Goal: Information Seeking & Learning: Learn about a topic

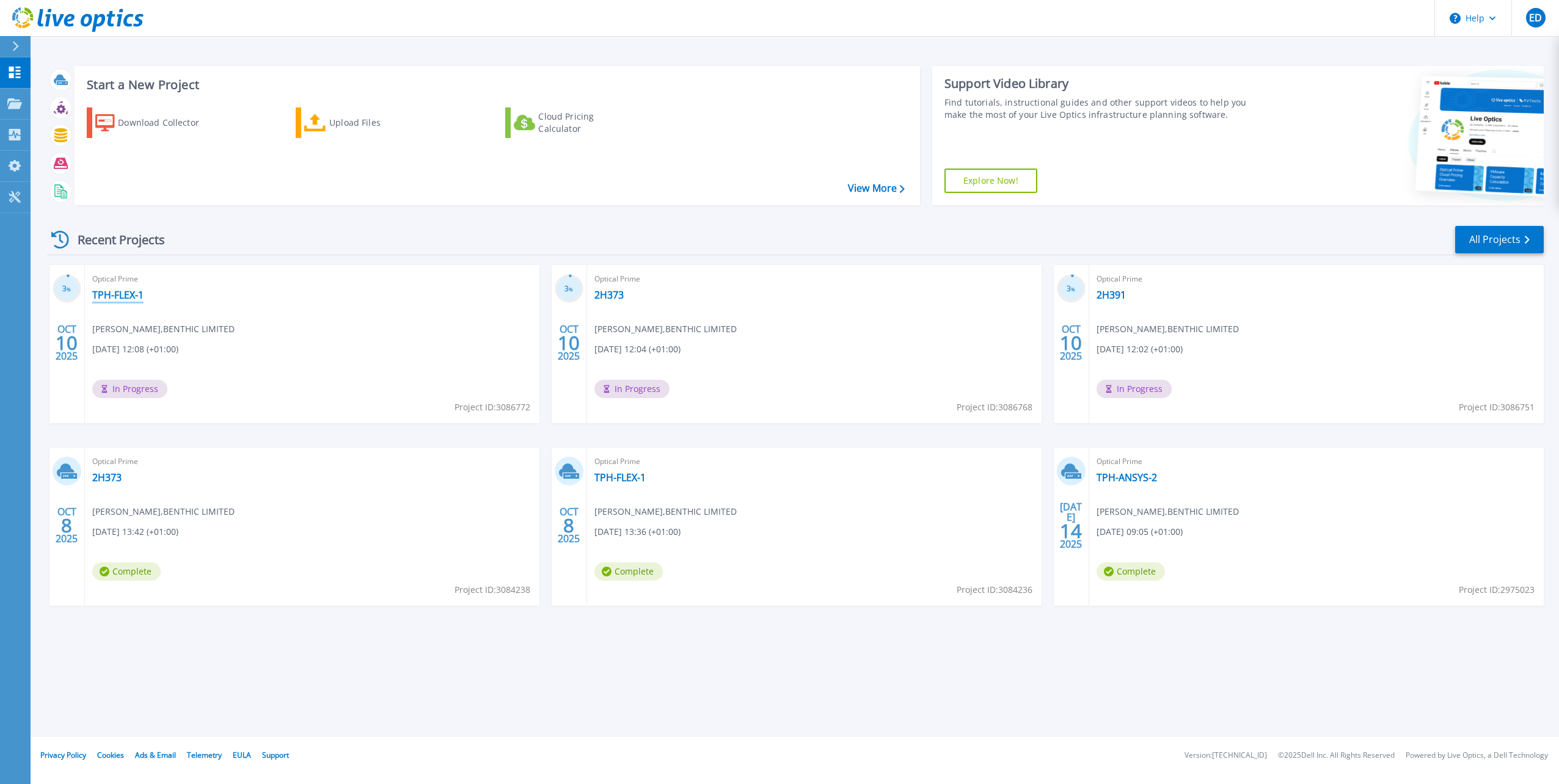
click at [123, 293] on link "TPH-FLEX-1" at bounding box center [118, 295] width 51 height 12
click at [1499, 239] on link "All Projects" at bounding box center [1499, 239] width 89 height 27
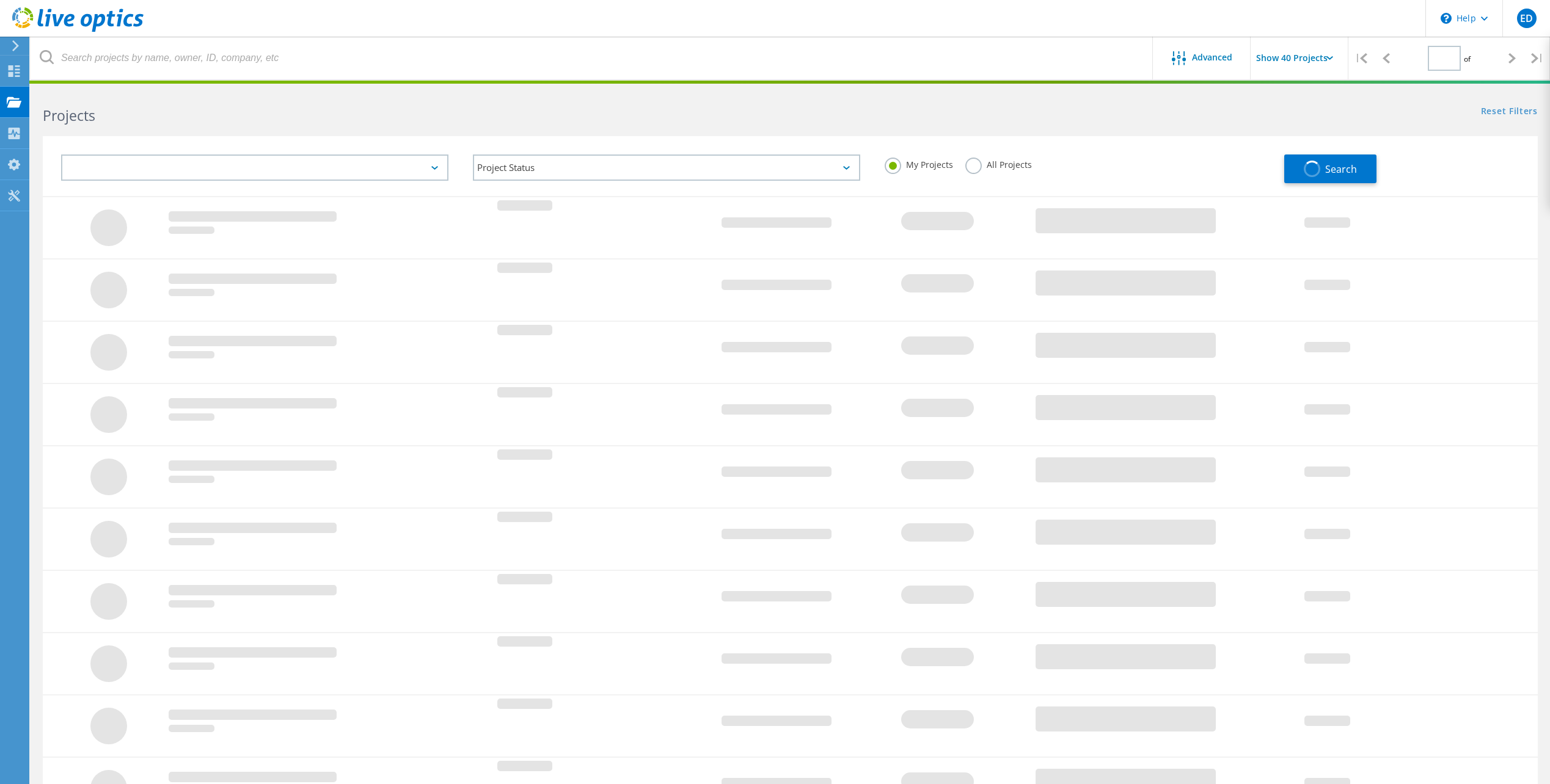
type input "1"
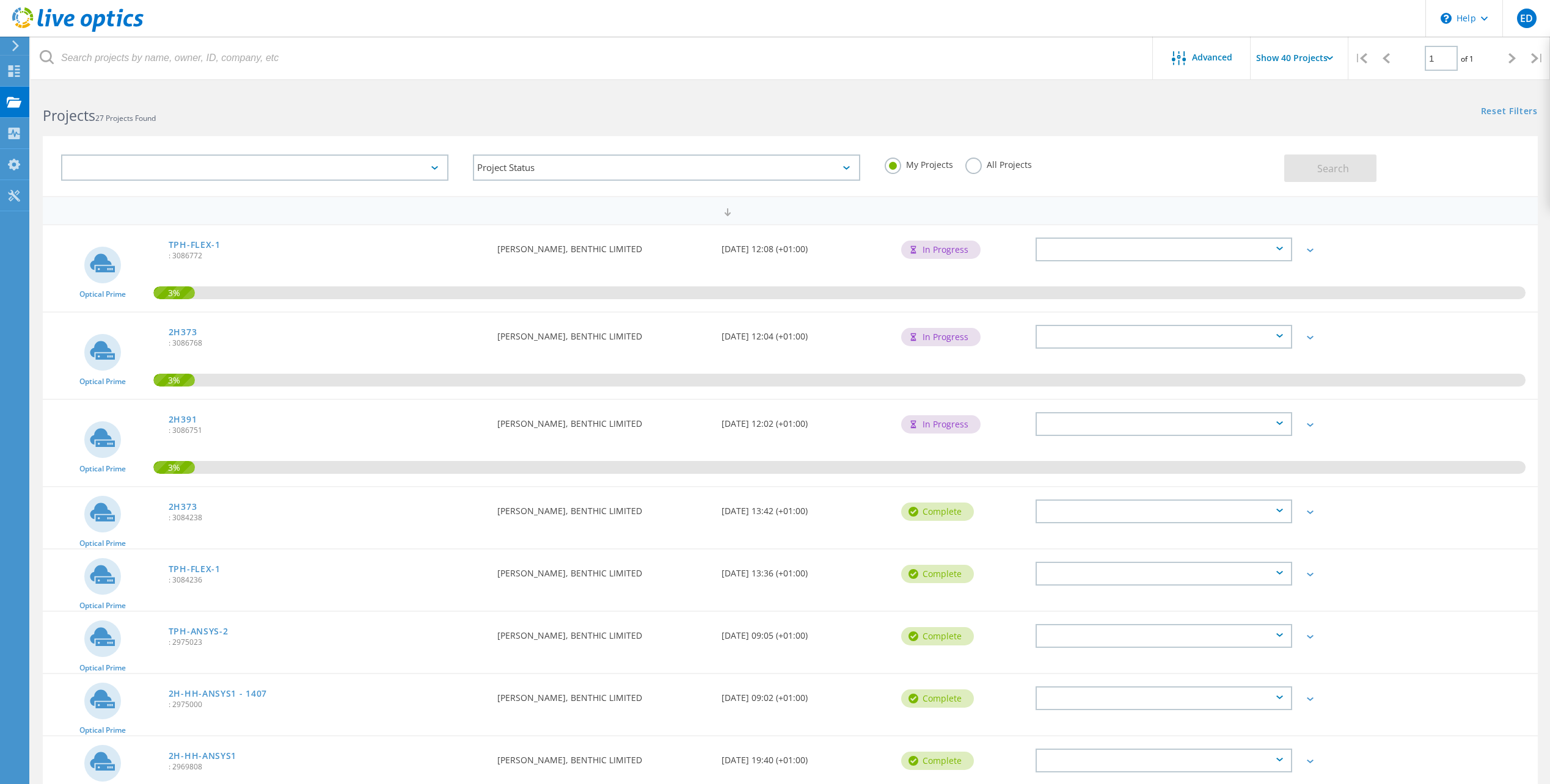
click at [316, 169] on div at bounding box center [255, 167] width 387 height 26
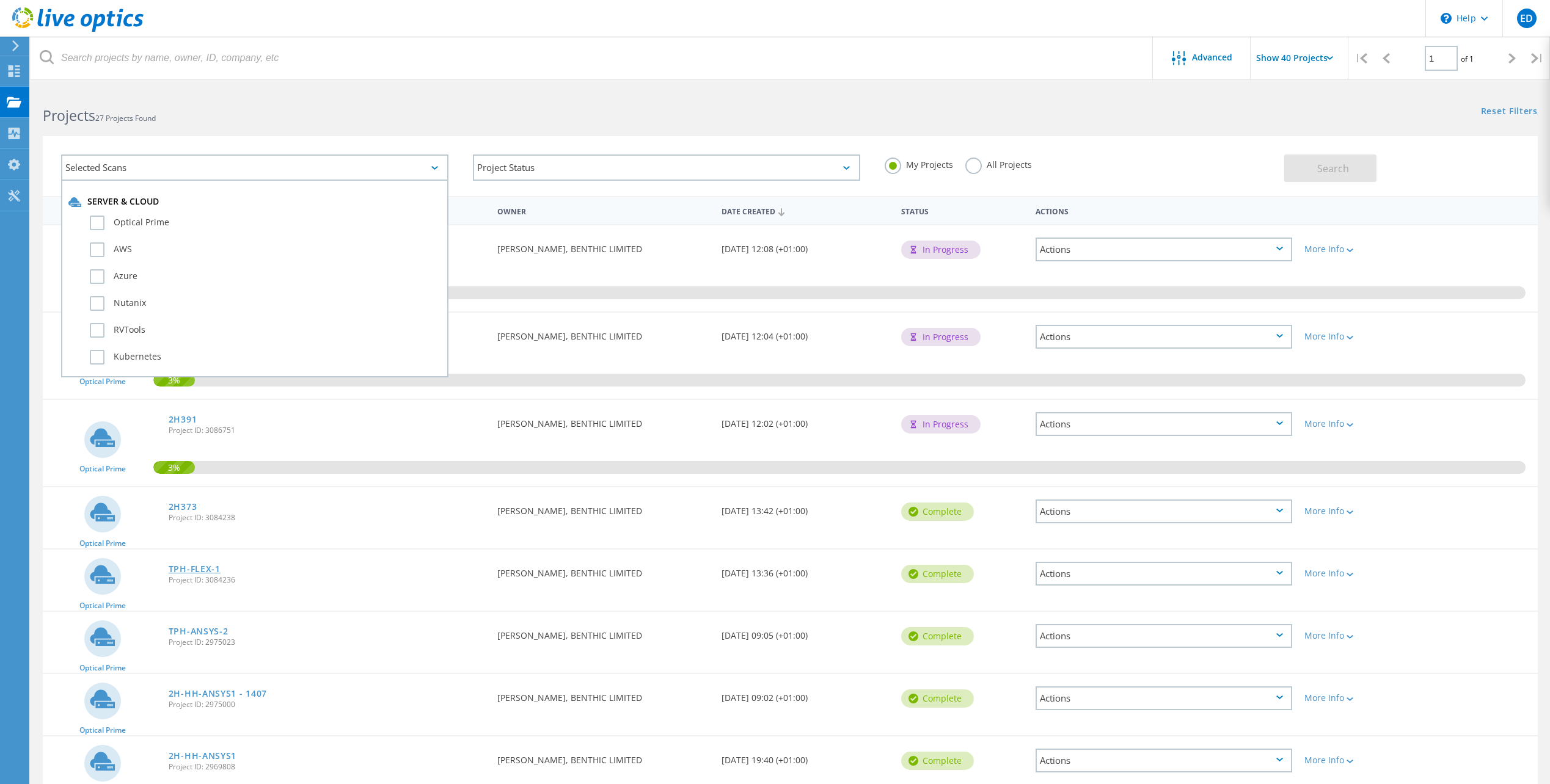
click at [190, 571] on link "TPH-FLEX-1" at bounding box center [194, 569] width 52 height 9
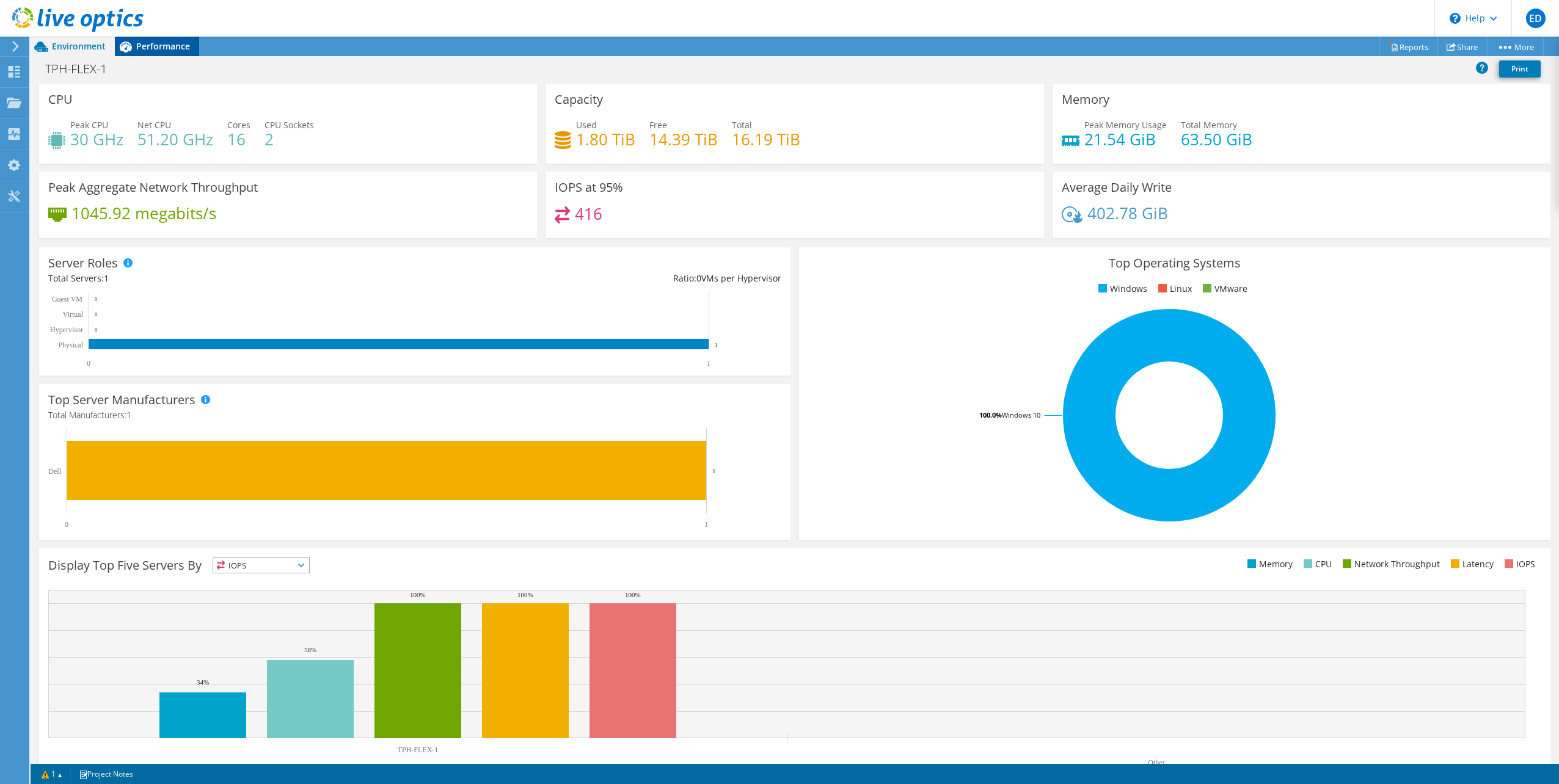
click at [161, 46] on span "Performance" at bounding box center [163, 46] width 54 height 11
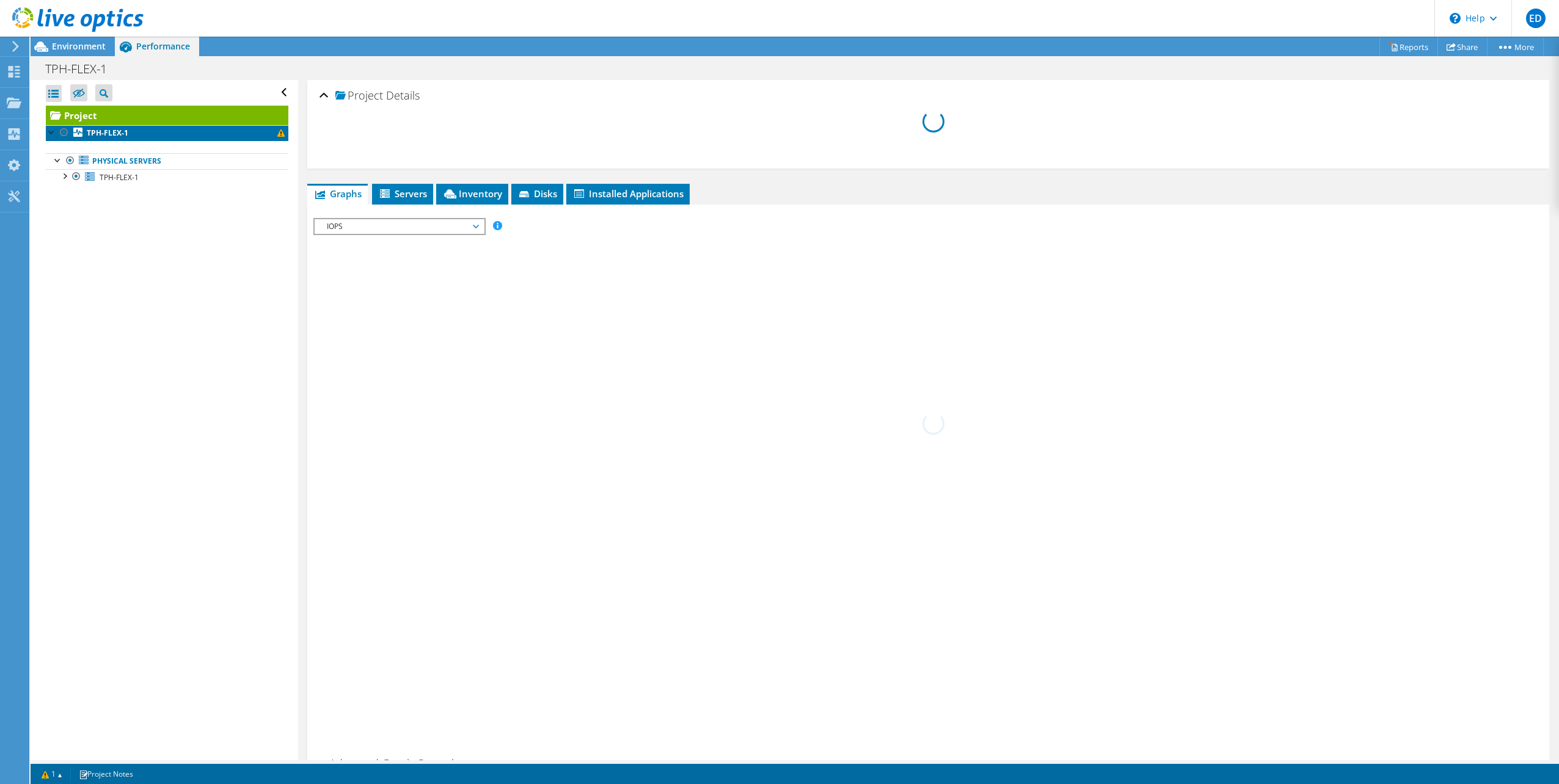
click at [139, 133] on link "TPH-FLEX-1" at bounding box center [167, 133] width 243 height 16
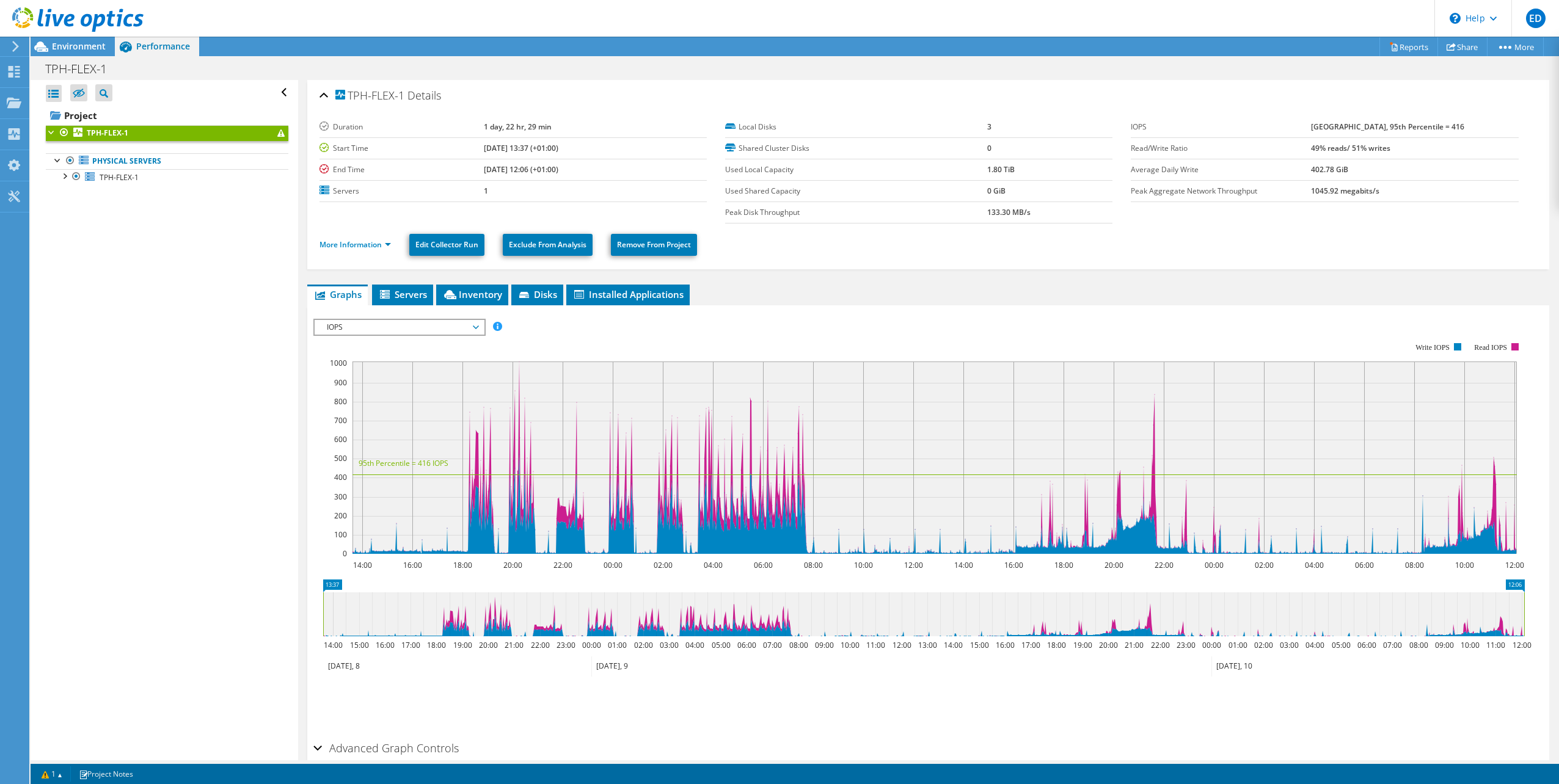
click at [401, 328] on span "IOPS" at bounding box center [399, 327] width 157 height 15
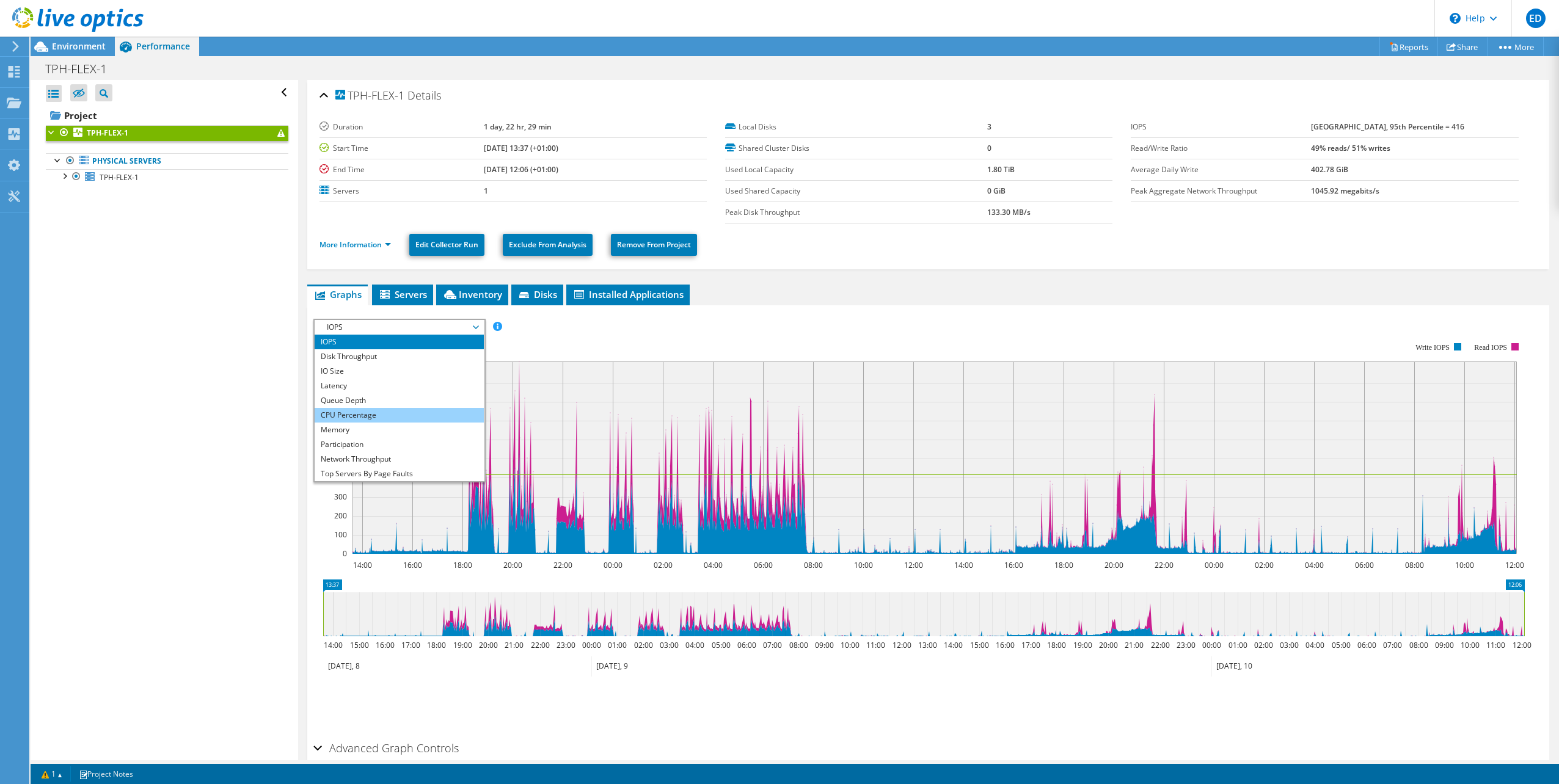
click at [379, 418] on li "CPU Percentage" at bounding box center [398, 415] width 169 height 15
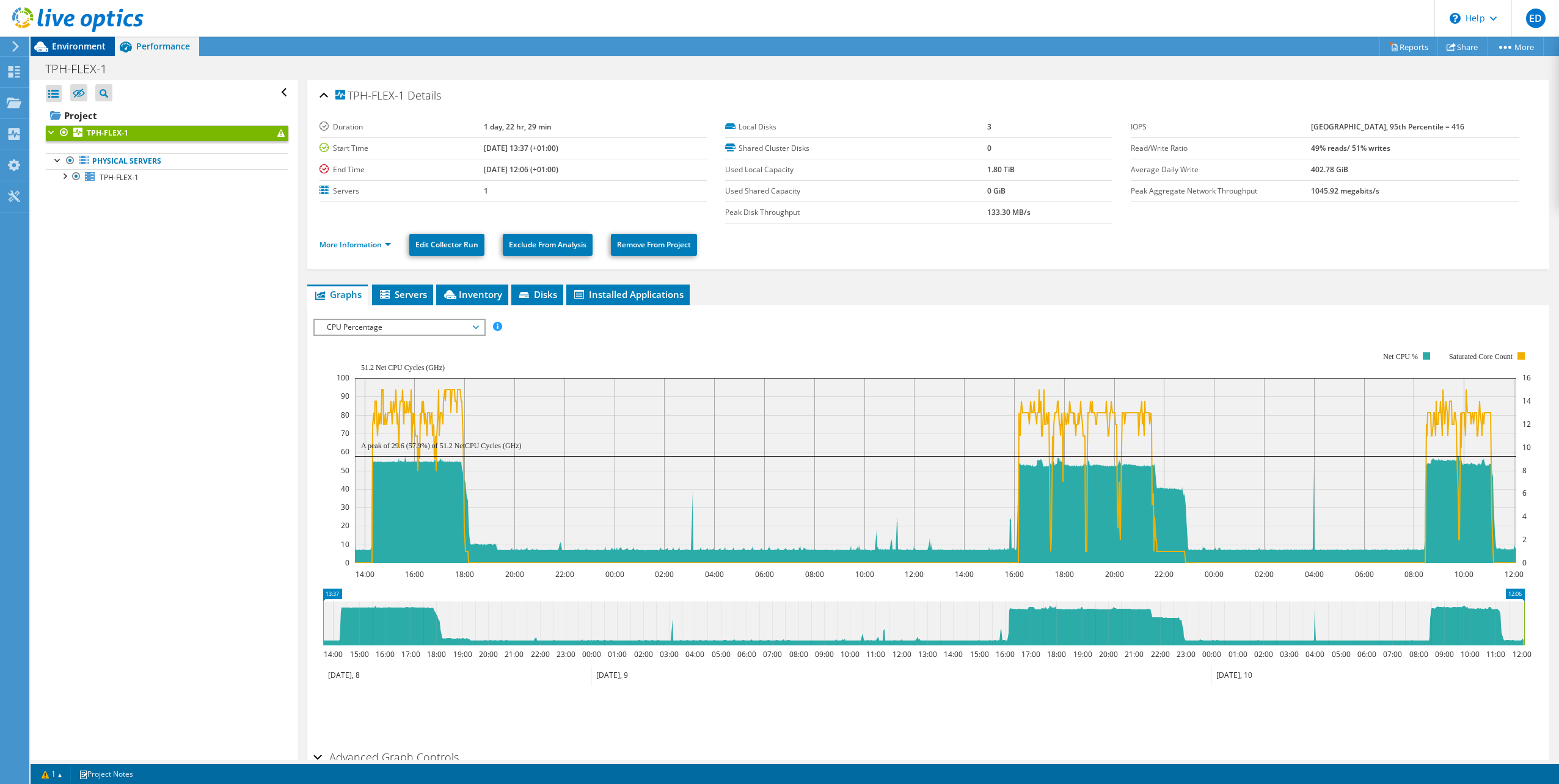
click at [85, 41] on span "Environment" at bounding box center [79, 46] width 54 height 11
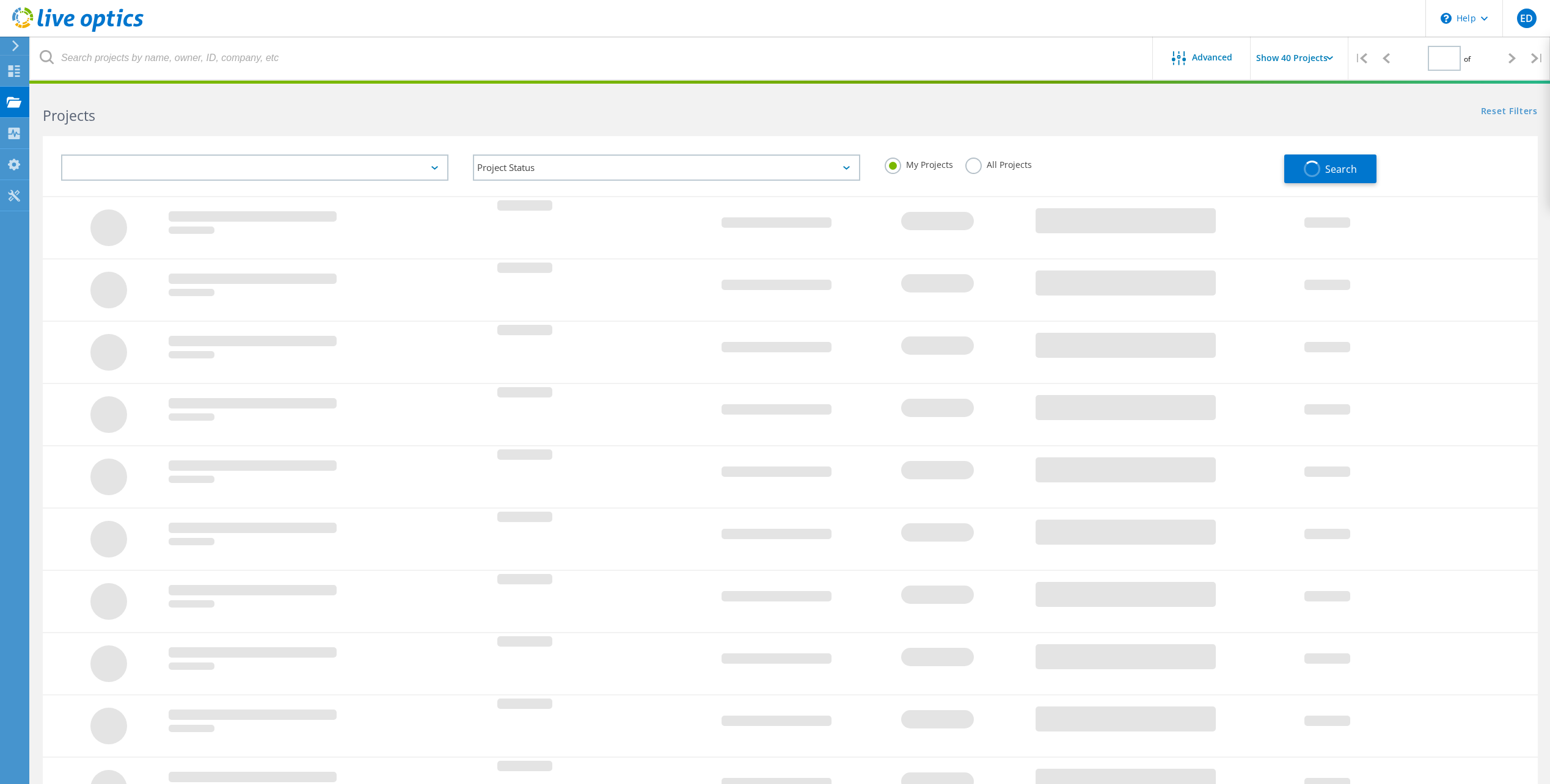
type input "1"
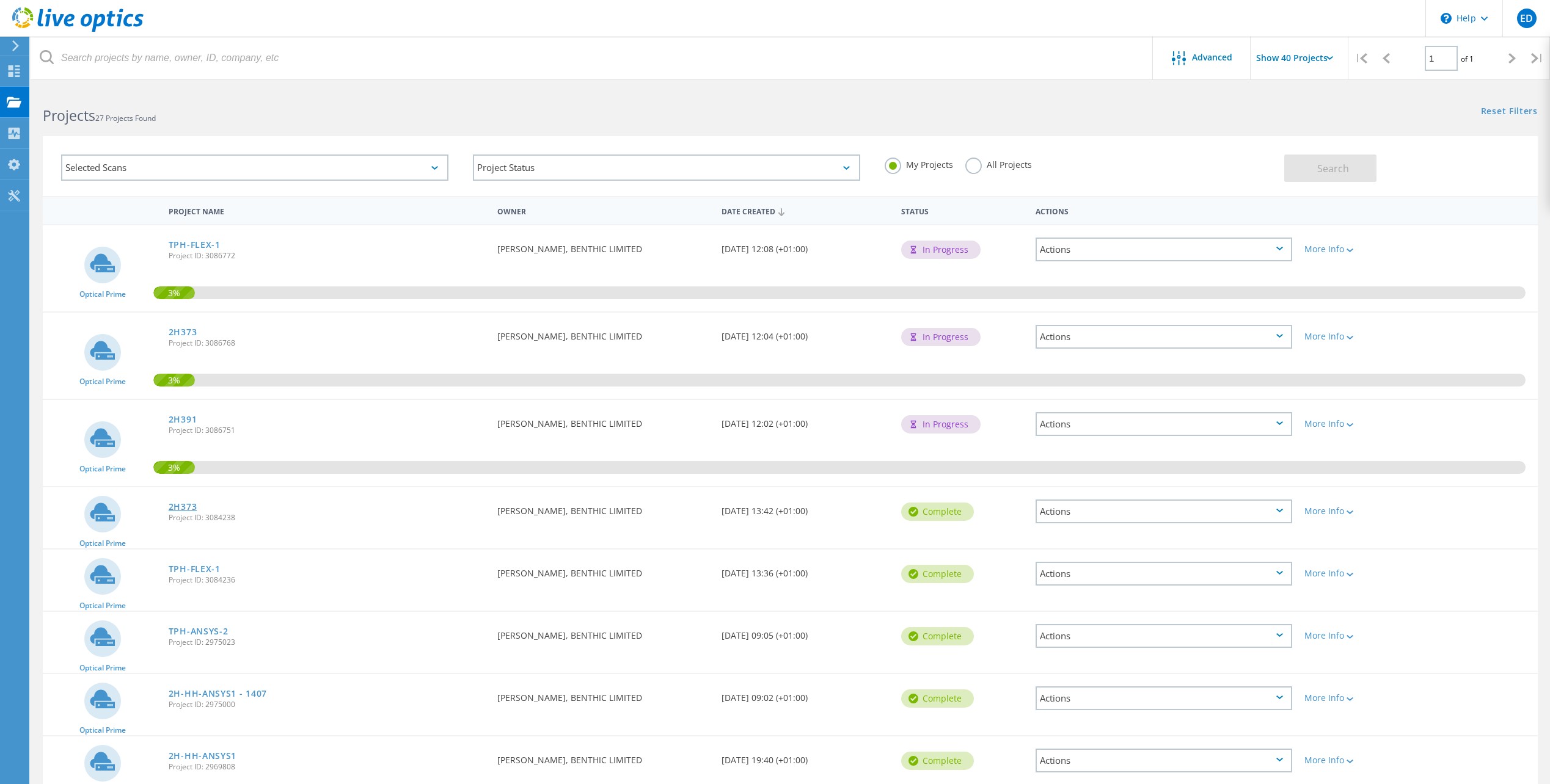
click at [185, 508] on link "2H373" at bounding box center [183, 507] width 29 height 9
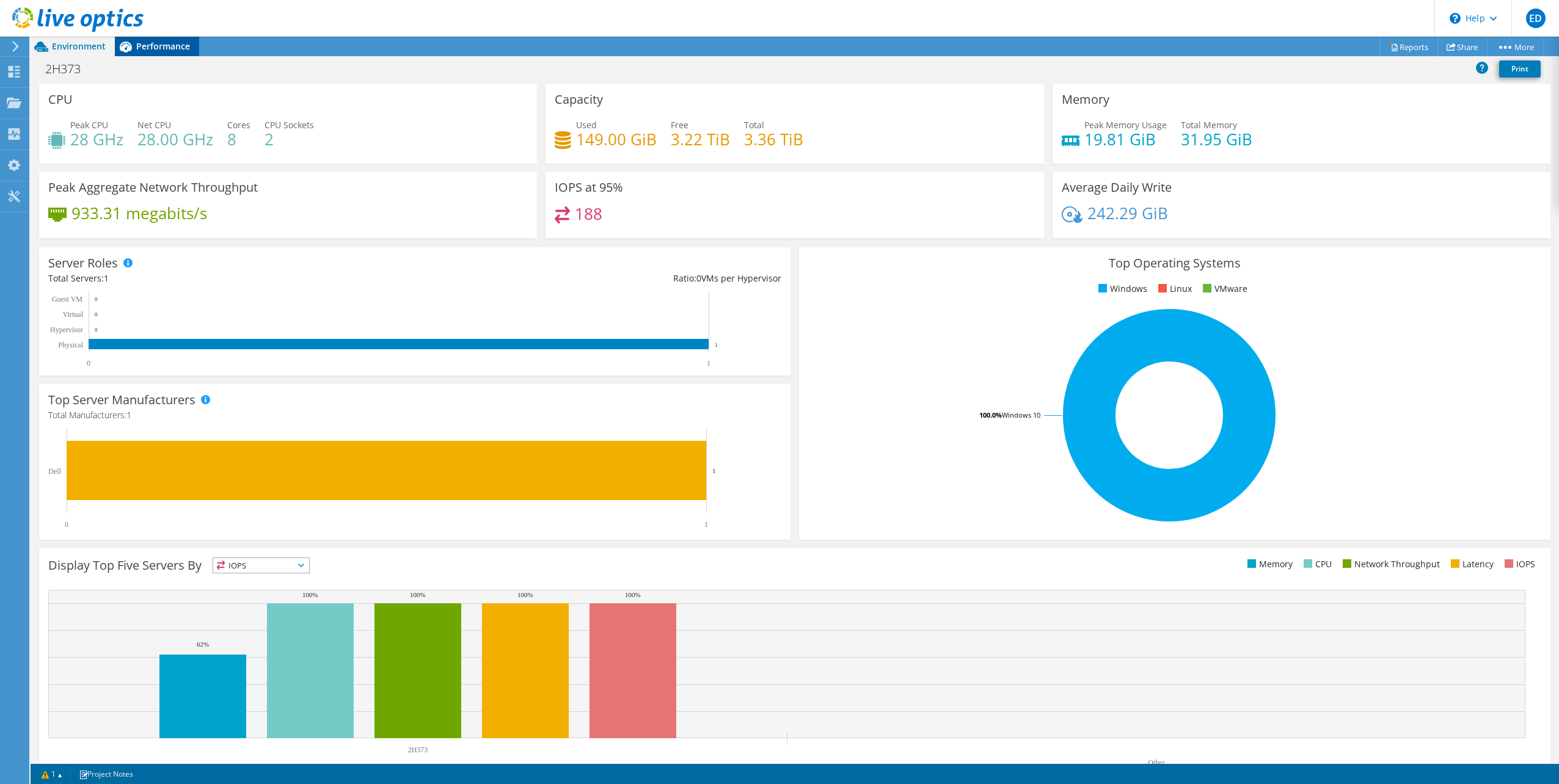
click at [159, 49] on span "Performance" at bounding box center [163, 46] width 54 height 11
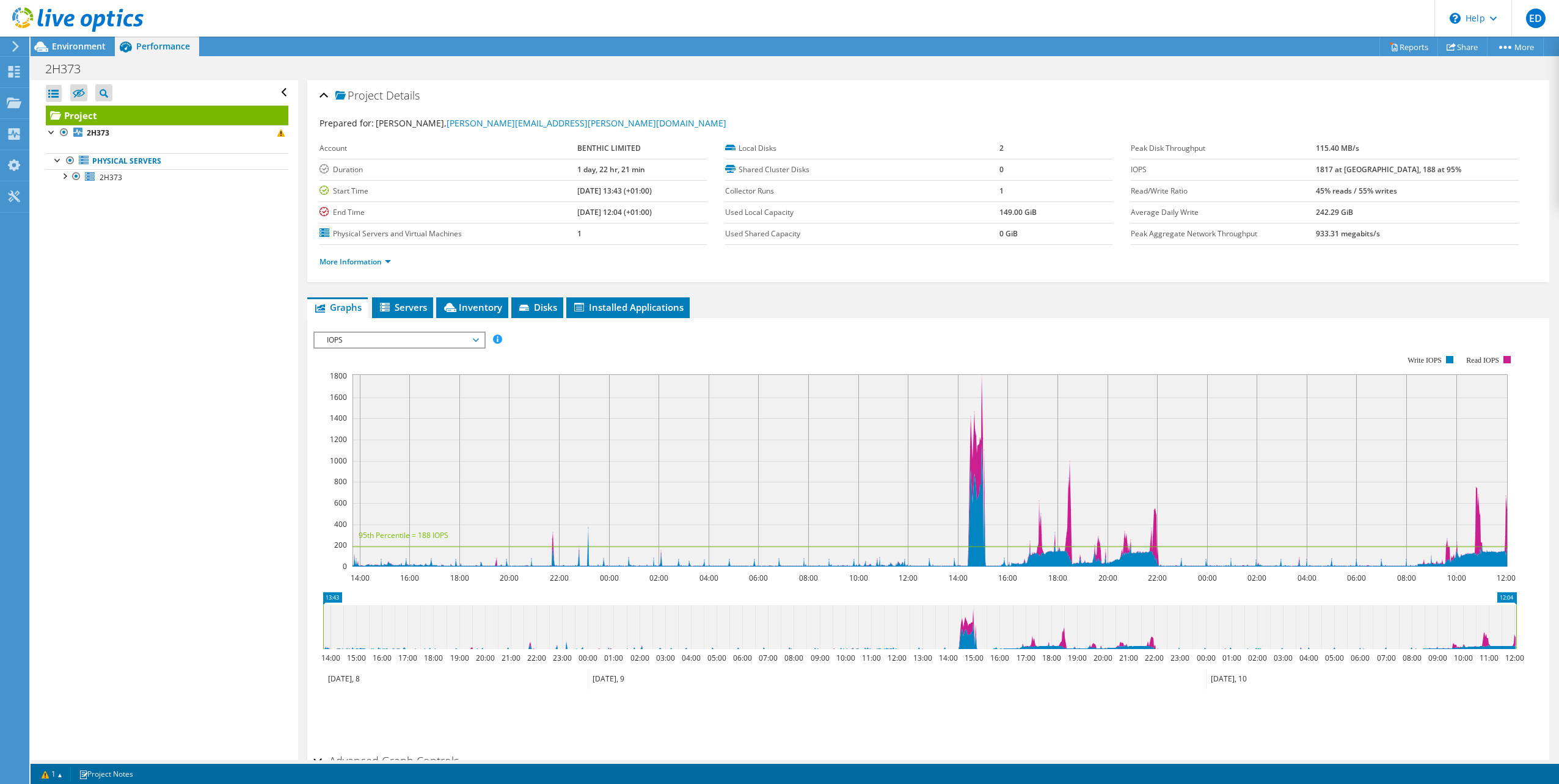
click at [434, 338] on span "IOPS" at bounding box center [399, 340] width 157 height 15
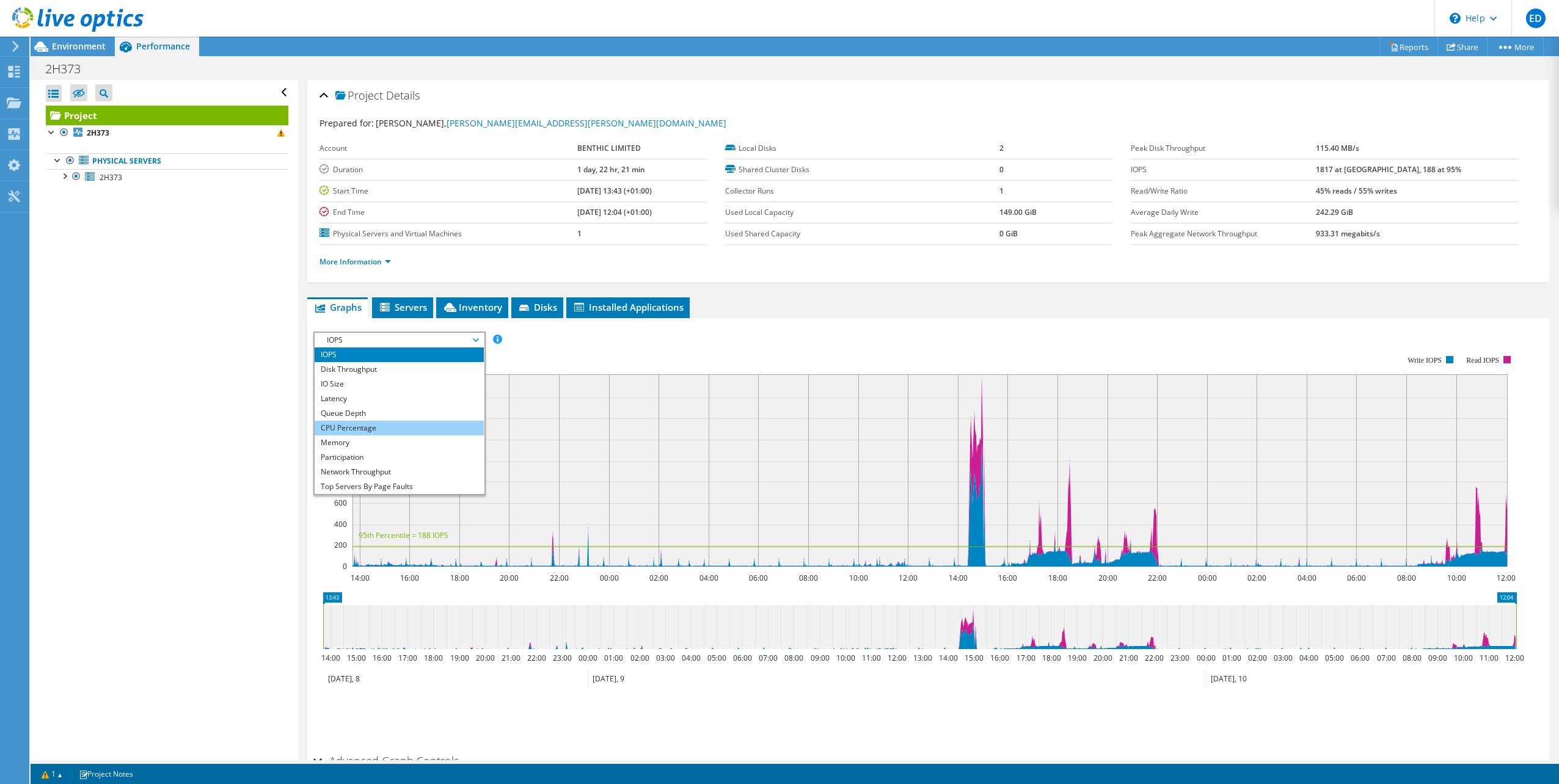
click at [406, 424] on li "CPU Percentage" at bounding box center [398, 428] width 169 height 15
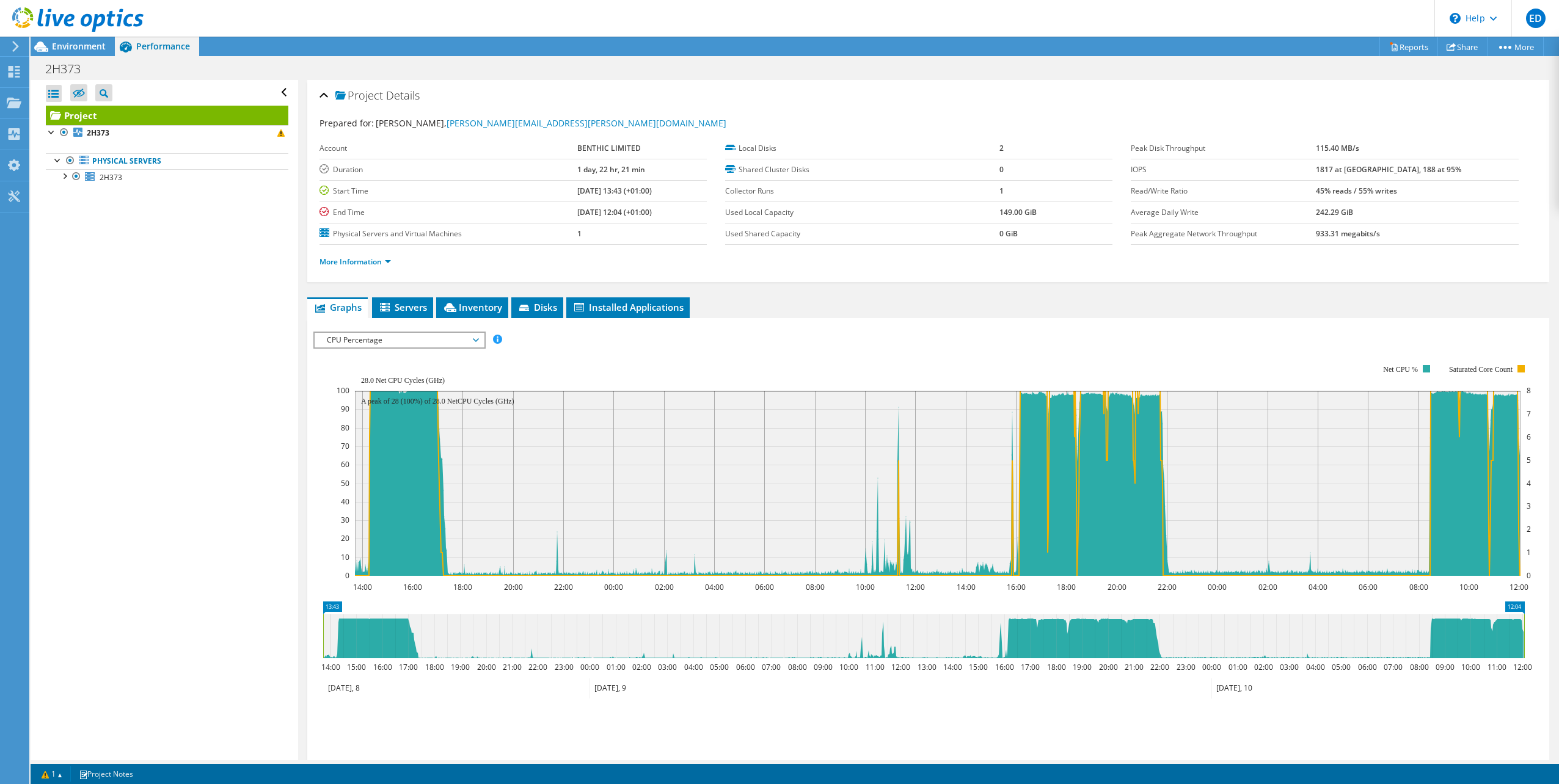
click at [1103, 740] on ul "Save Zoom" at bounding box center [925, 724] width 1223 height 35
click at [416, 338] on span "CPU Percentage" at bounding box center [399, 340] width 157 height 15
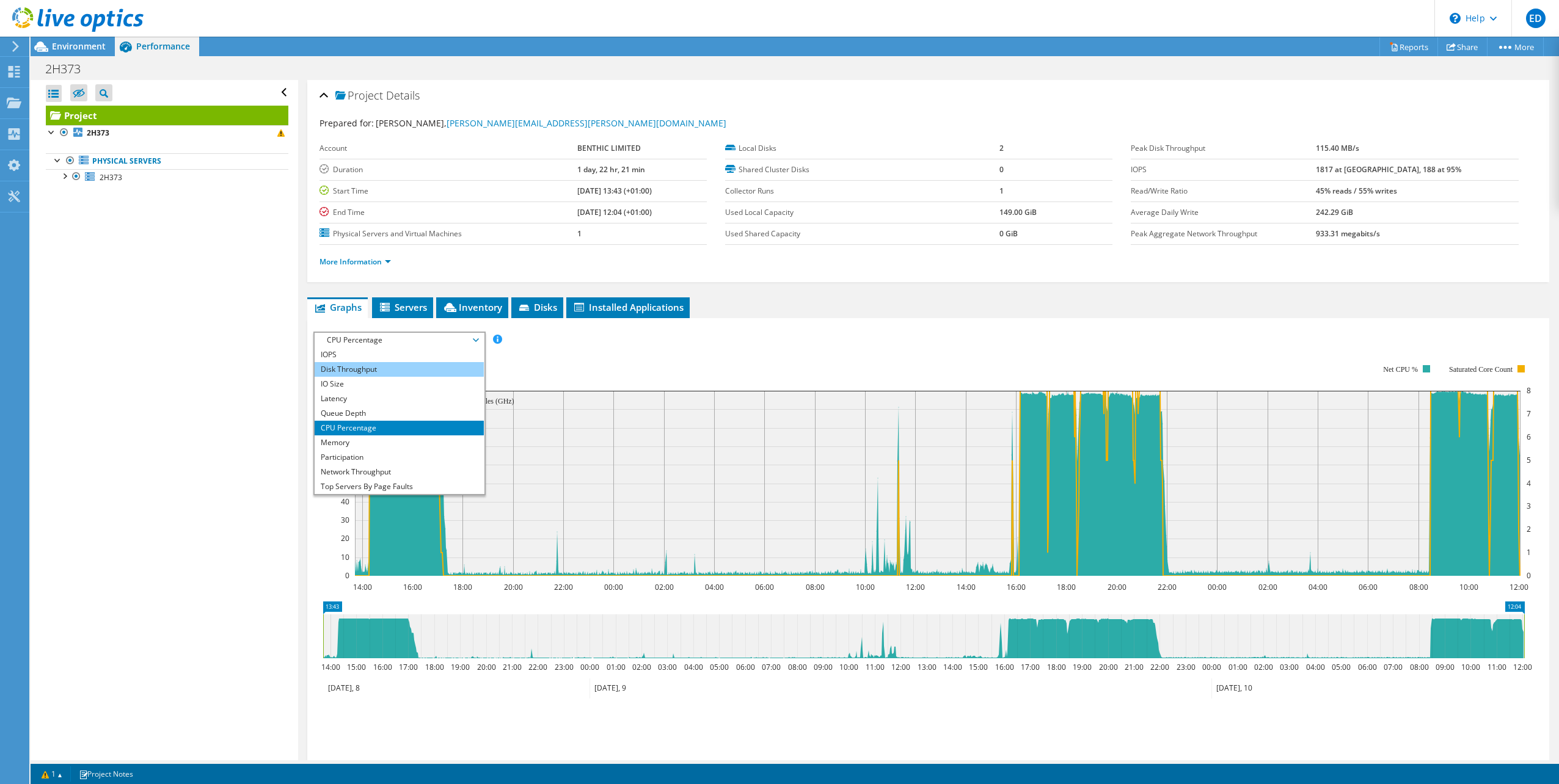
click at [398, 366] on li "Disk Throughput" at bounding box center [398, 369] width 169 height 15
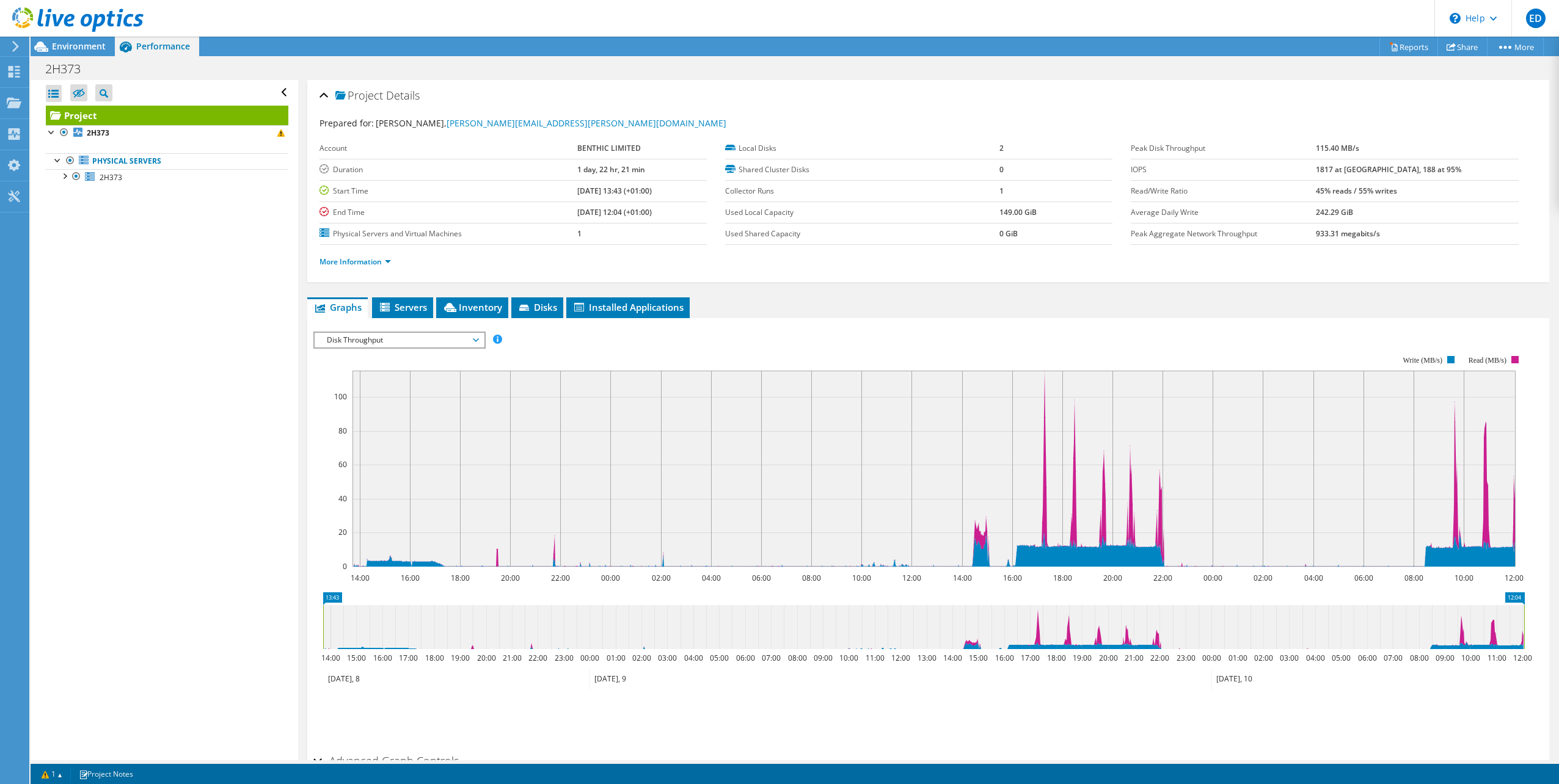
click at [381, 343] on span "Disk Throughput" at bounding box center [399, 340] width 157 height 15
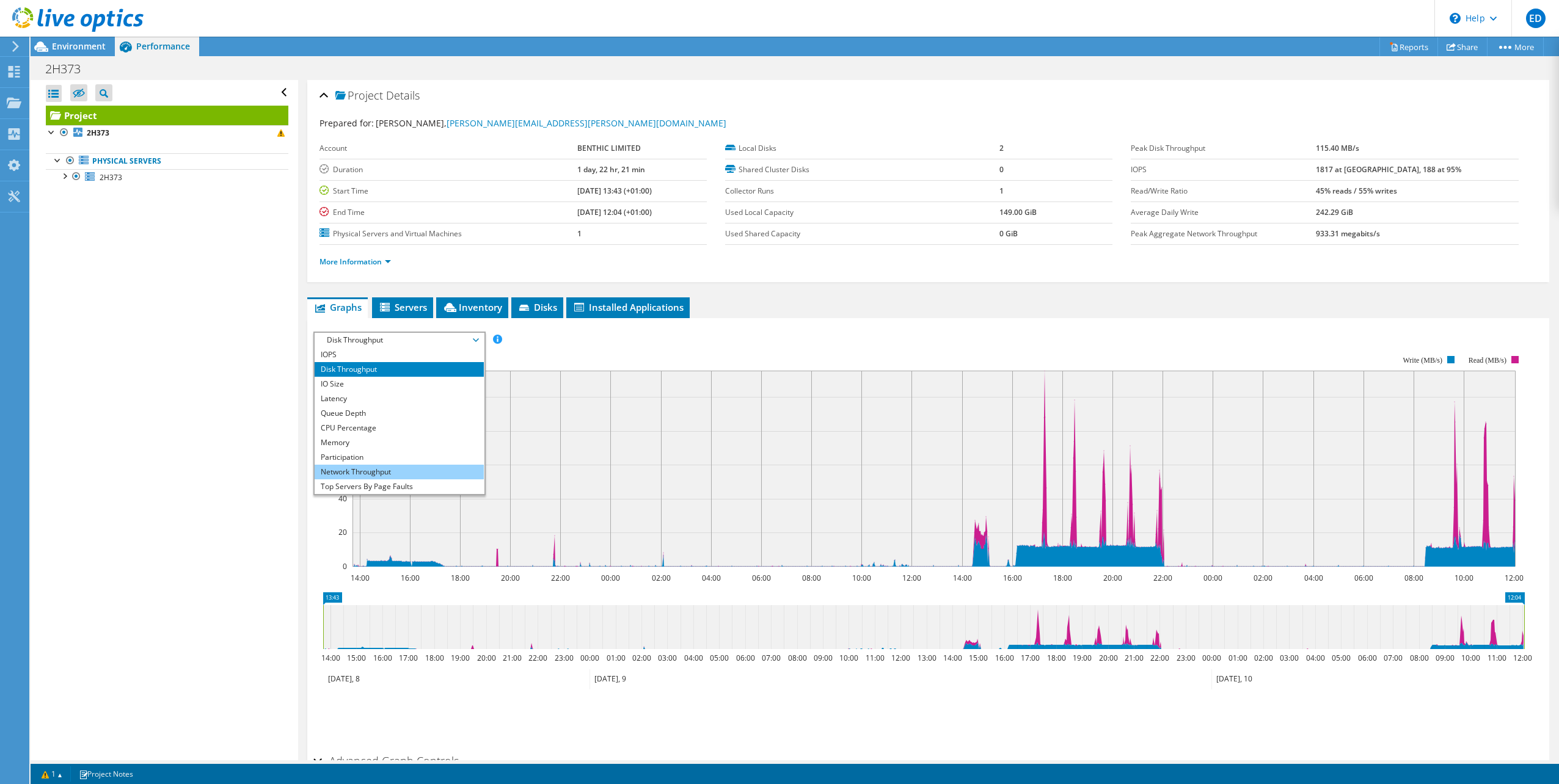
click at [386, 473] on li "Network Throughput" at bounding box center [398, 472] width 169 height 15
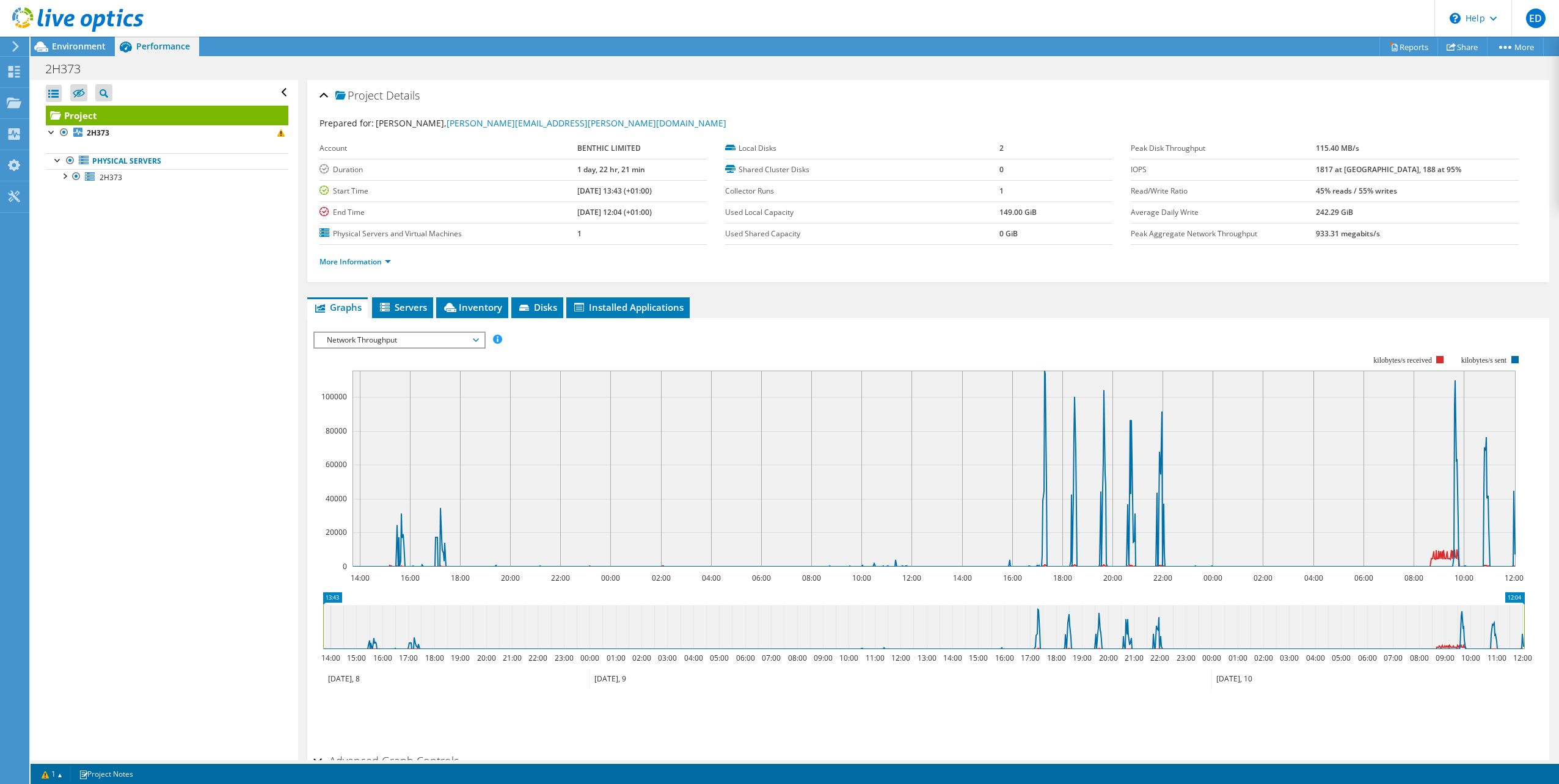
click at [724, 769] on div "1 1 Project Notes" at bounding box center [415, 773] width 759 height 15
click at [54, 47] on span "Environment" at bounding box center [79, 46] width 54 height 11
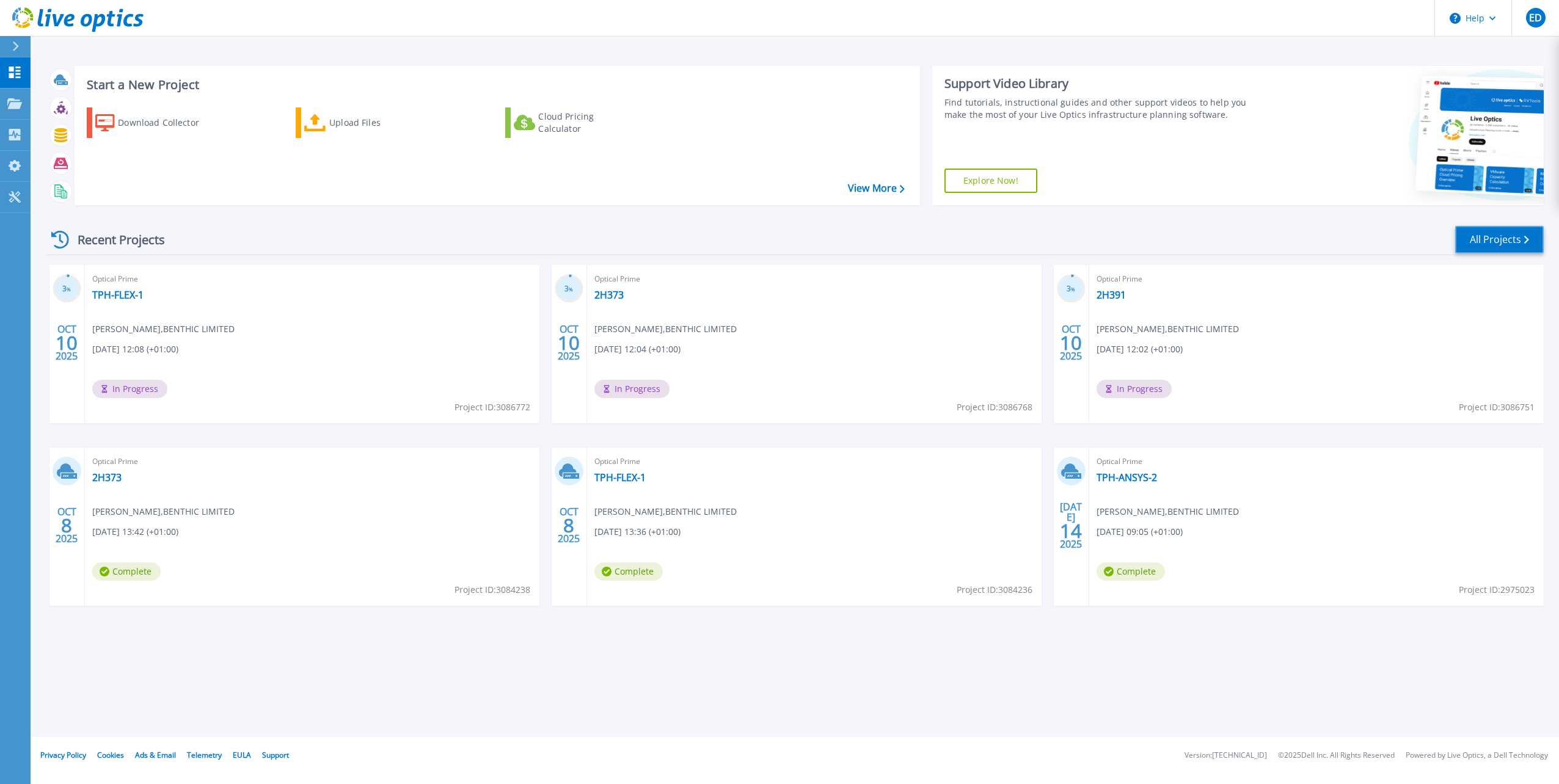
click at [1513, 247] on link "All Projects" at bounding box center [1499, 239] width 89 height 27
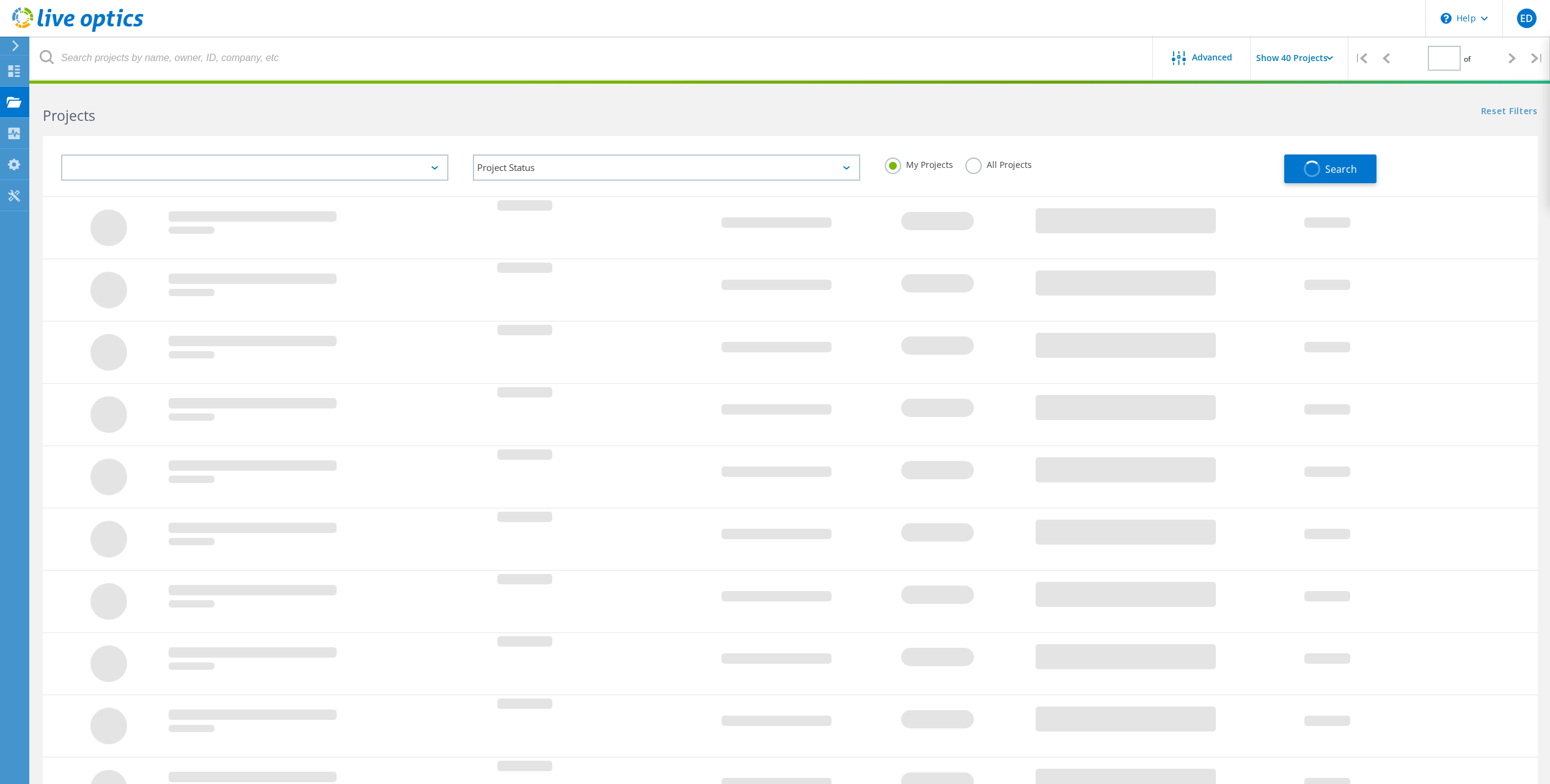
type input "1"
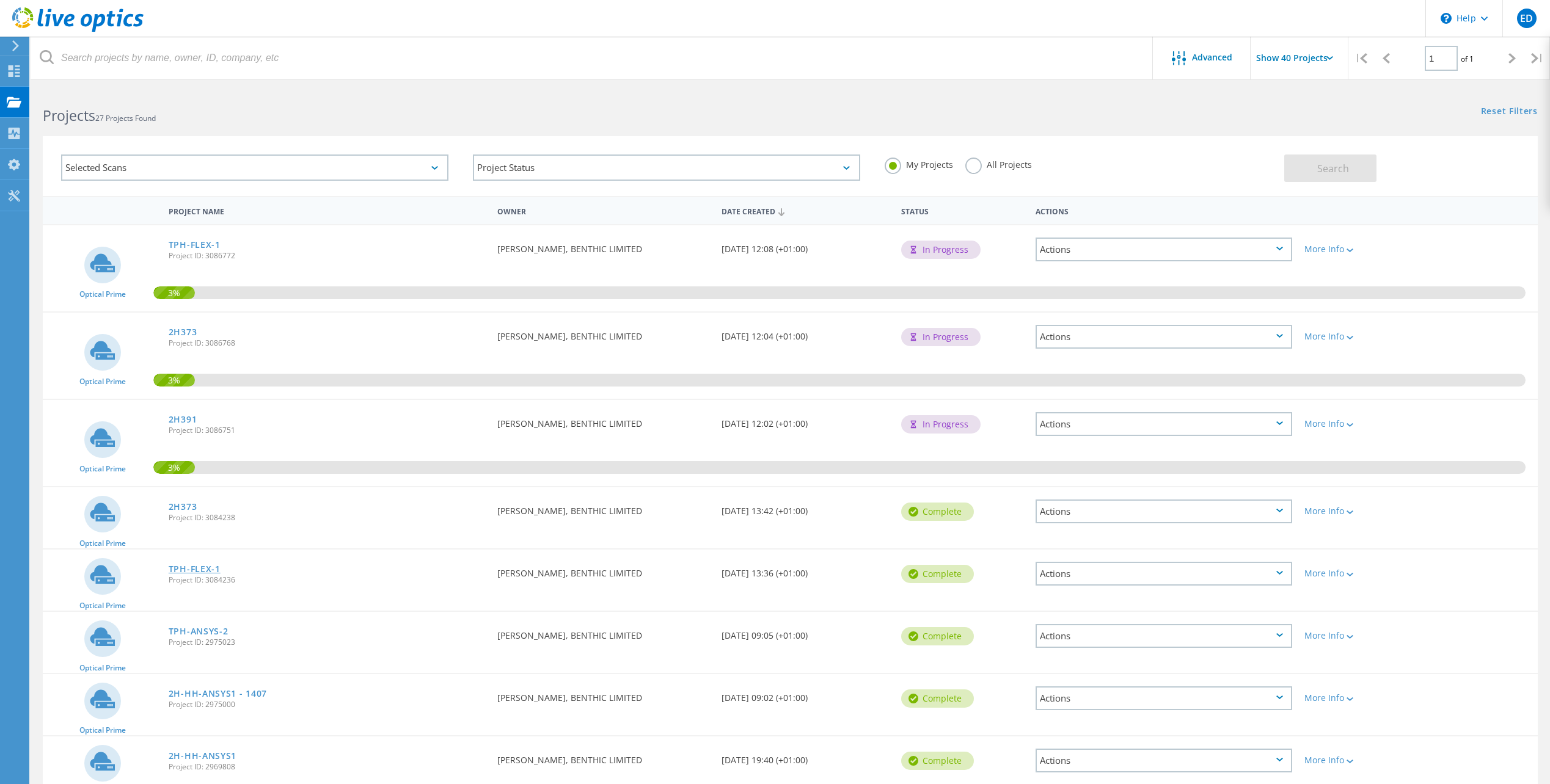
click at [192, 569] on link "TPH-FLEX-1" at bounding box center [194, 569] width 52 height 9
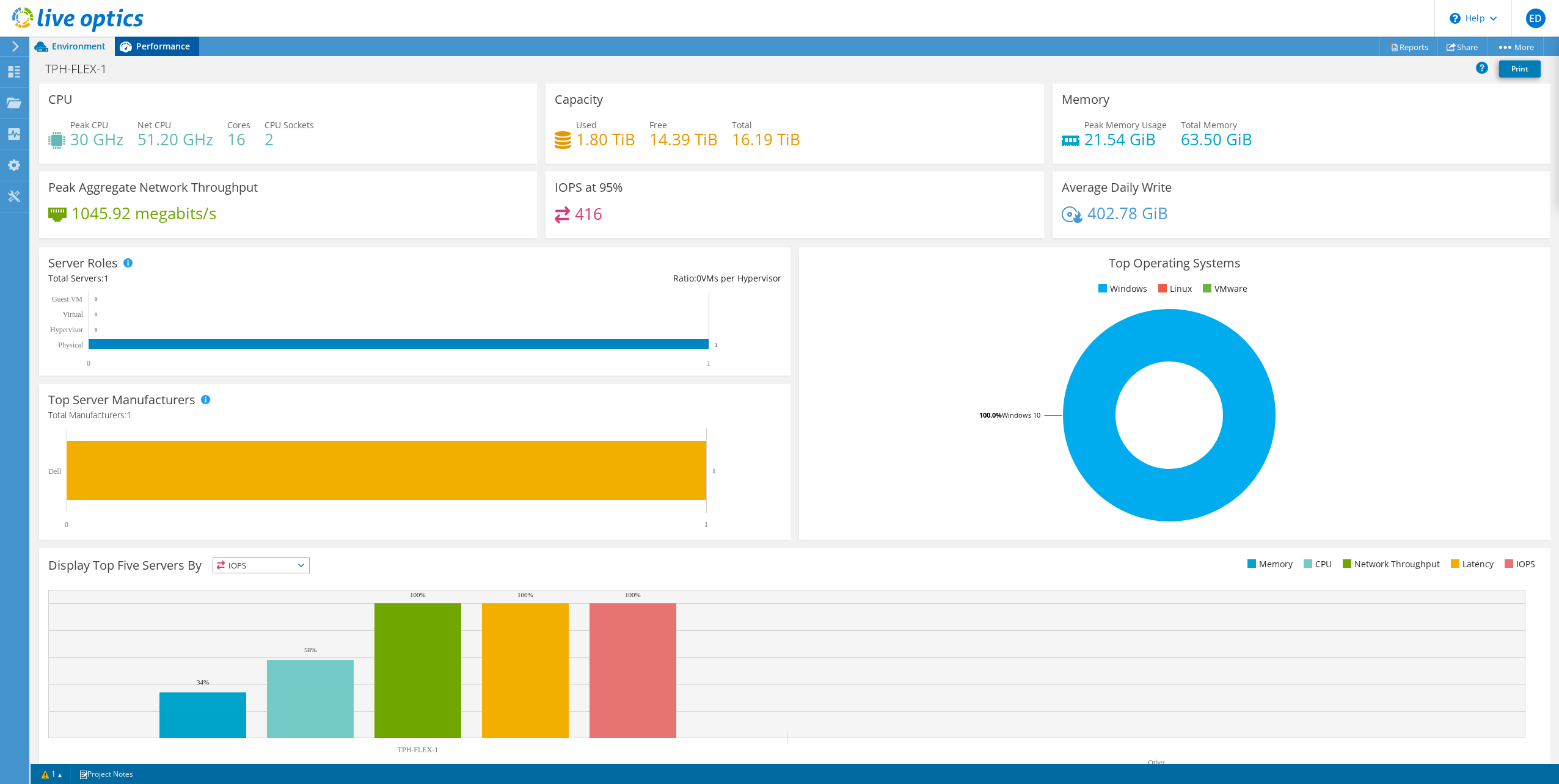
click at [124, 50] on icon at bounding box center [126, 46] width 12 height 11
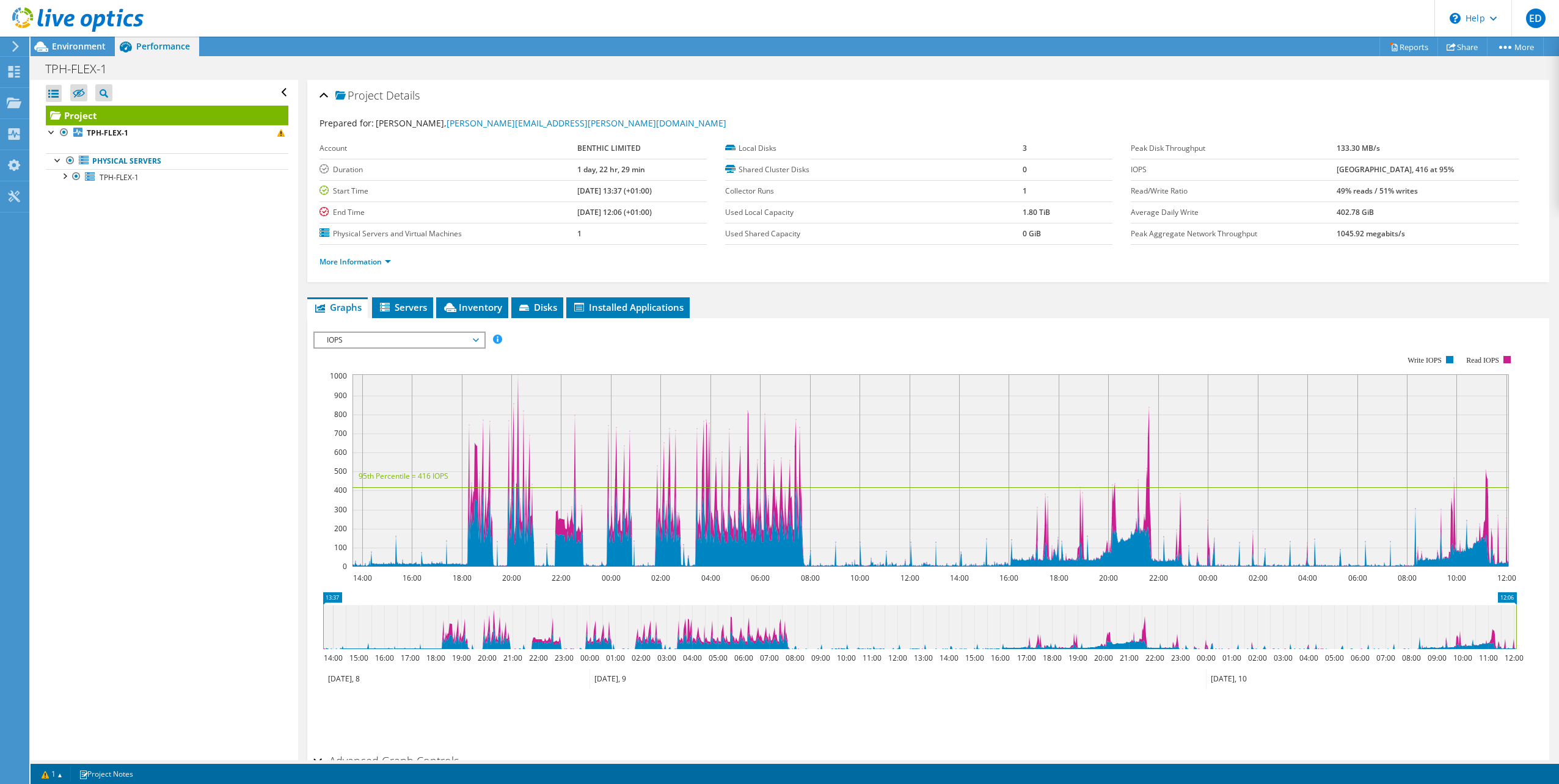
click at [391, 342] on span "IOPS" at bounding box center [399, 340] width 157 height 15
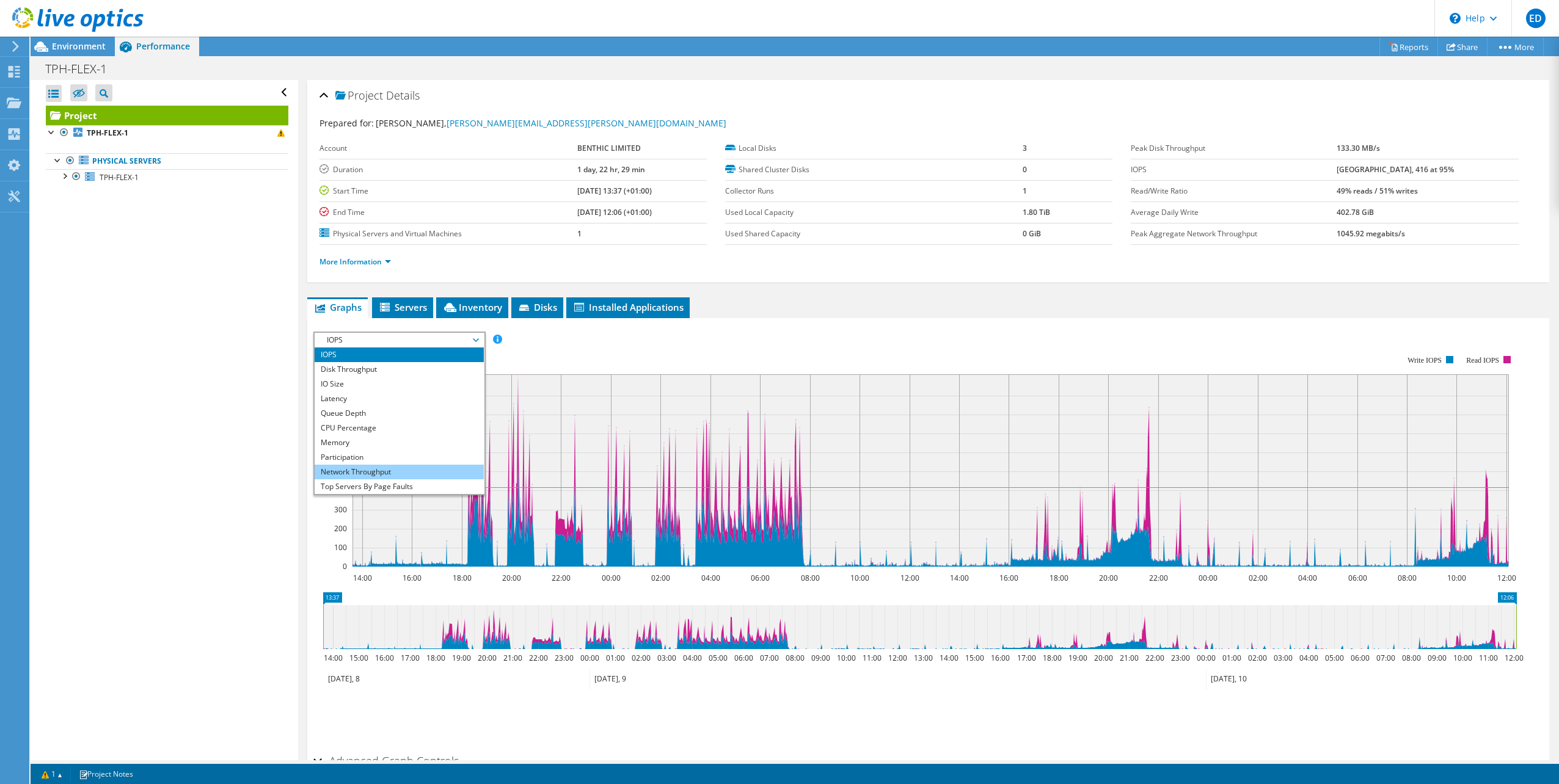
click at [390, 468] on li "Network Throughput" at bounding box center [398, 472] width 169 height 15
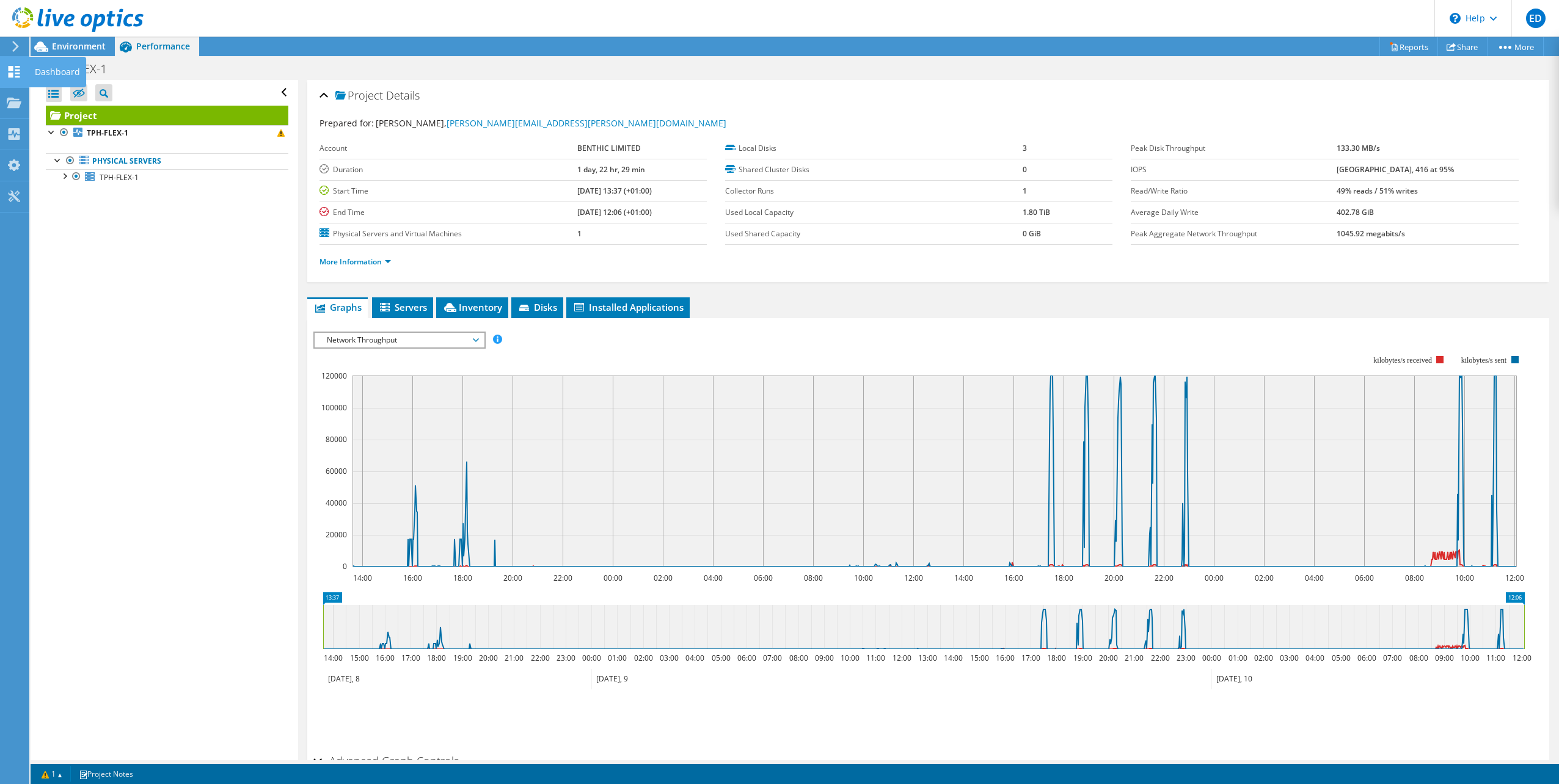
click at [16, 66] on use at bounding box center [14, 71] width 11 height 11
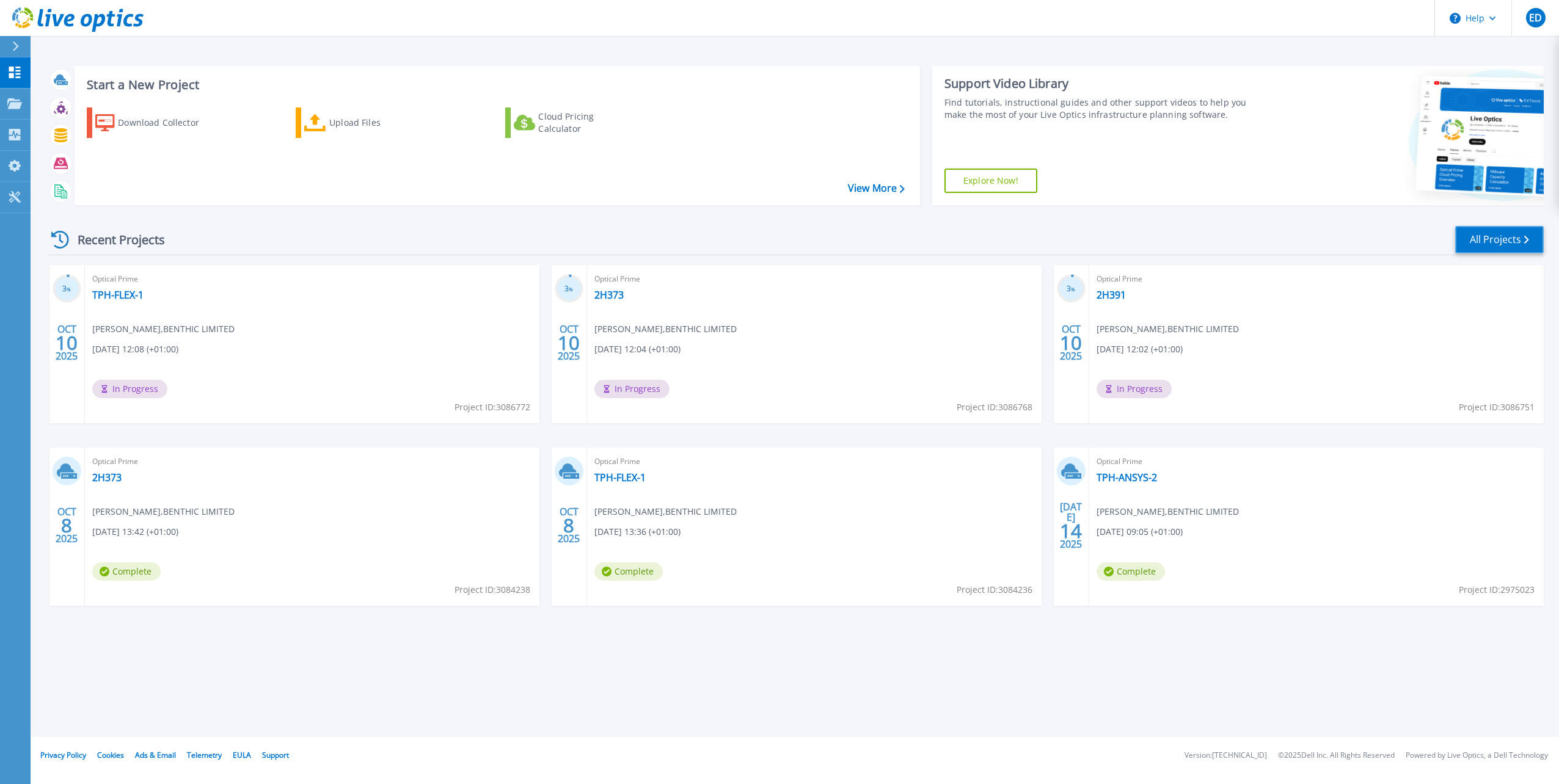
click at [1479, 243] on link "All Projects" at bounding box center [1499, 239] width 89 height 27
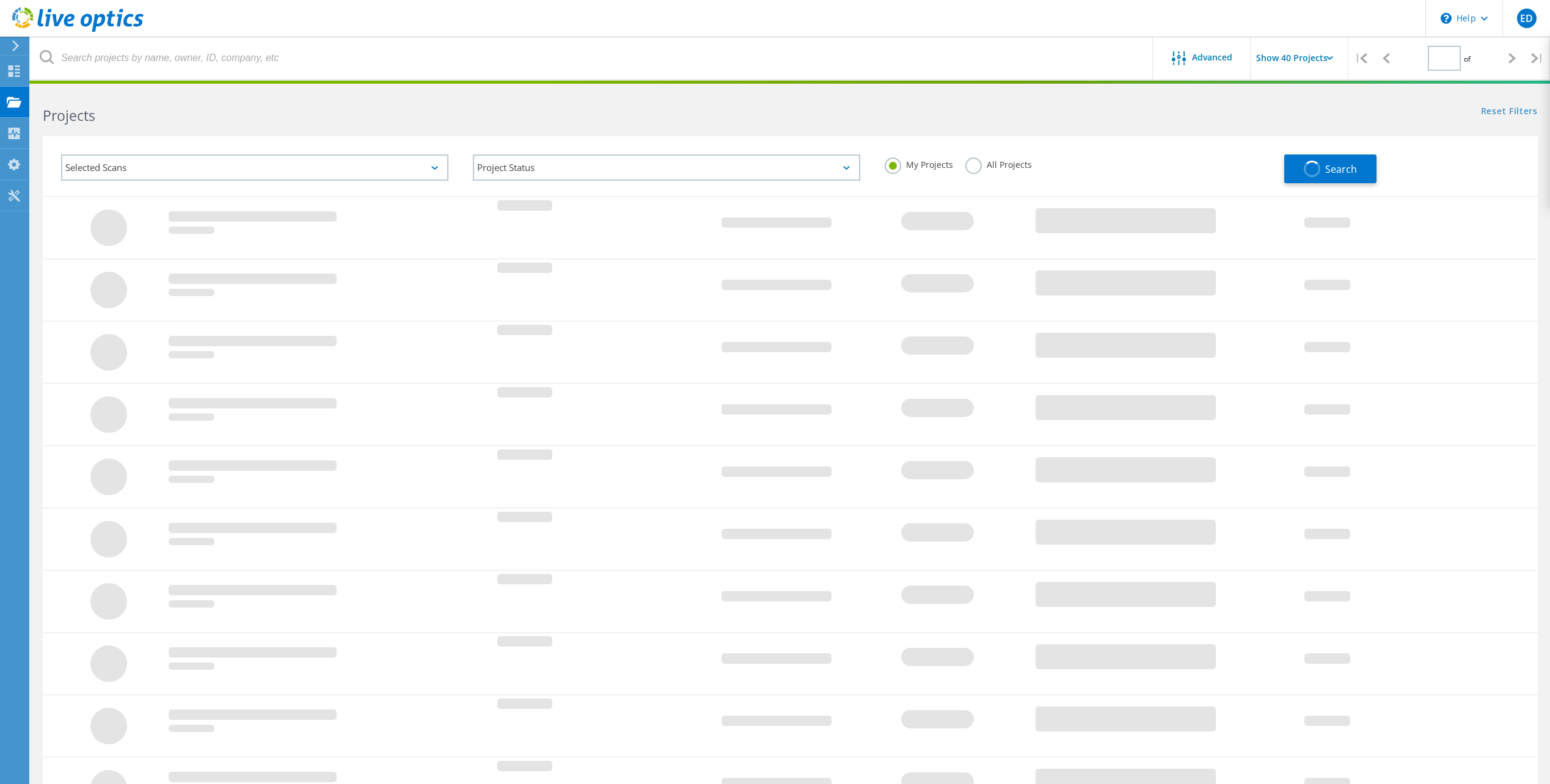
type input "1"
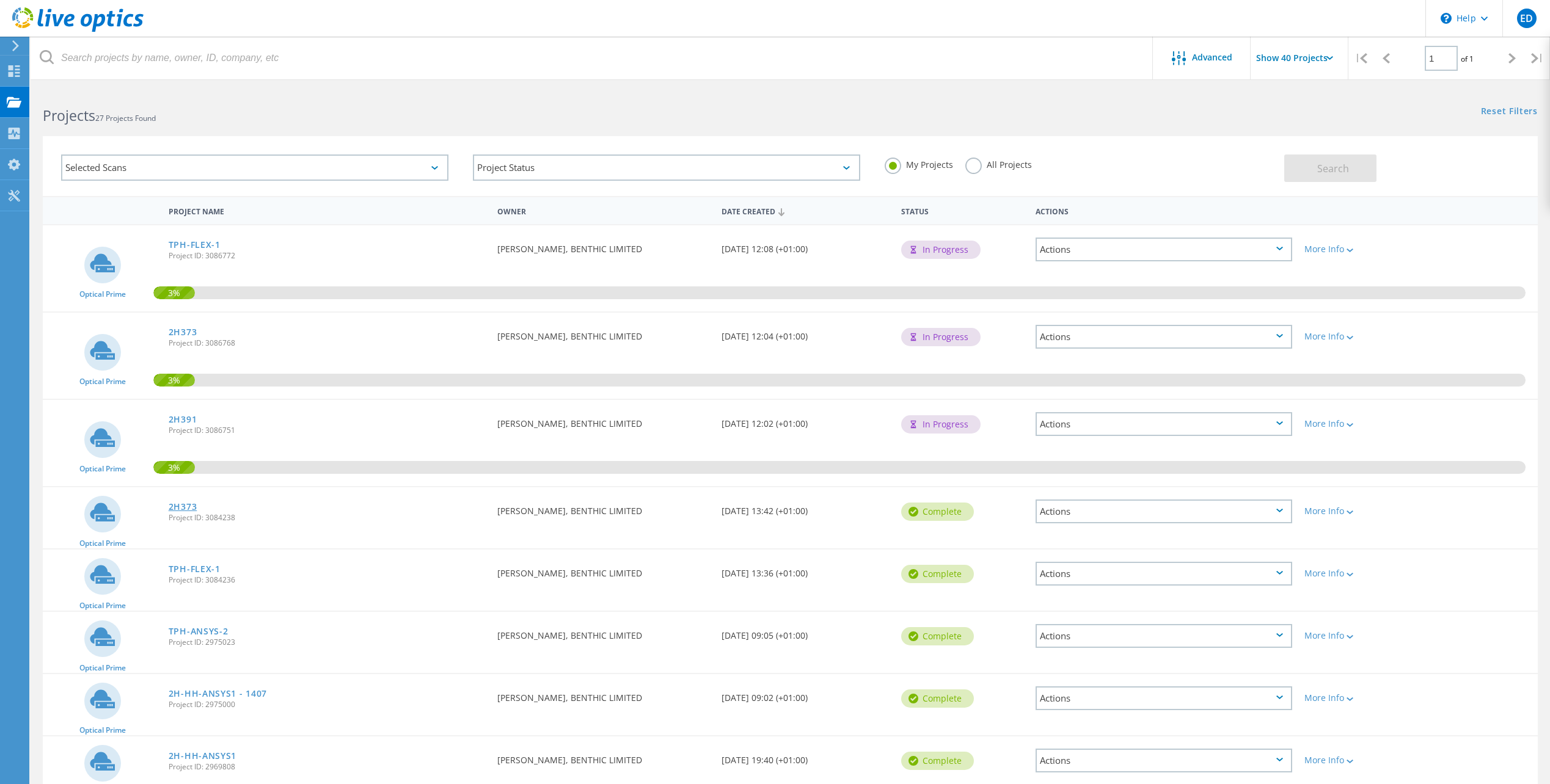
click at [184, 511] on link "2H373" at bounding box center [183, 507] width 29 height 9
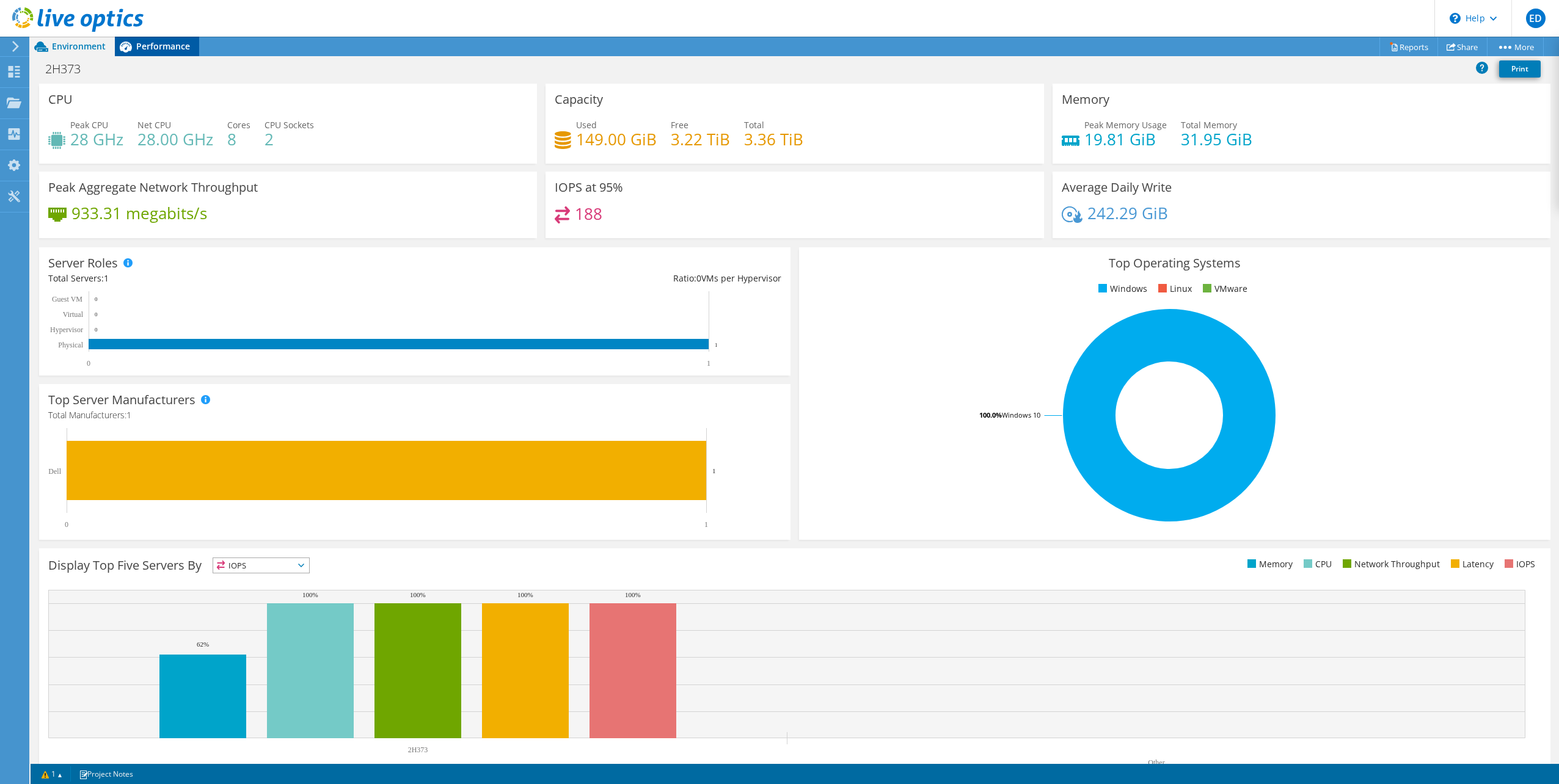
click at [161, 39] on div "Performance" at bounding box center [157, 46] width 84 height 19
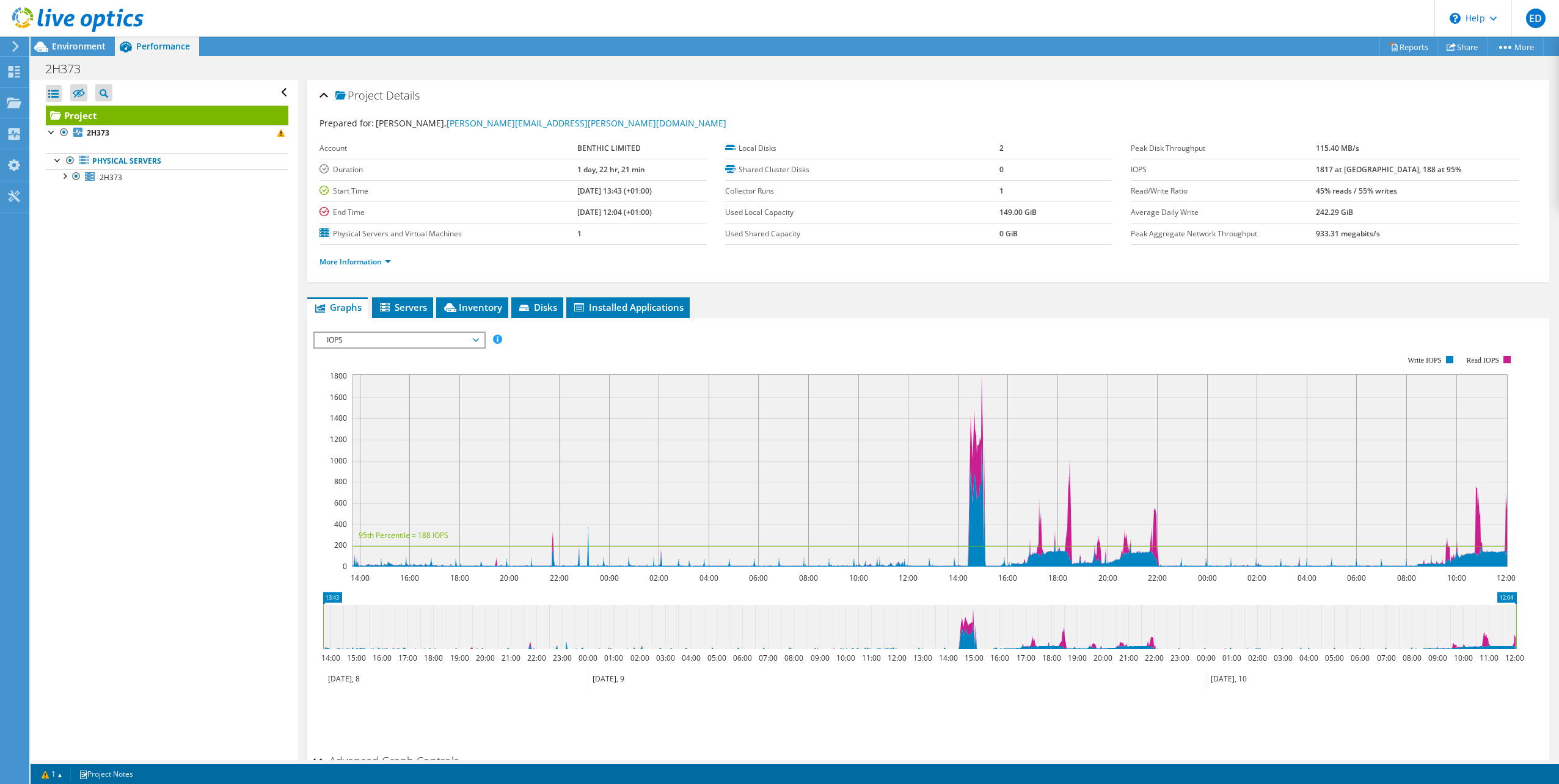
click at [398, 333] on span "IOPS" at bounding box center [399, 340] width 157 height 15
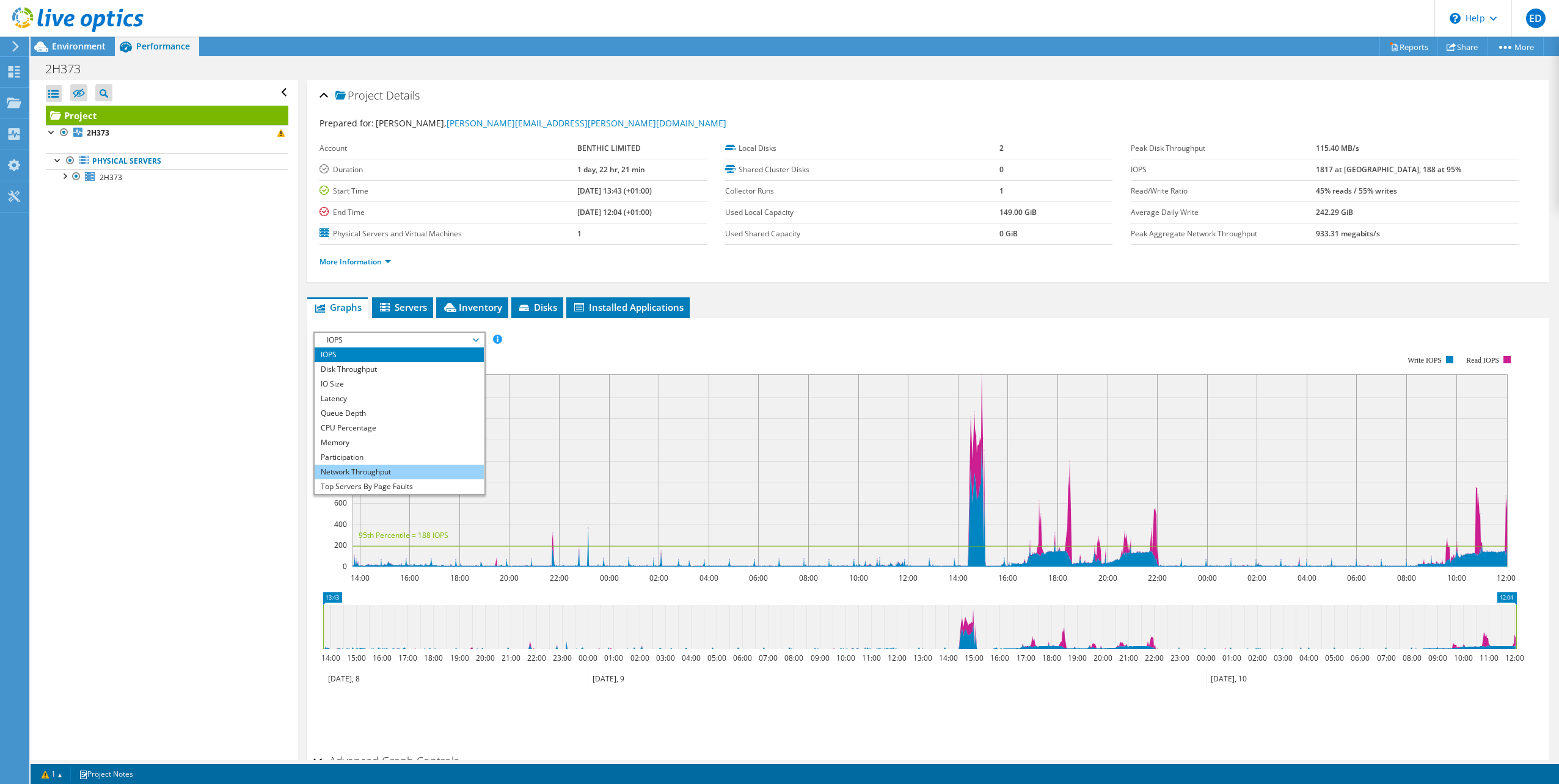
click at [396, 467] on li "Network Throughput" at bounding box center [398, 472] width 169 height 15
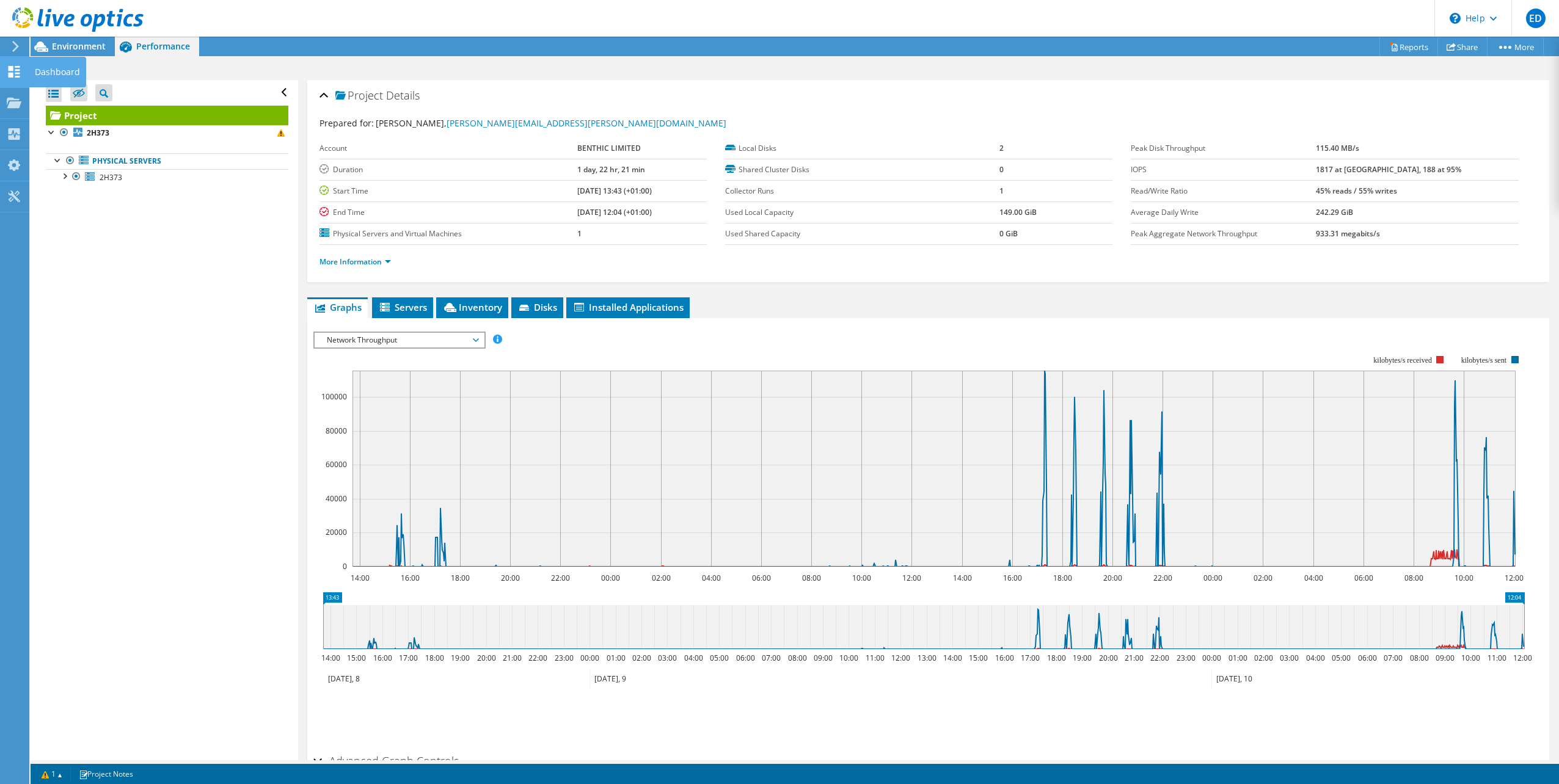
click at [14, 73] on icon at bounding box center [14, 71] width 15 height 11
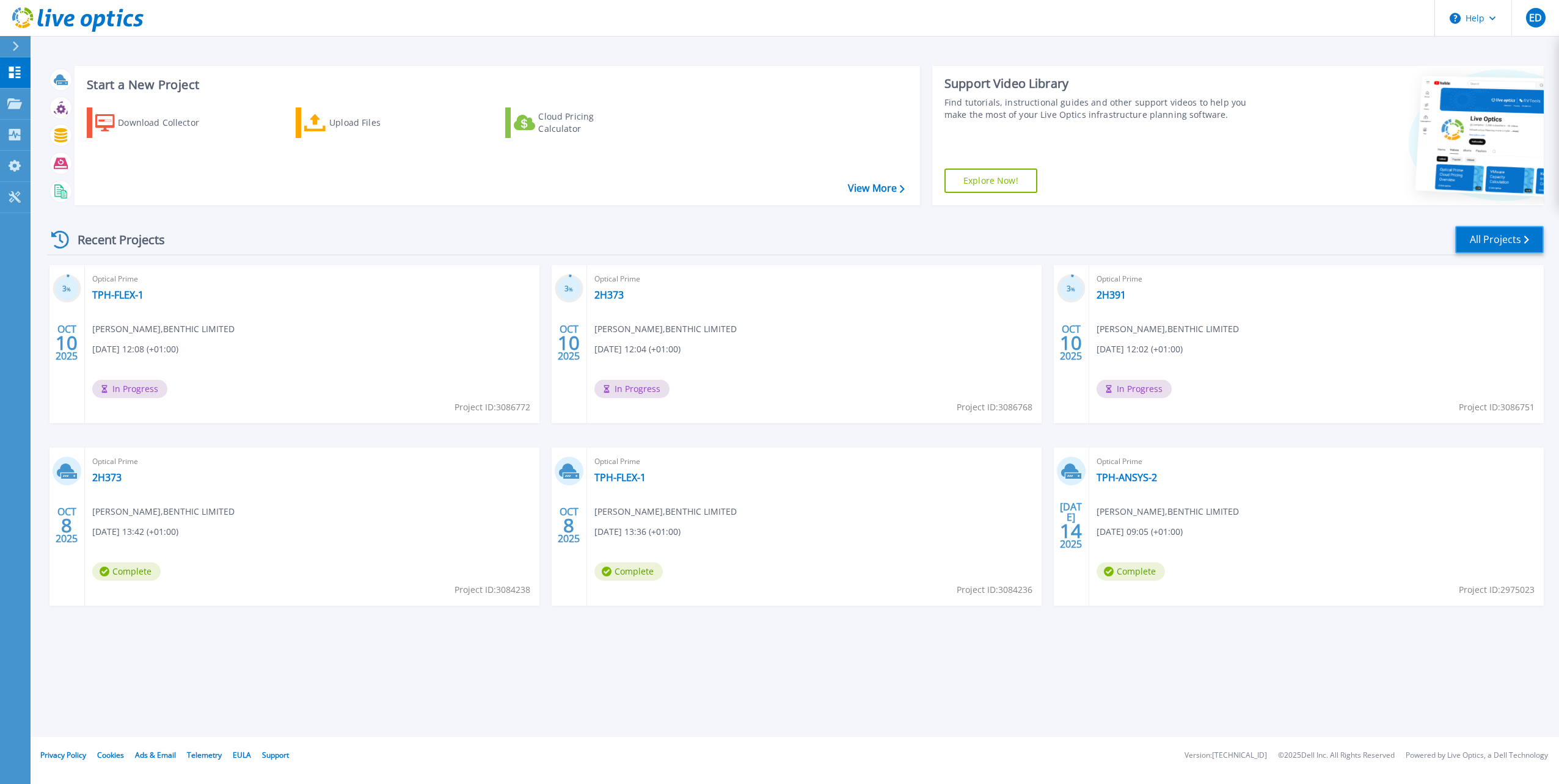
click at [1497, 242] on link "All Projects" at bounding box center [1499, 239] width 89 height 27
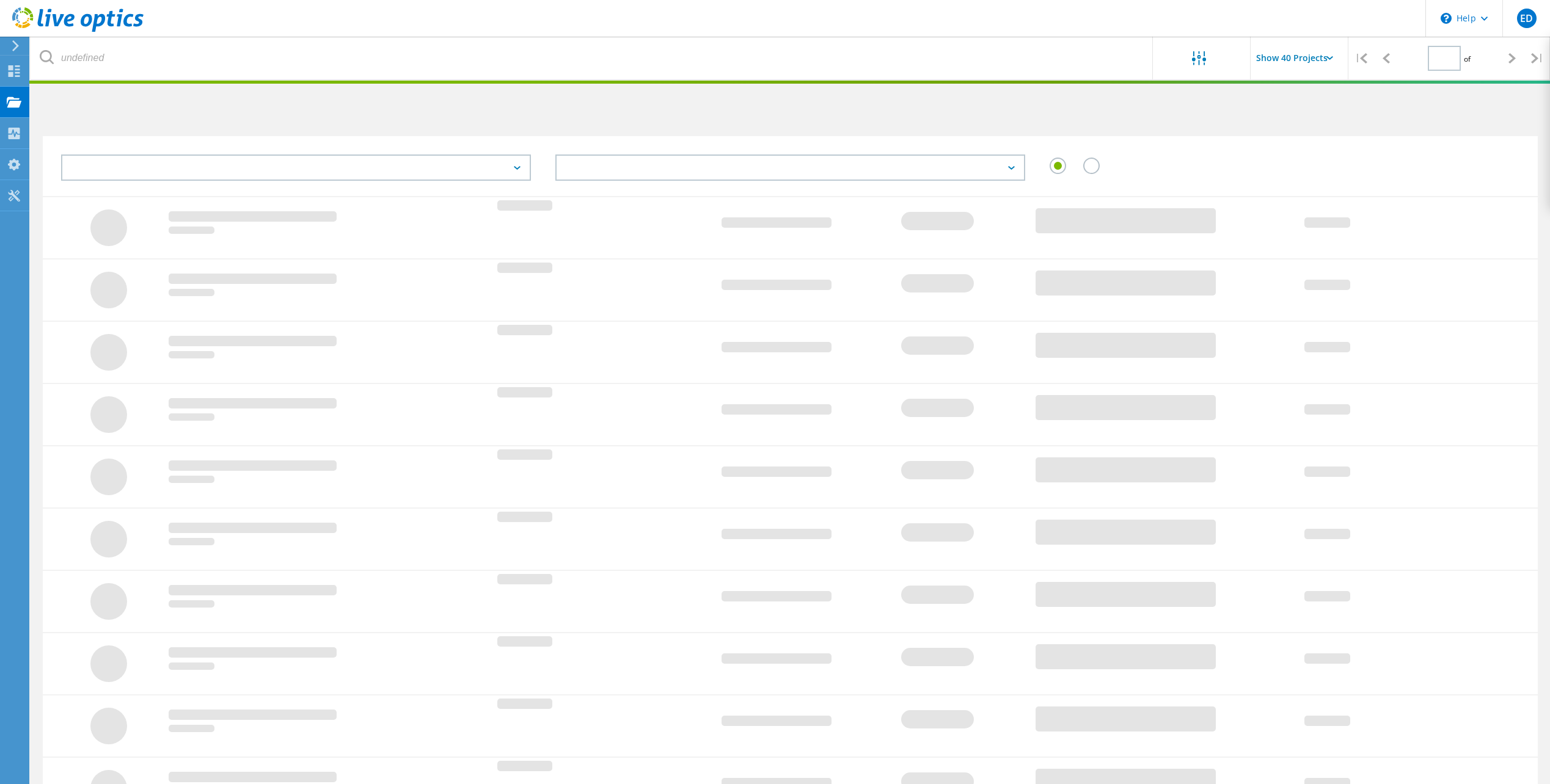
click at [1502, 120] on div at bounding box center [790, 104] width 1519 height 32
type input "1"
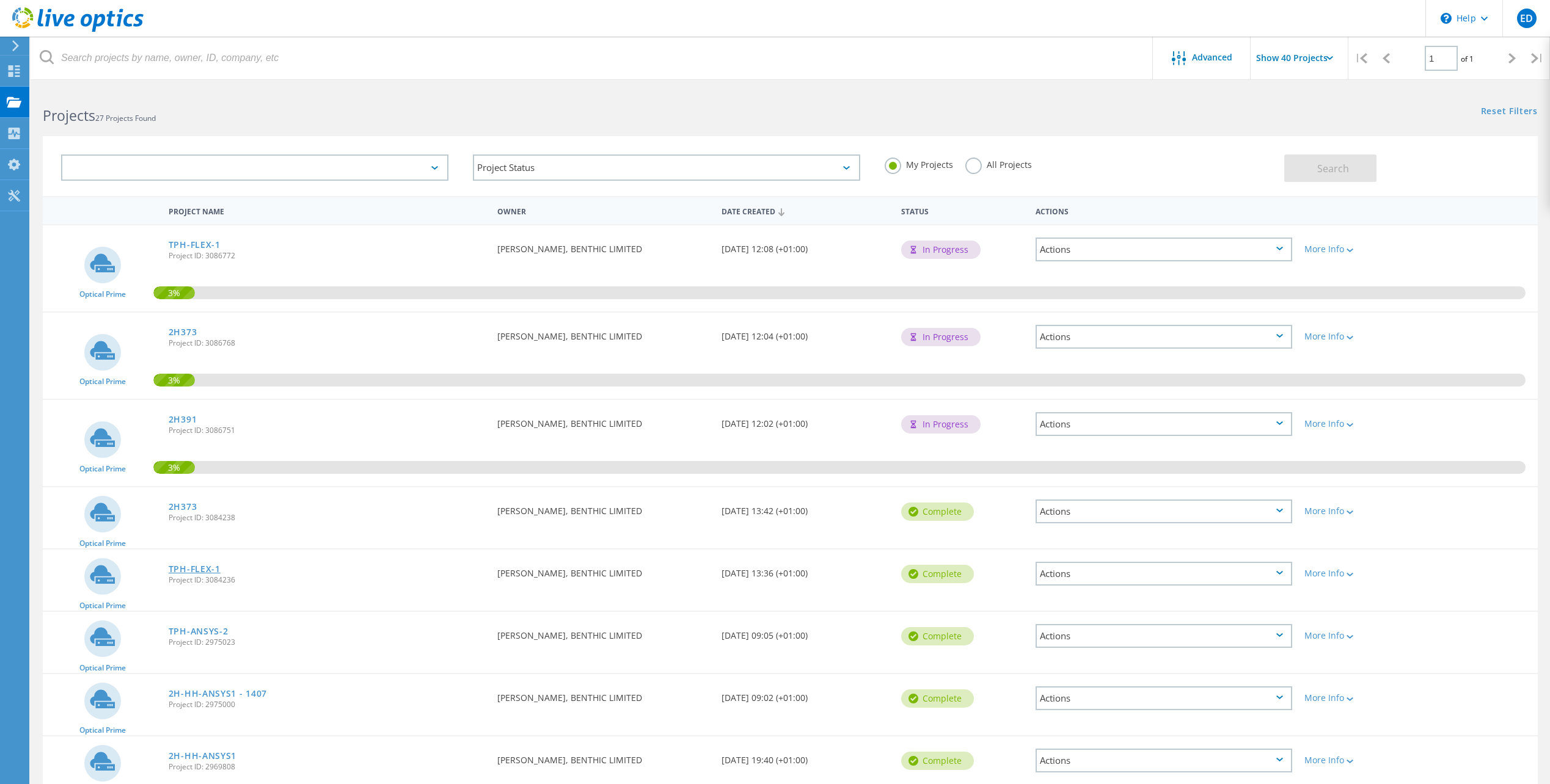
click at [209, 568] on link "TPH-FLEX-1" at bounding box center [194, 569] width 52 height 9
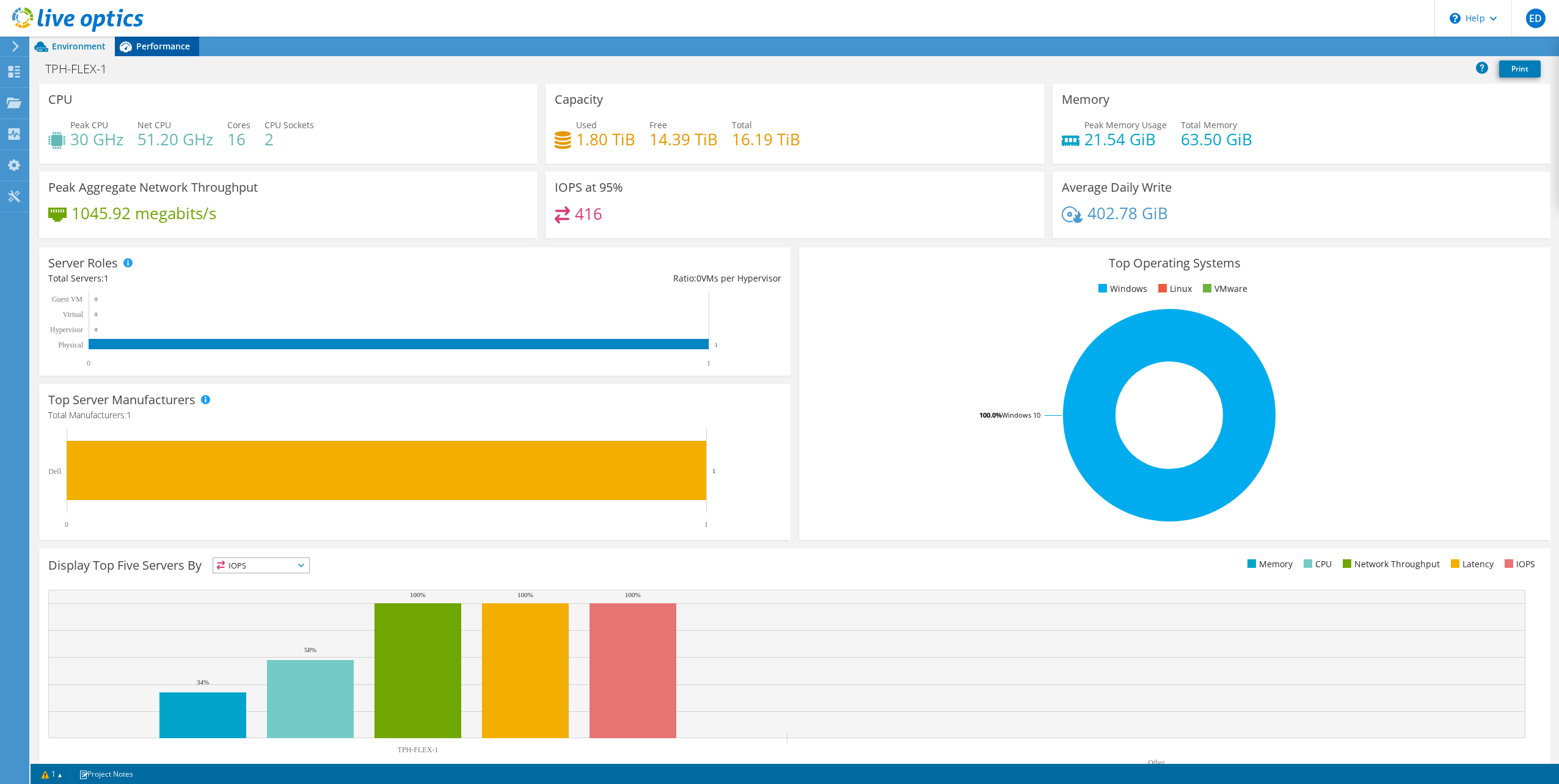
click at [150, 49] on span "Performance" at bounding box center [163, 46] width 54 height 11
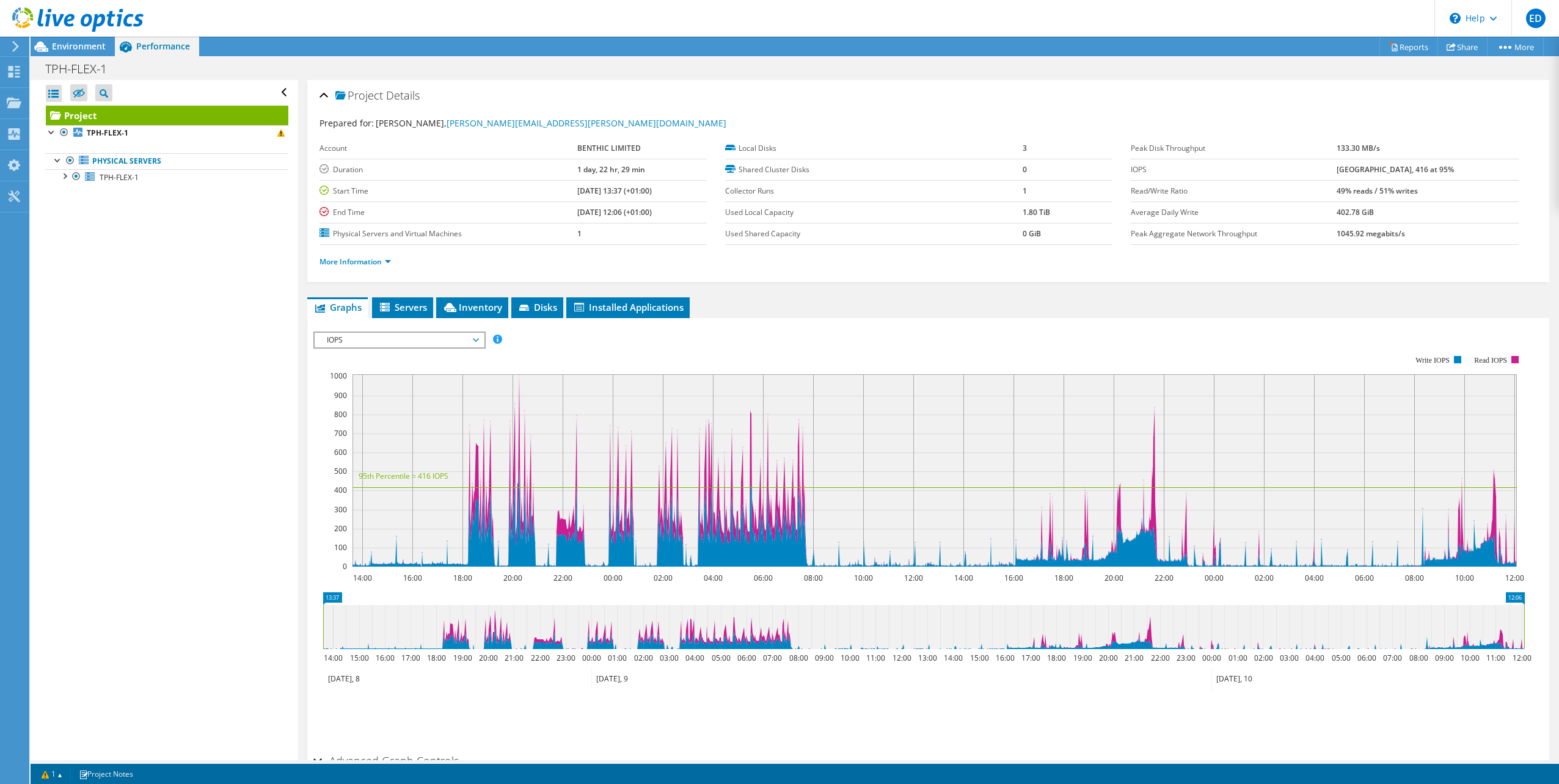
click at [407, 341] on span "IOPS" at bounding box center [399, 340] width 157 height 15
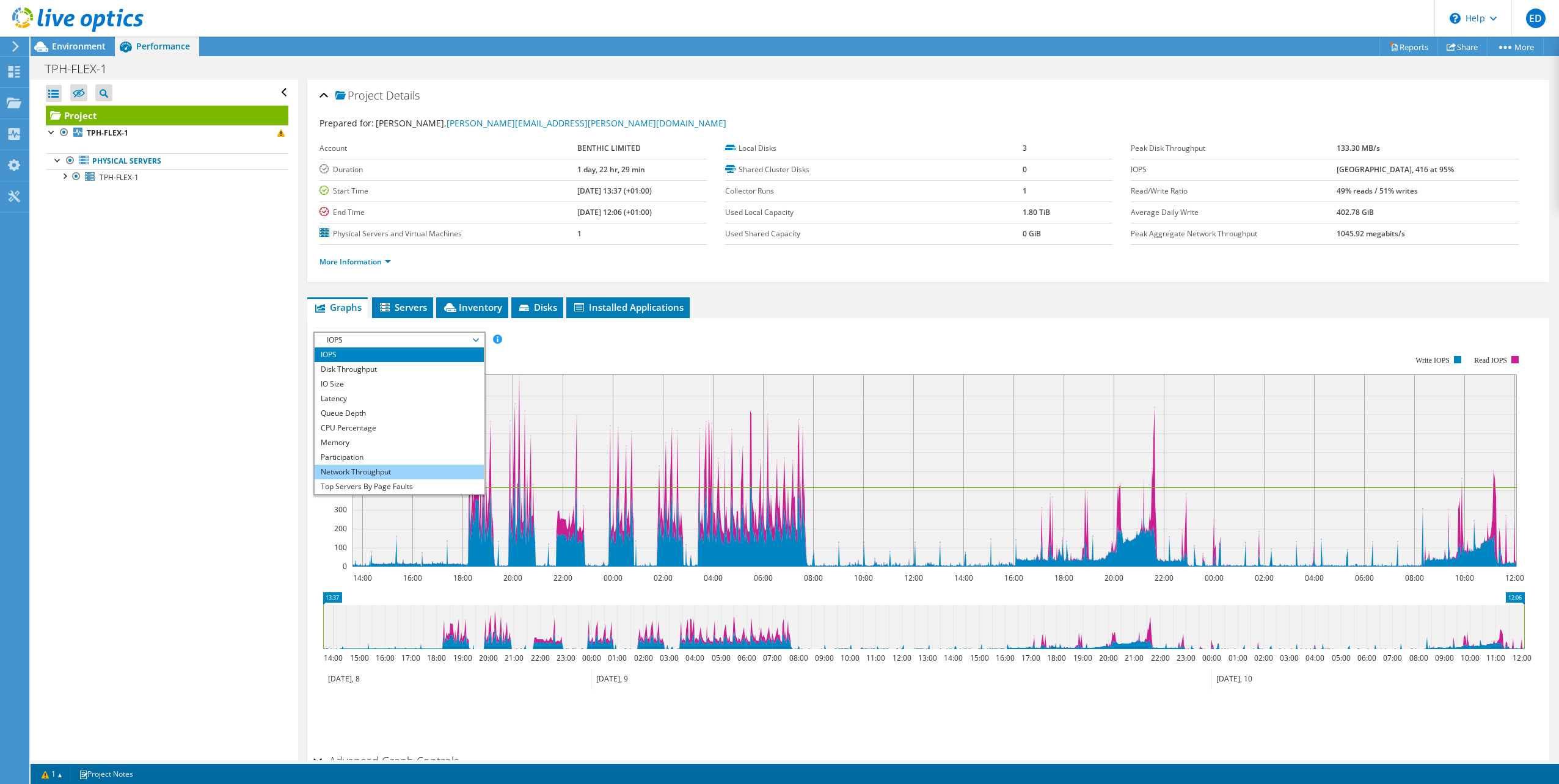
click at [398, 475] on li "Network Throughput" at bounding box center [398, 472] width 169 height 15
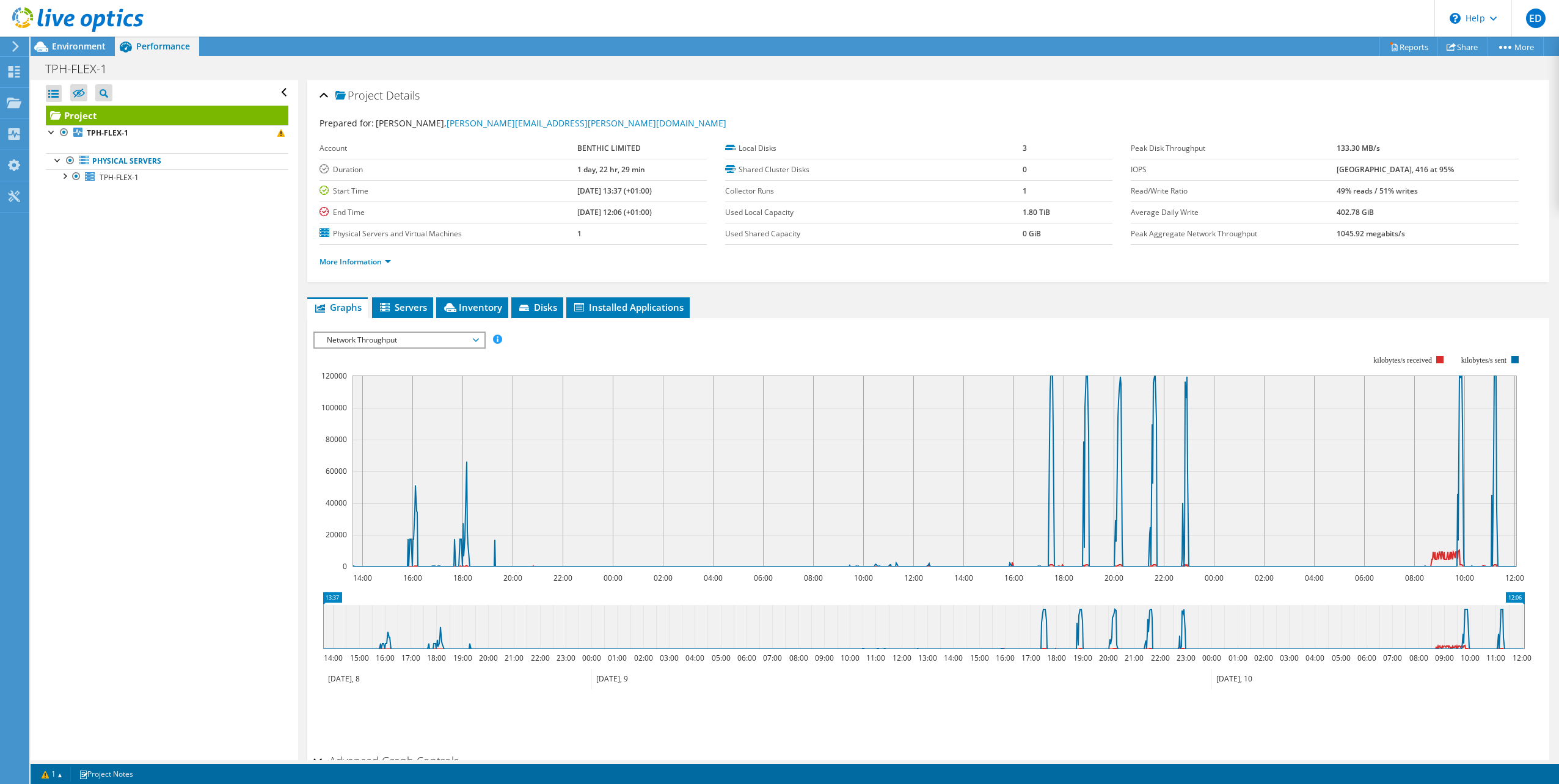
click at [414, 343] on span "Network Throughput" at bounding box center [399, 340] width 157 height 15
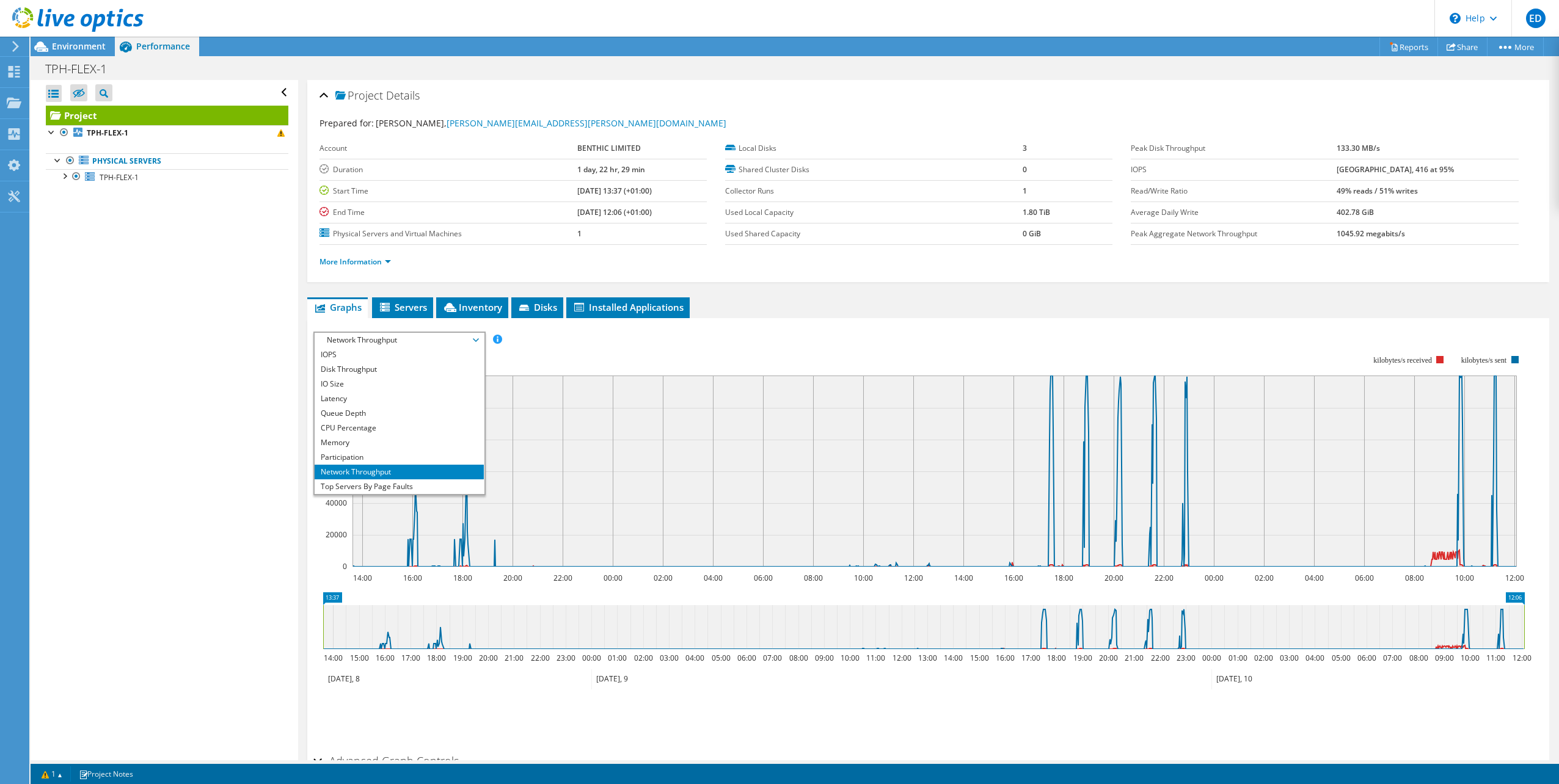
click at [264, 576] on div "Open All Close All Hide Excluded Nodes Project Tree Filter" at bounding box center [164, 420] width 267 height 680
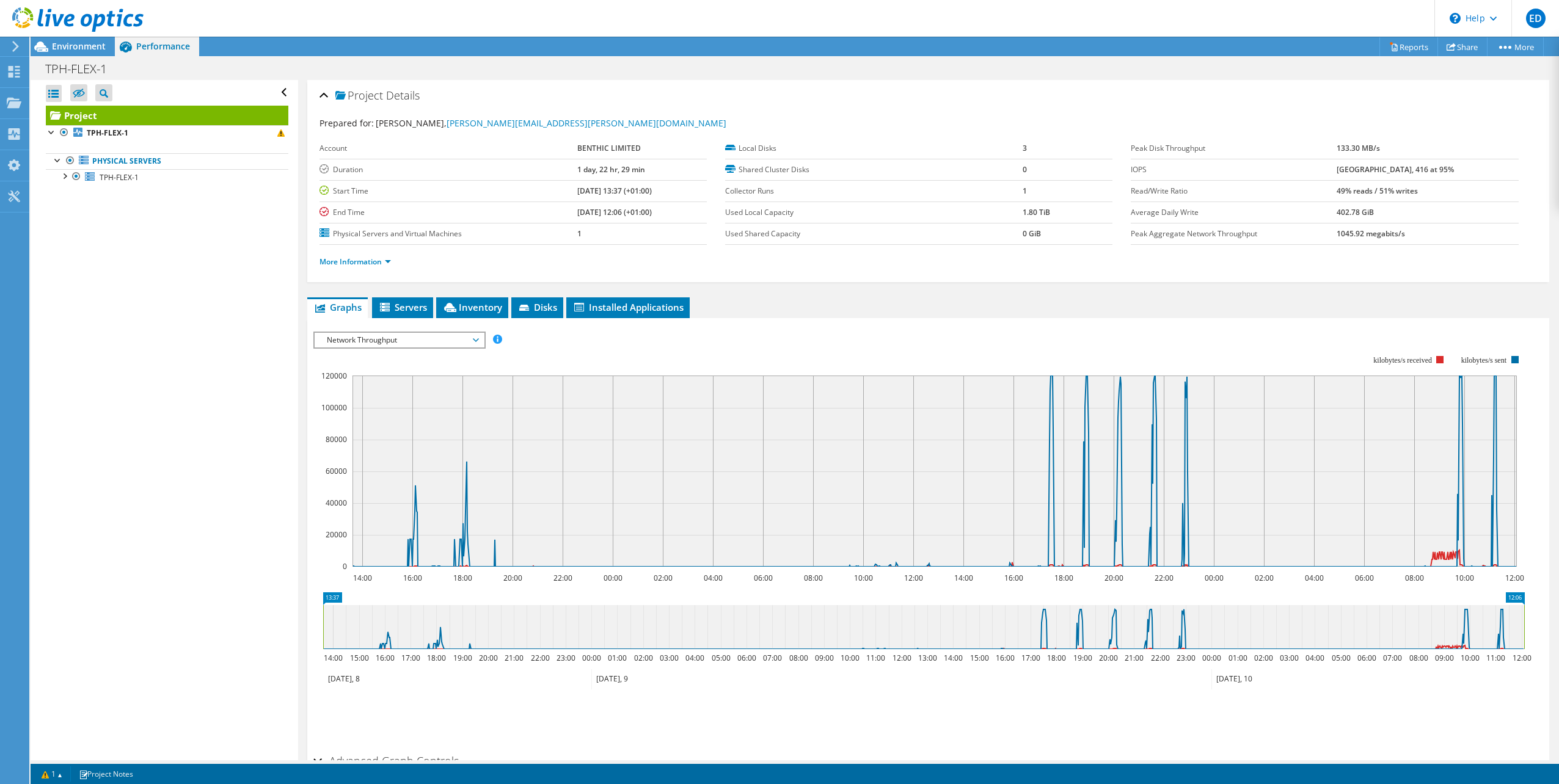
click at [423, 343] on span "Network Throughput" at bounding box center [399, 340] width 157 height 15
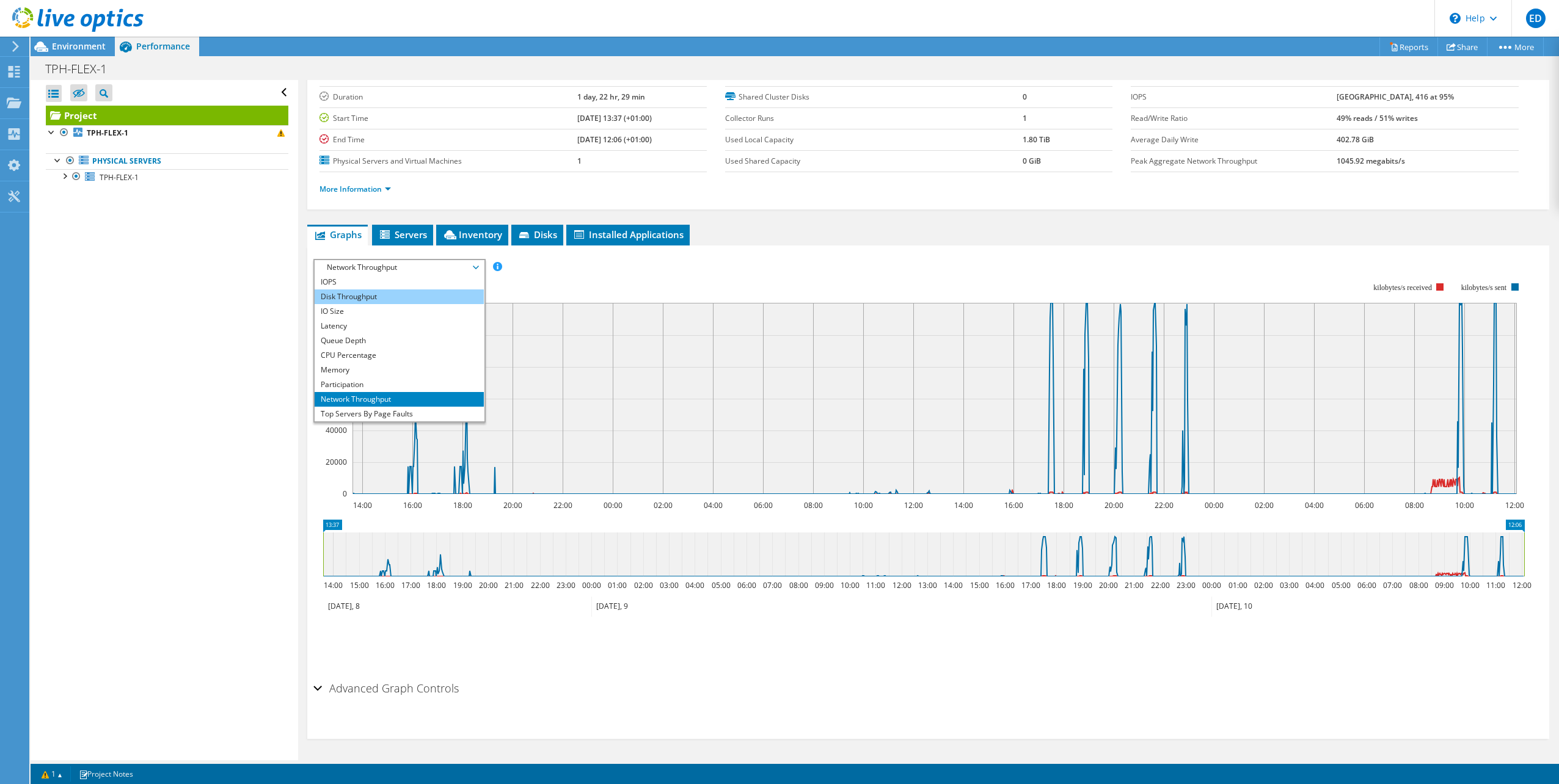
click at [369, 298] on li "Disk Throughput" at bounding box center [398, 296] width 169 height 15
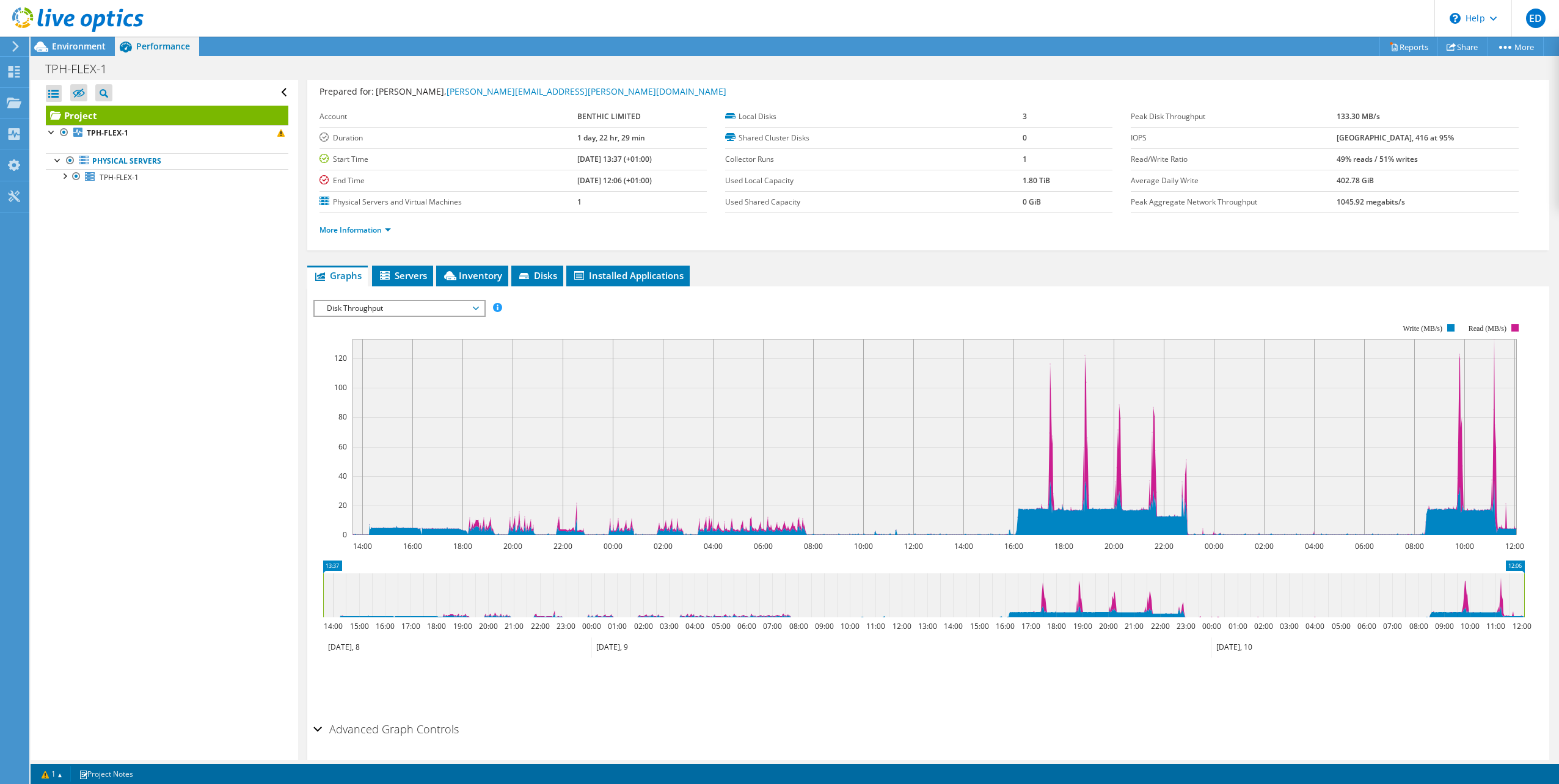
scroll to position [11, 0]
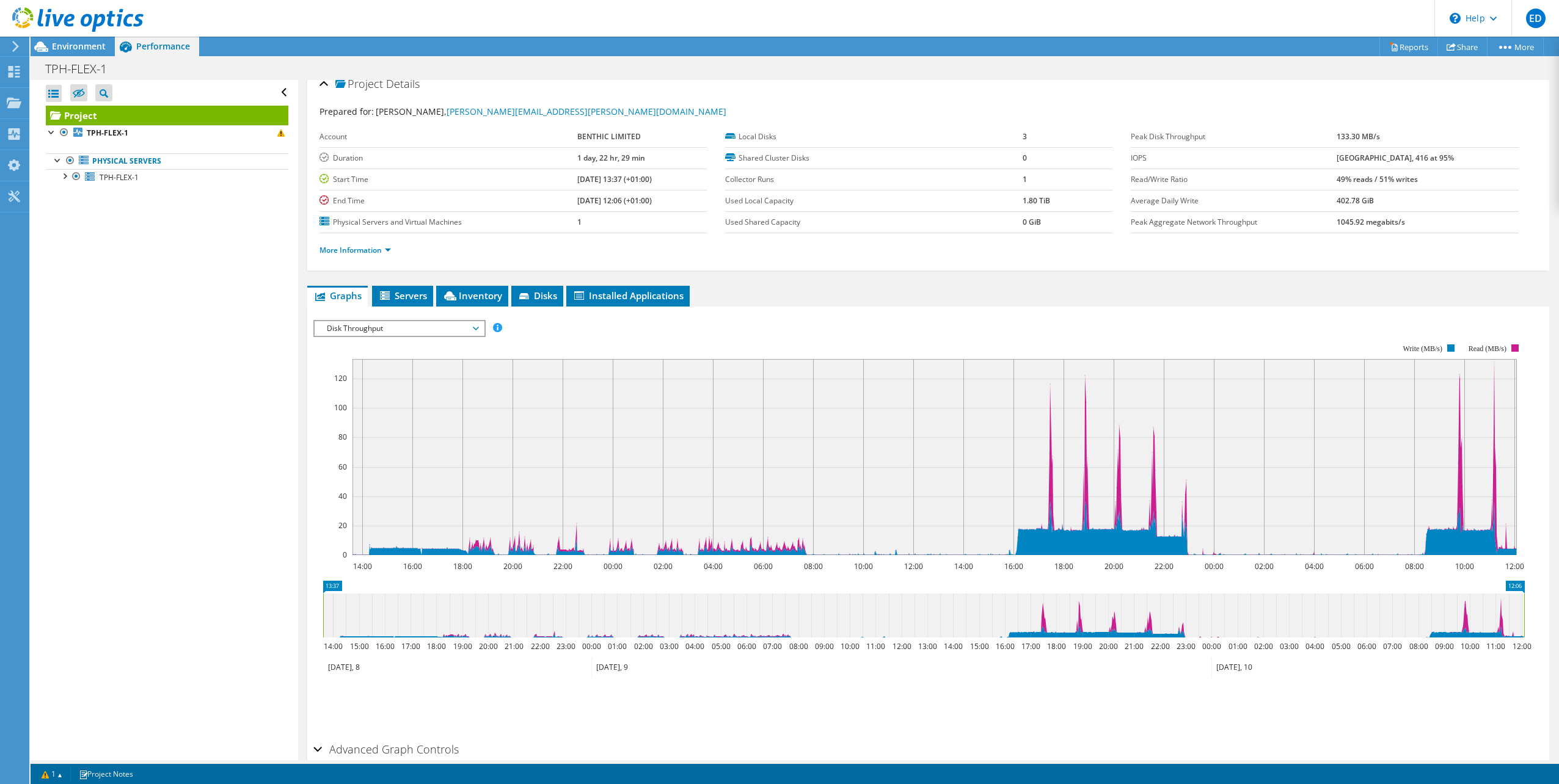
click at [424, 331] on span "Disk Throughput" at bounding box center [399, 328] width 157 height 15
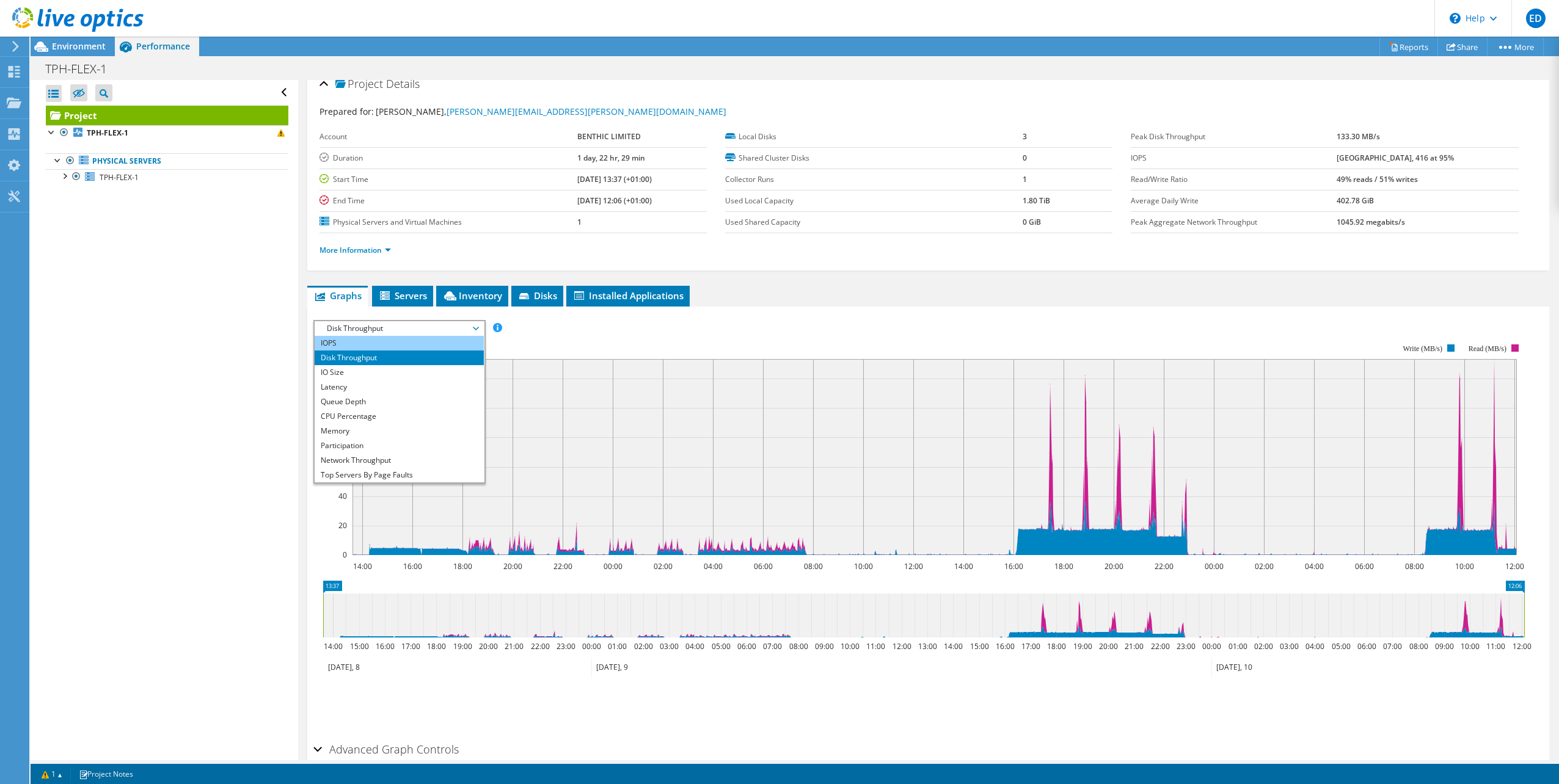
click at [382, 343] on li "IOPS" at bounding box center [398, 343] width 169 height 15
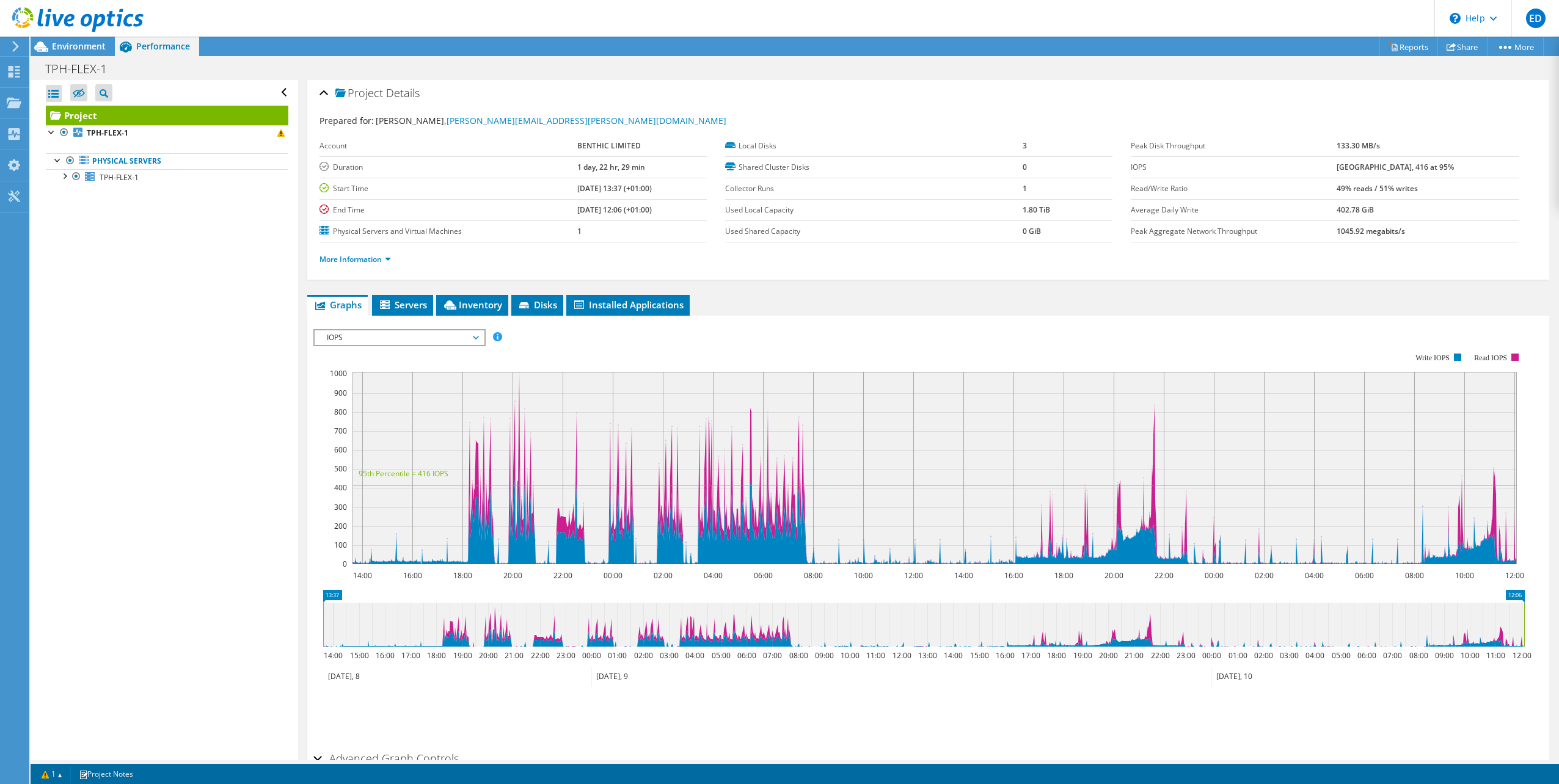
scroll to position [0, 0]
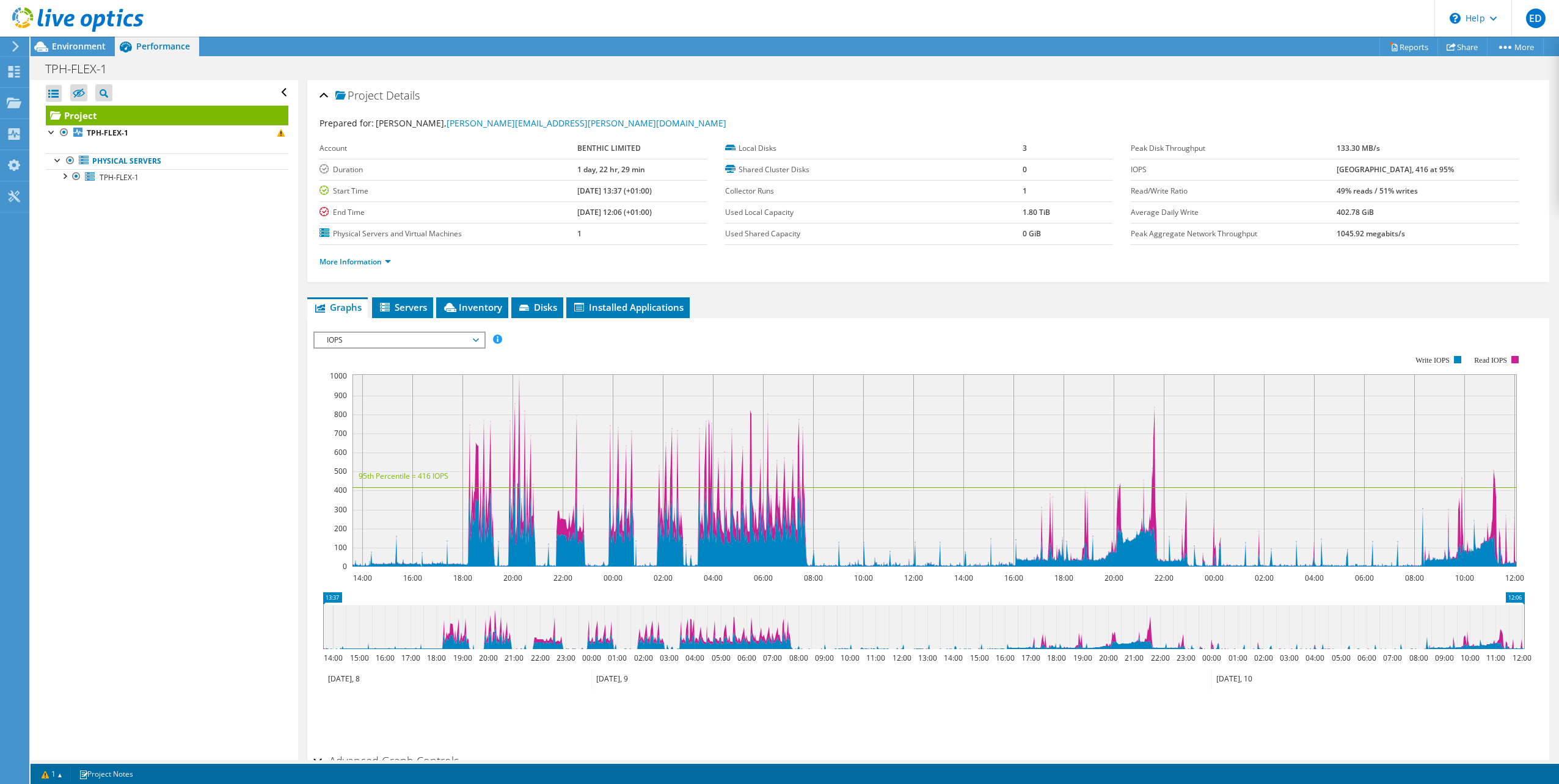
click at [425, 340] on span "IOPS" at bounding box center [399, 340] width 157 height 15
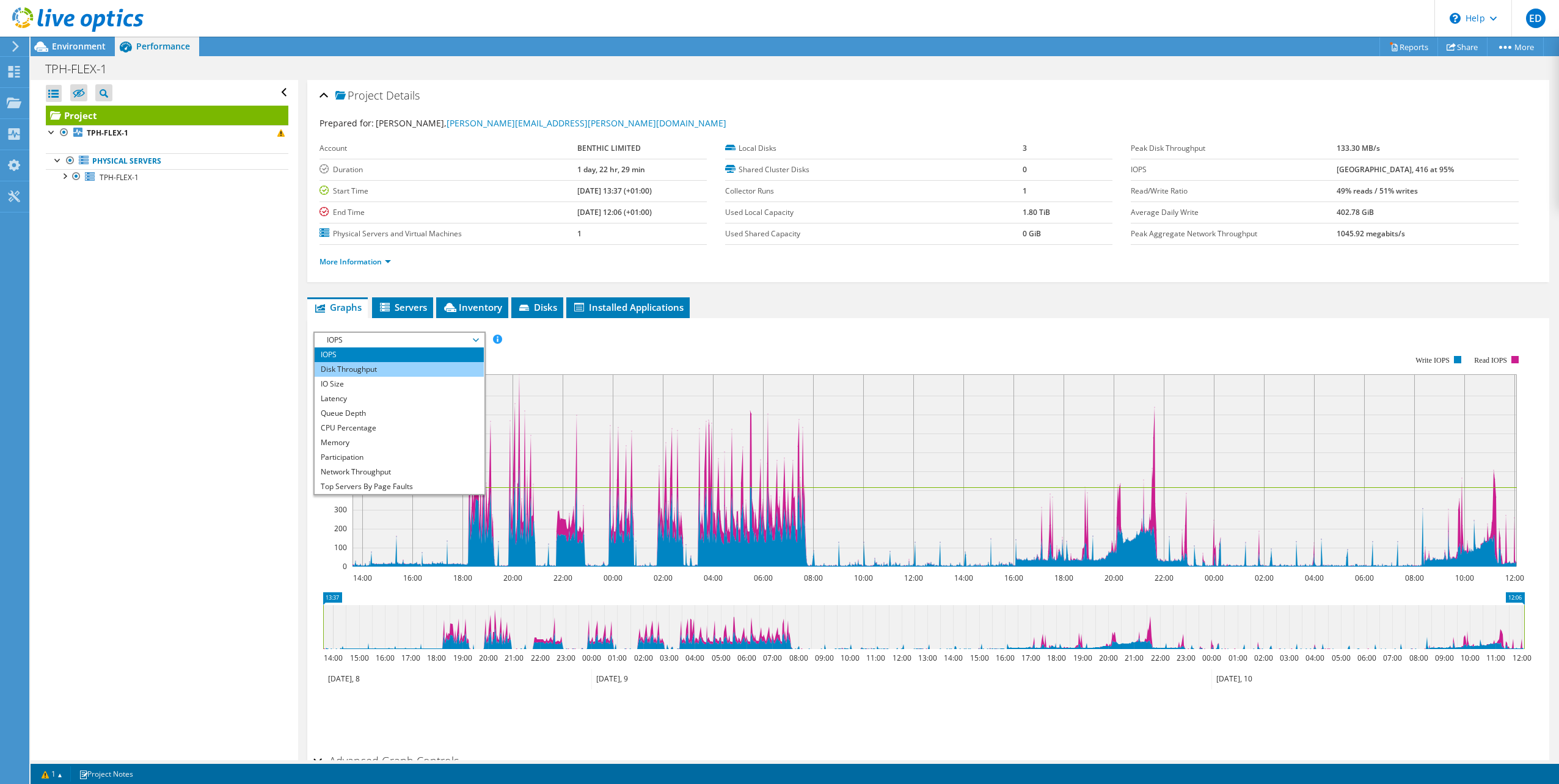
click at [403, 376] on li "Disk Throughput" at bounding box center [398, 369] width 169 height 15
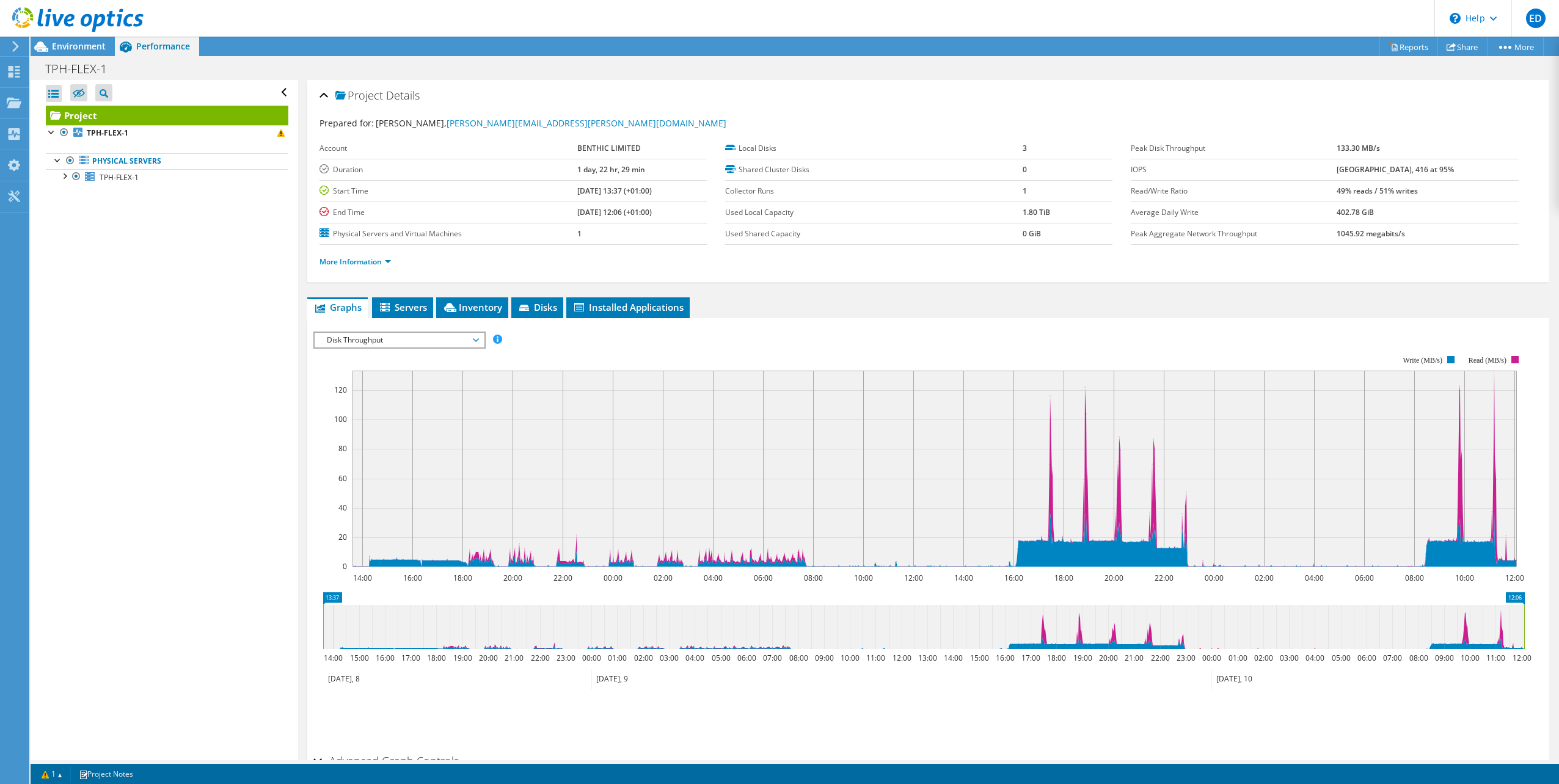
click at [428, 348] on div "Disk Throughput IOPS Disk Throughput IO Size Latency Queue Depth CPU Percentage…" at bounding box center [399, 340] width 172 height 17
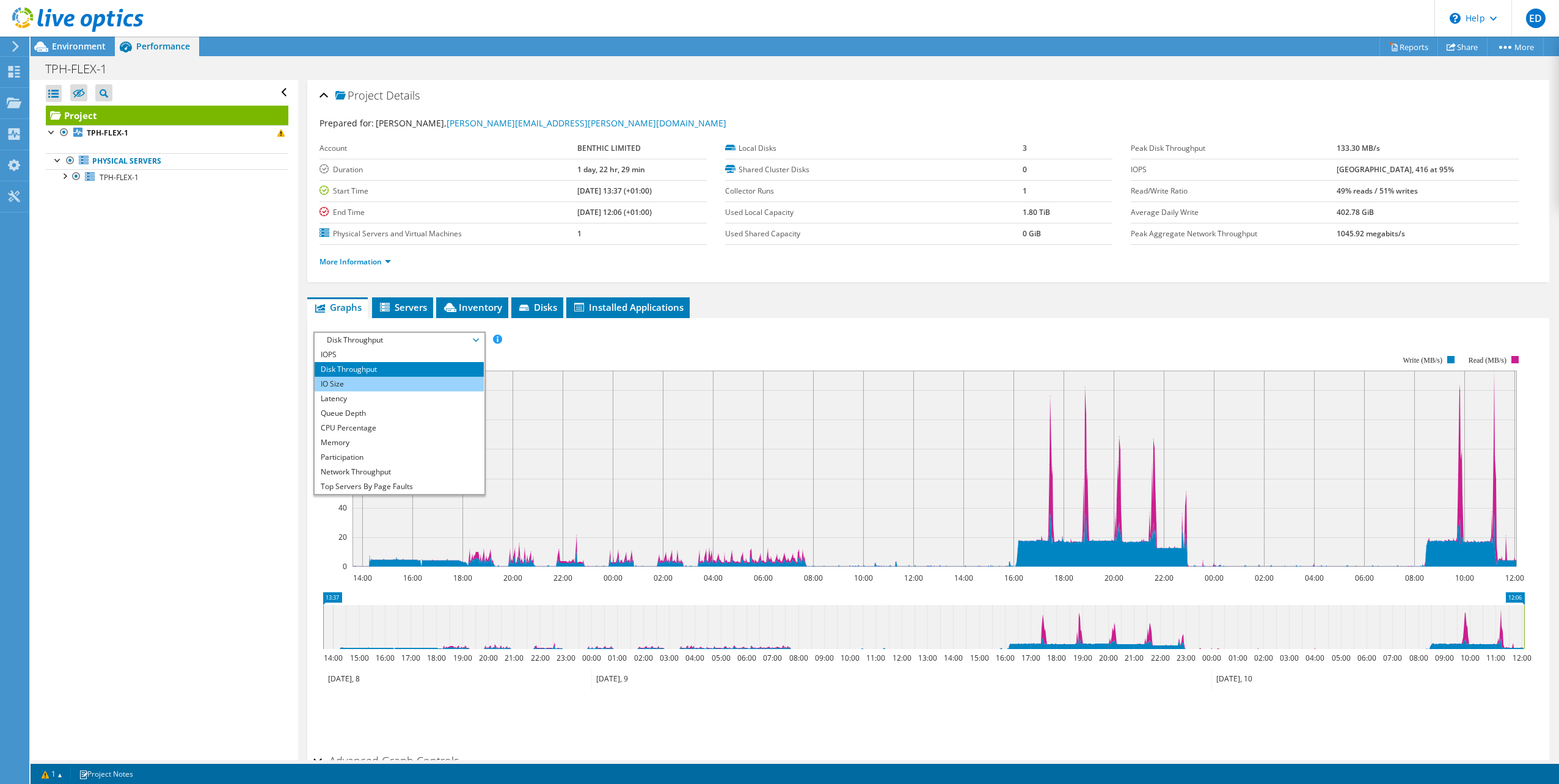
click at [411, 378] on li "IO Size" at bounding box center [398, 384] width 169 height 15
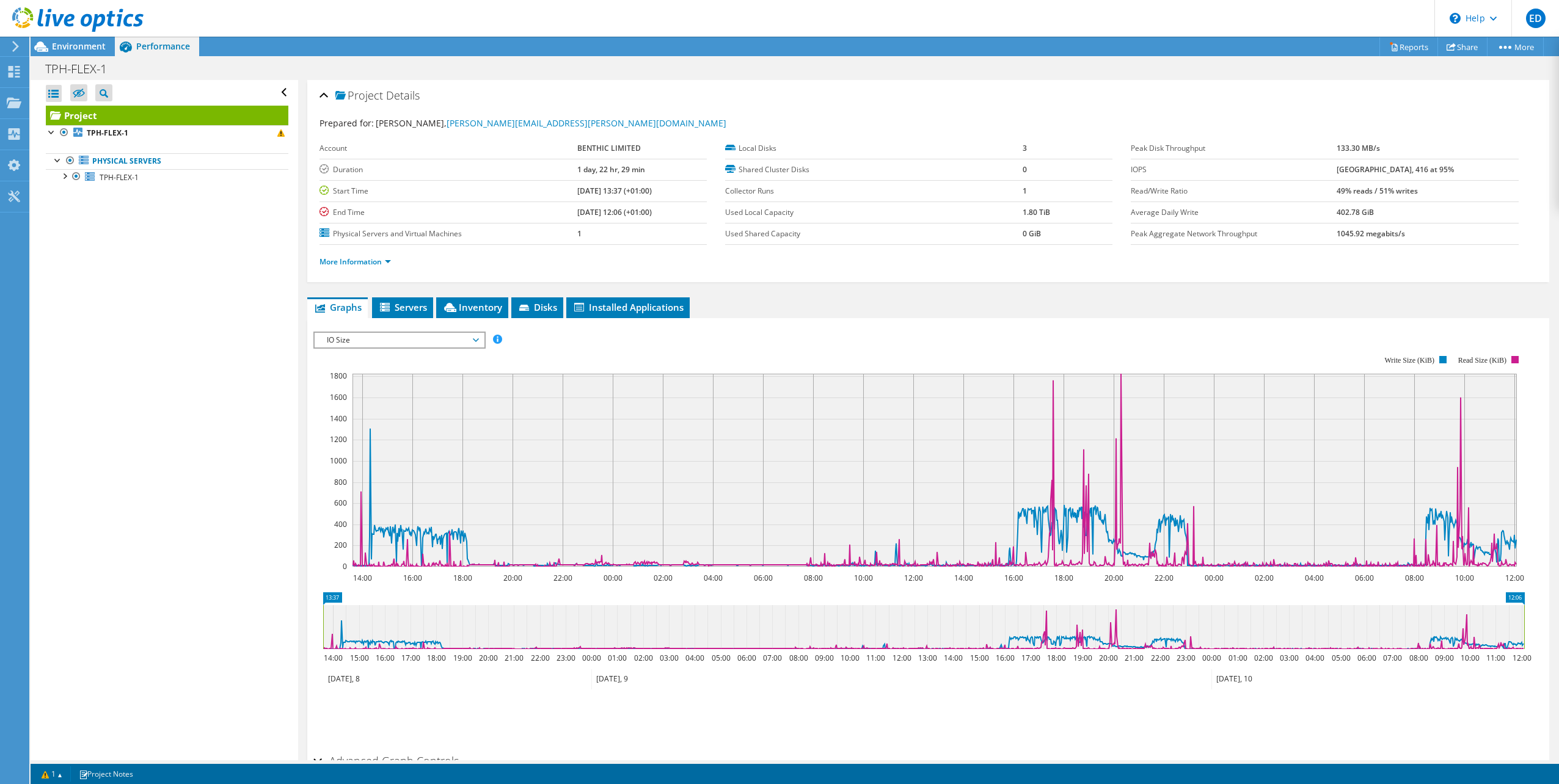
click at [391, 338] on span "IO Size" at bounding box center [399, 340] width 157 height 15
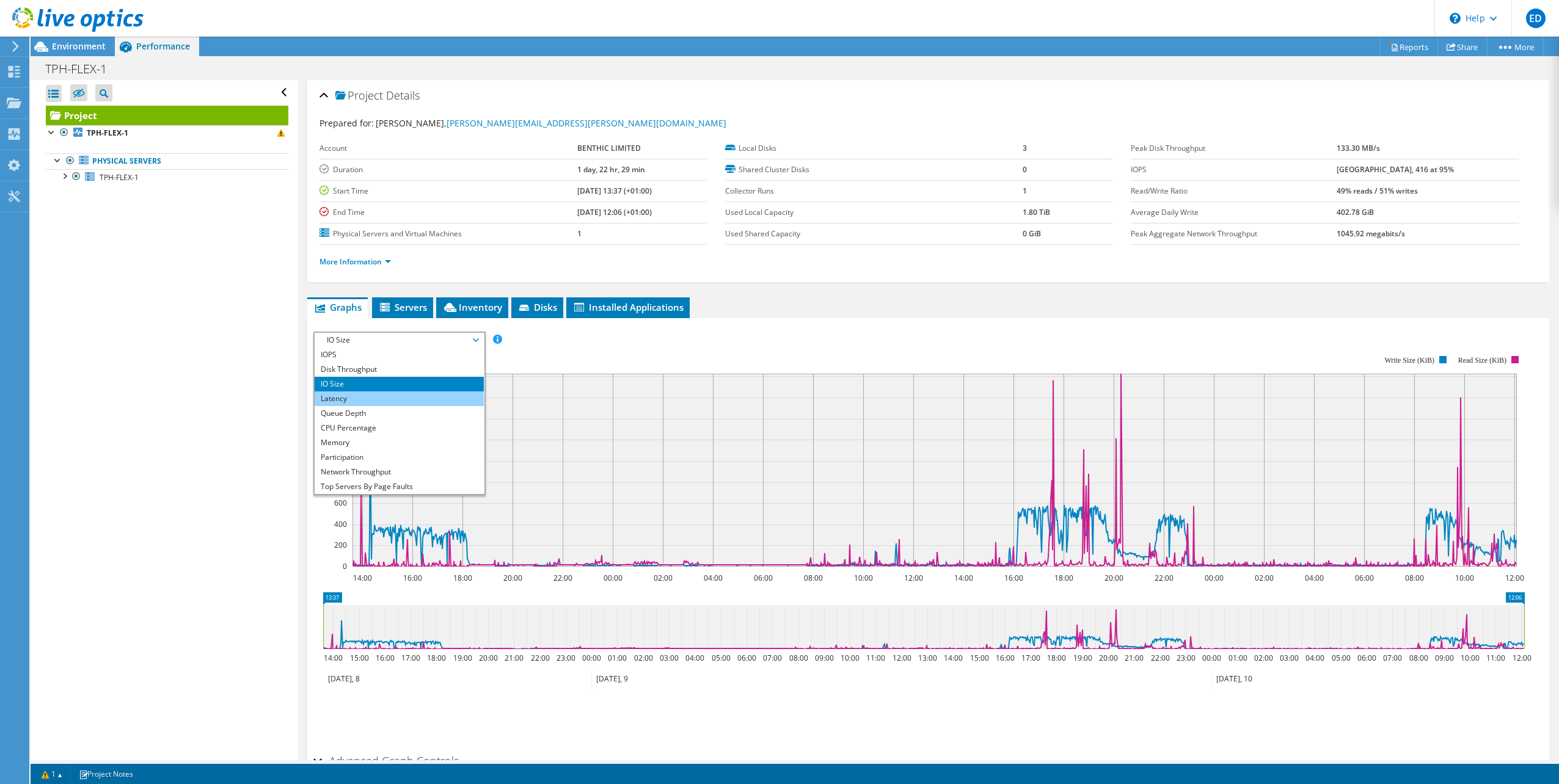
click at [384, 399] on li "Latency" at bounding box center [398, 398] width 169 height 15
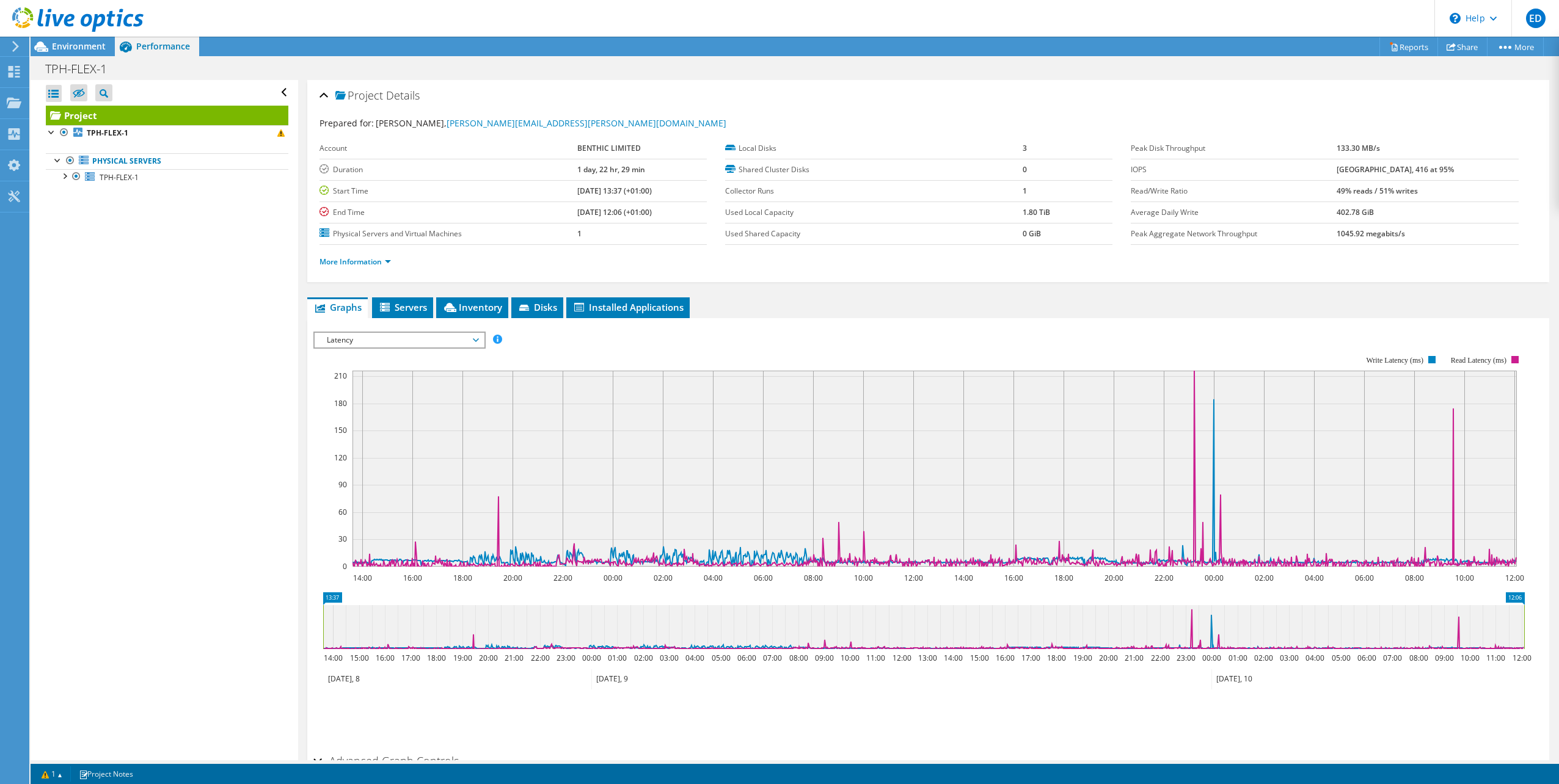
click at [428, 341] on span "Latency" at bounding box center [399, 340] width 157 height 15
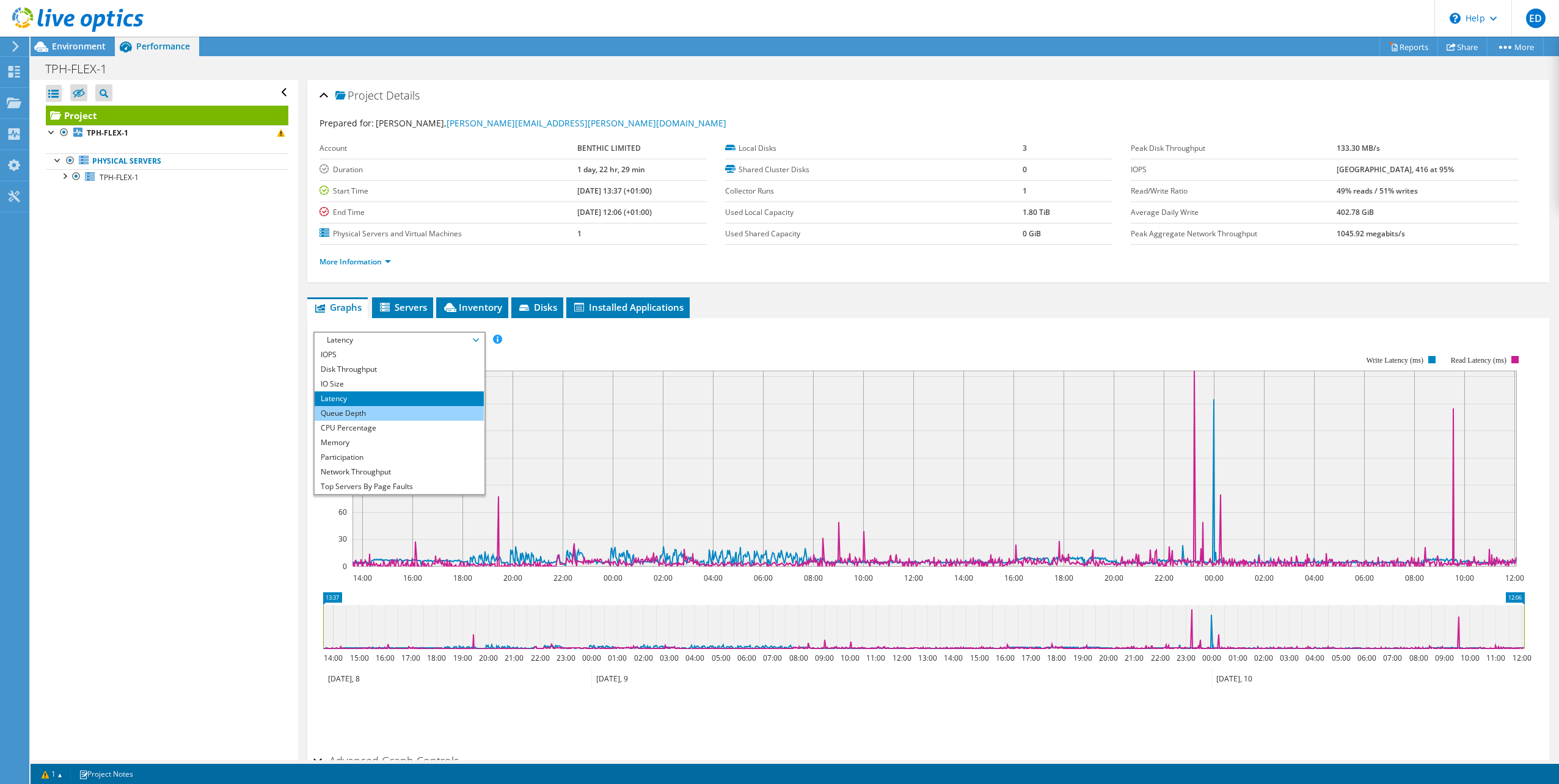
click at [402, 406] on li "Queue Depth" at bounding box center [398, 413] width 169 height 15
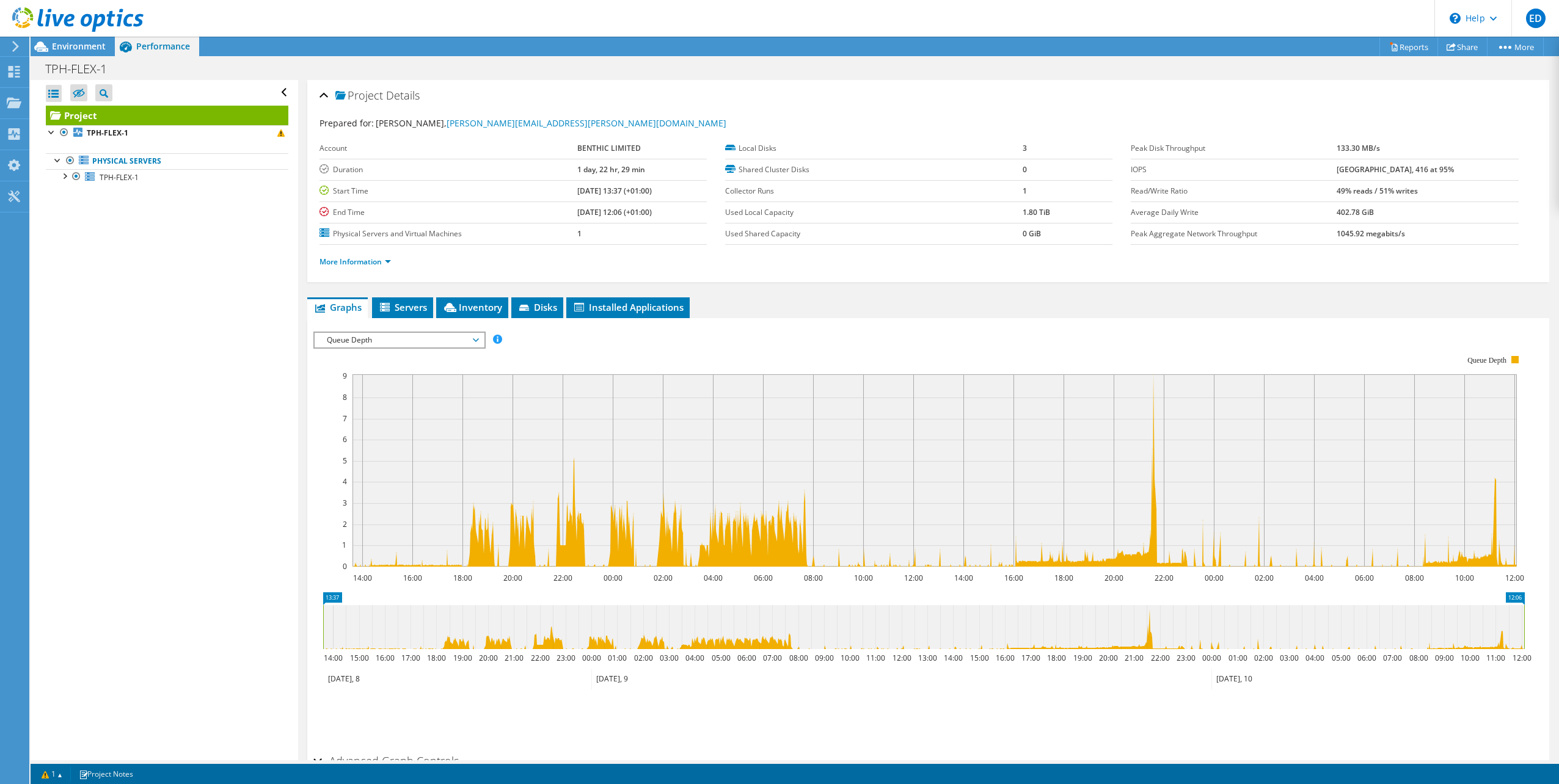
click at [407, 340] on span "Queue Depth" at bounding box center [399, 340] width 157 height 15
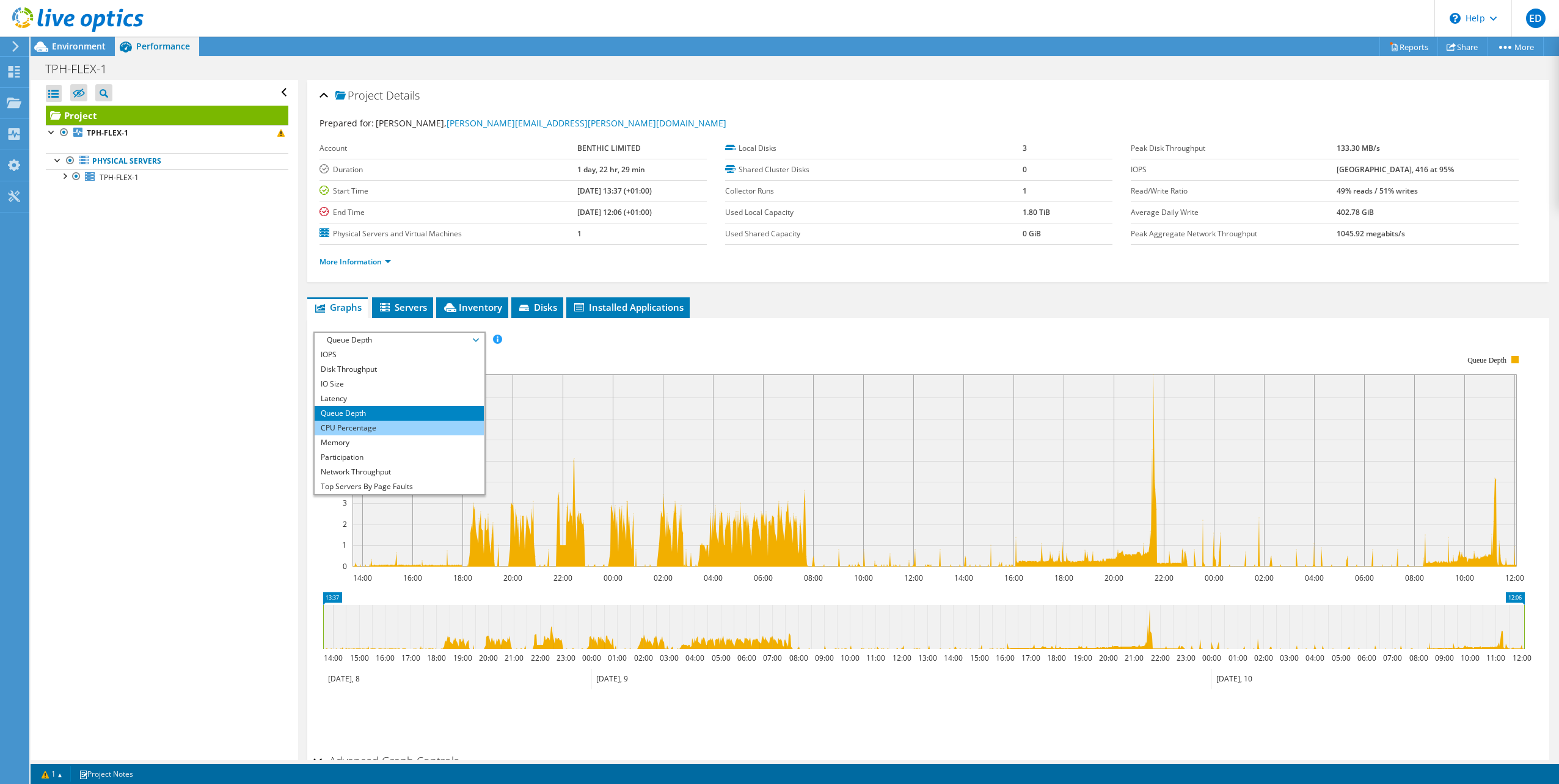
click at [397, 428] on li "CPU Percentage" at bounding box center [398, 428] width 169 height 15
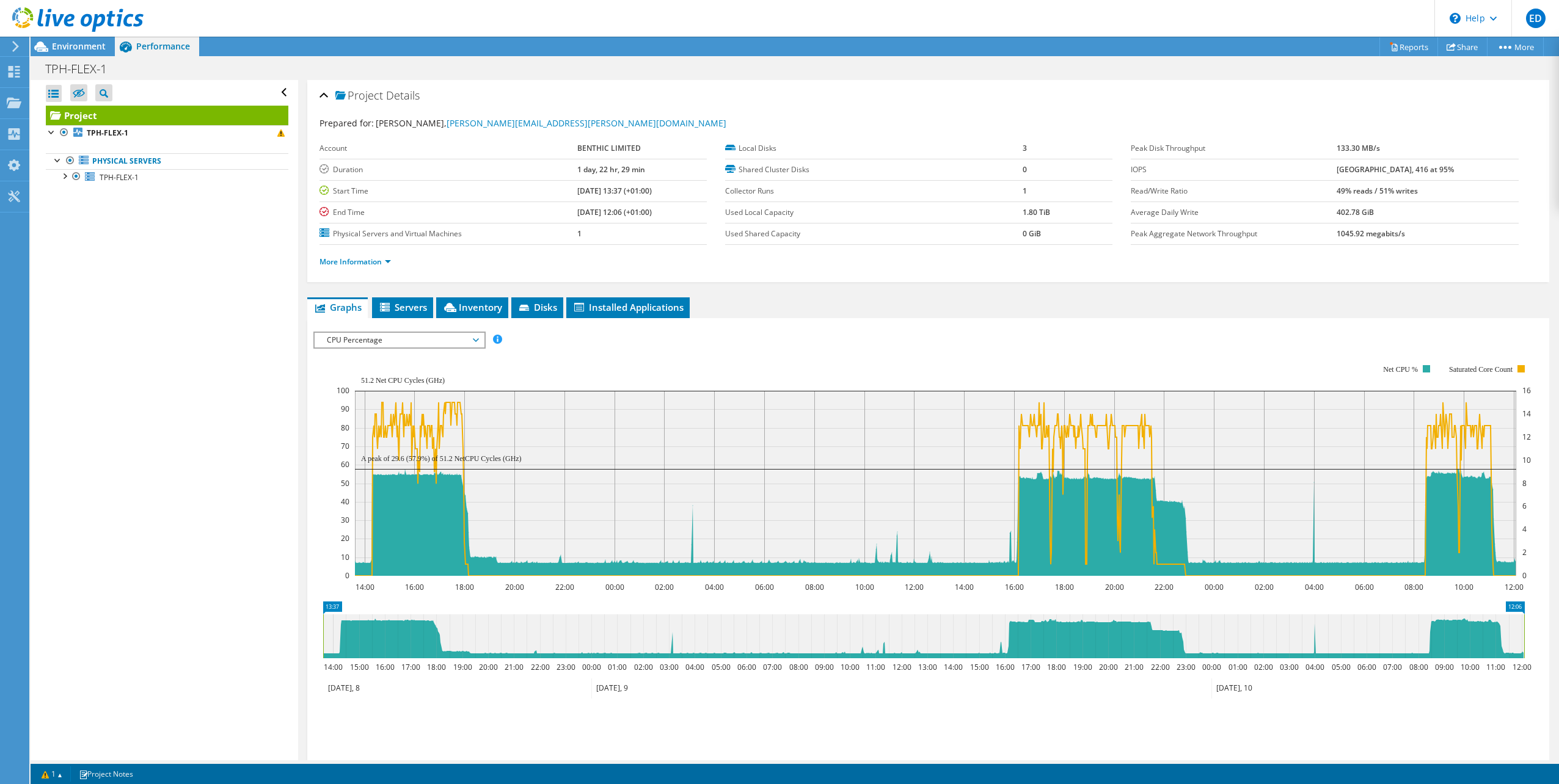
click at [396, 336] on span "CPU Percentage" at bounding box center [399, 340] width 157 height 15
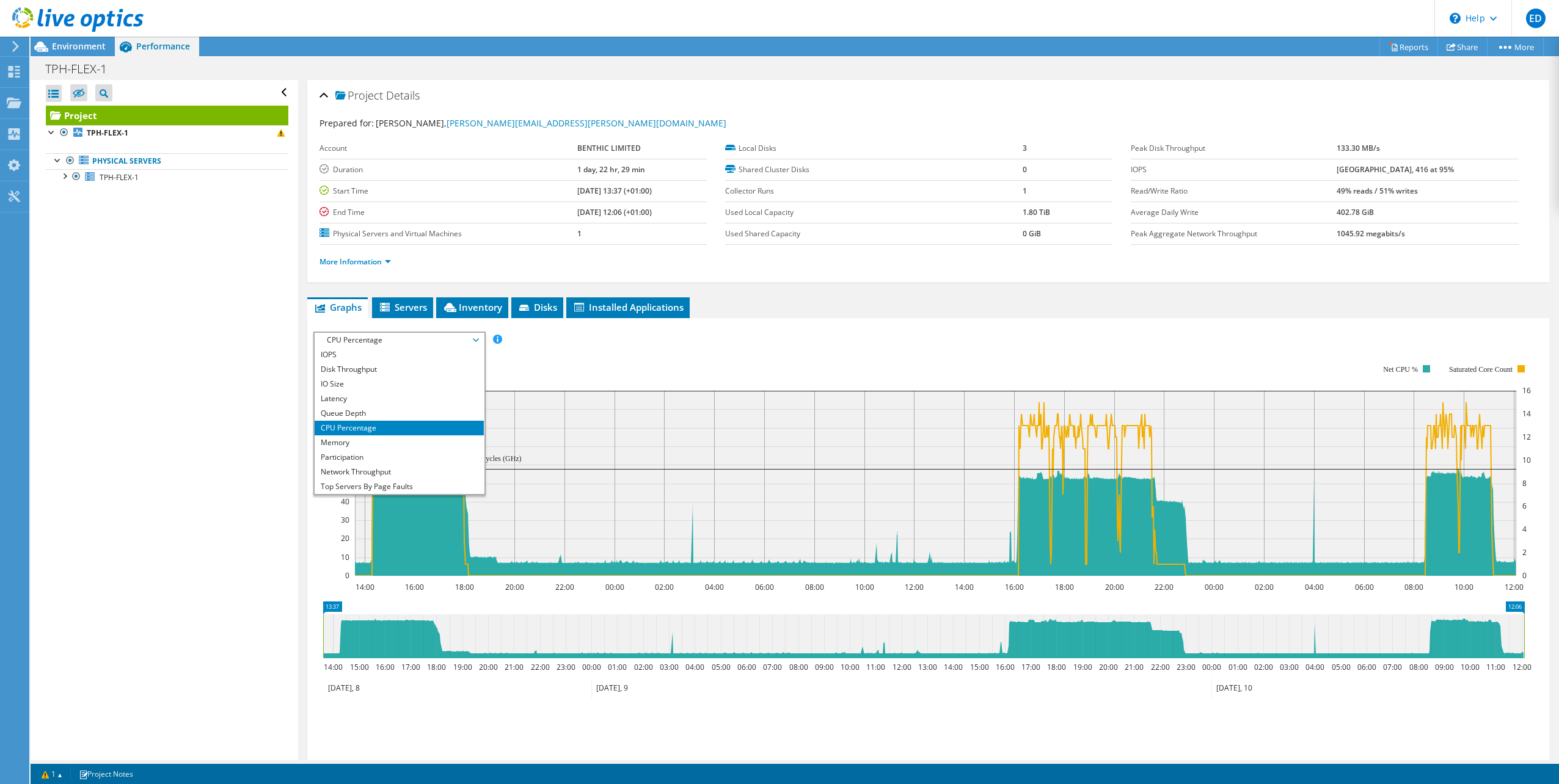
click at [396, 336] on span "CPU Percentage" at bounding box center [399, 340] width 157 height 15
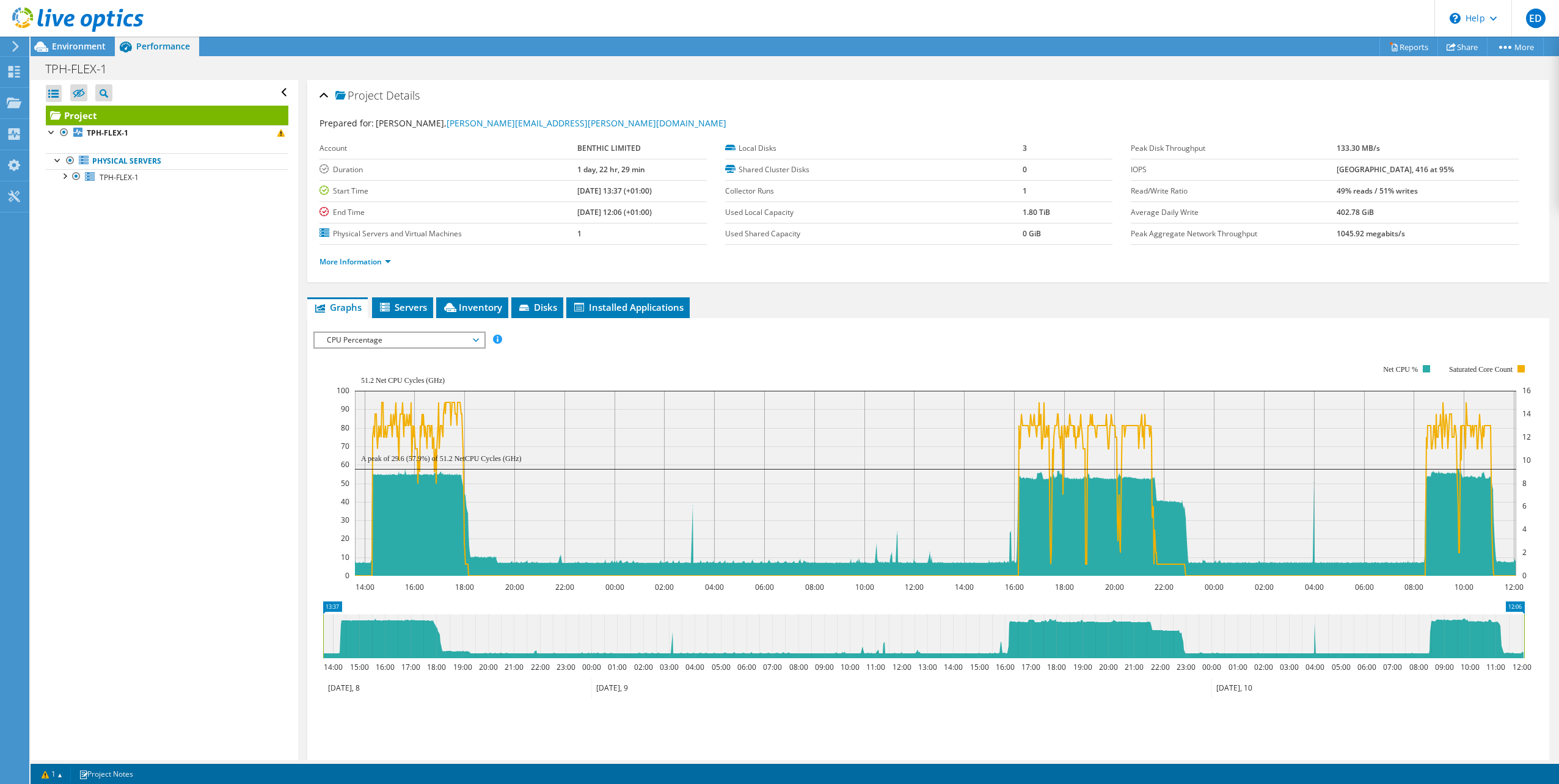
click at [396, 336] on span "CPU Percentage" at bounding box center [399, 340] width 157 height 15
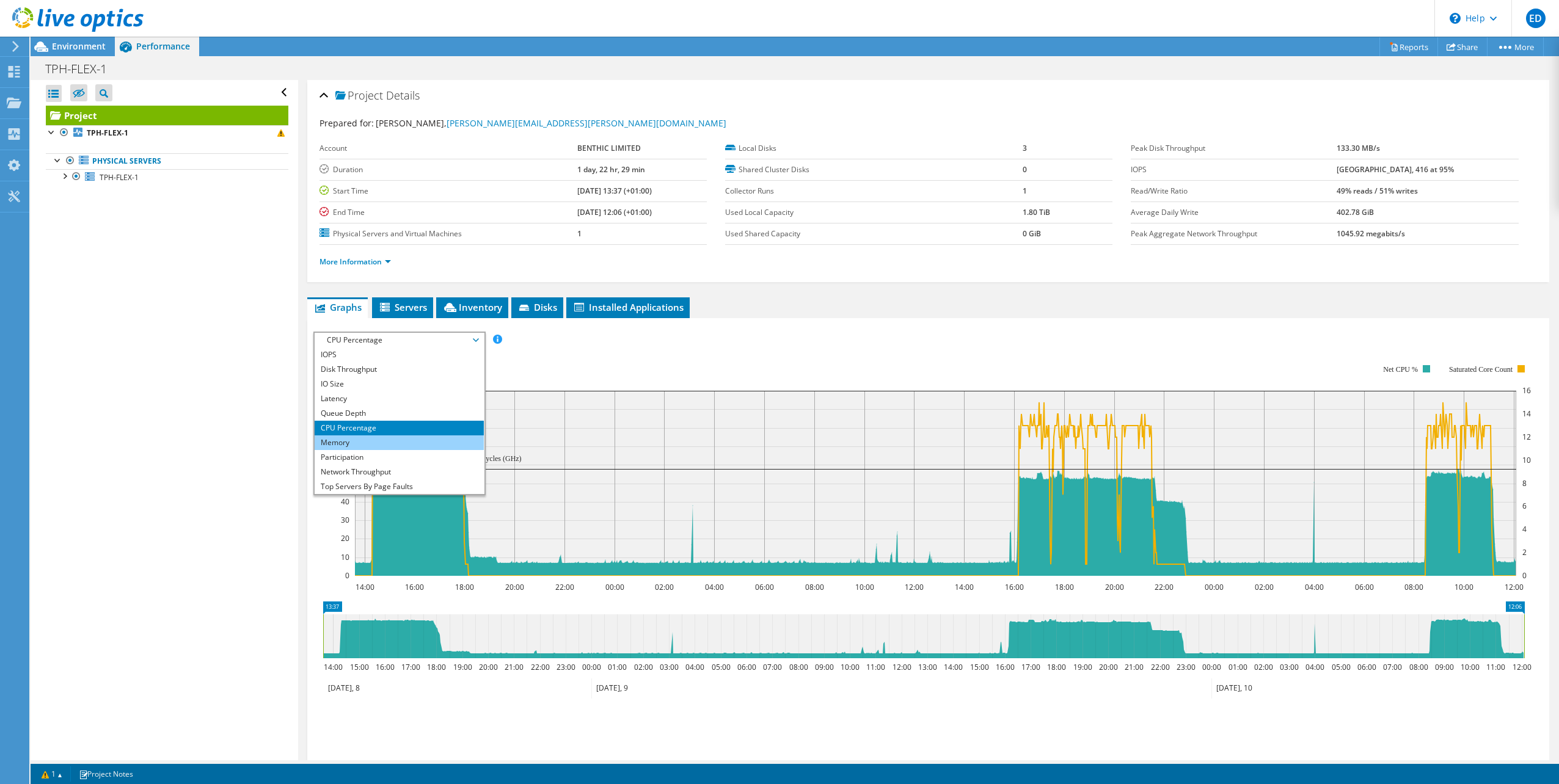
click at [375, 438] on li "Memory" at bounding box center [398, 443] width 169 height 15
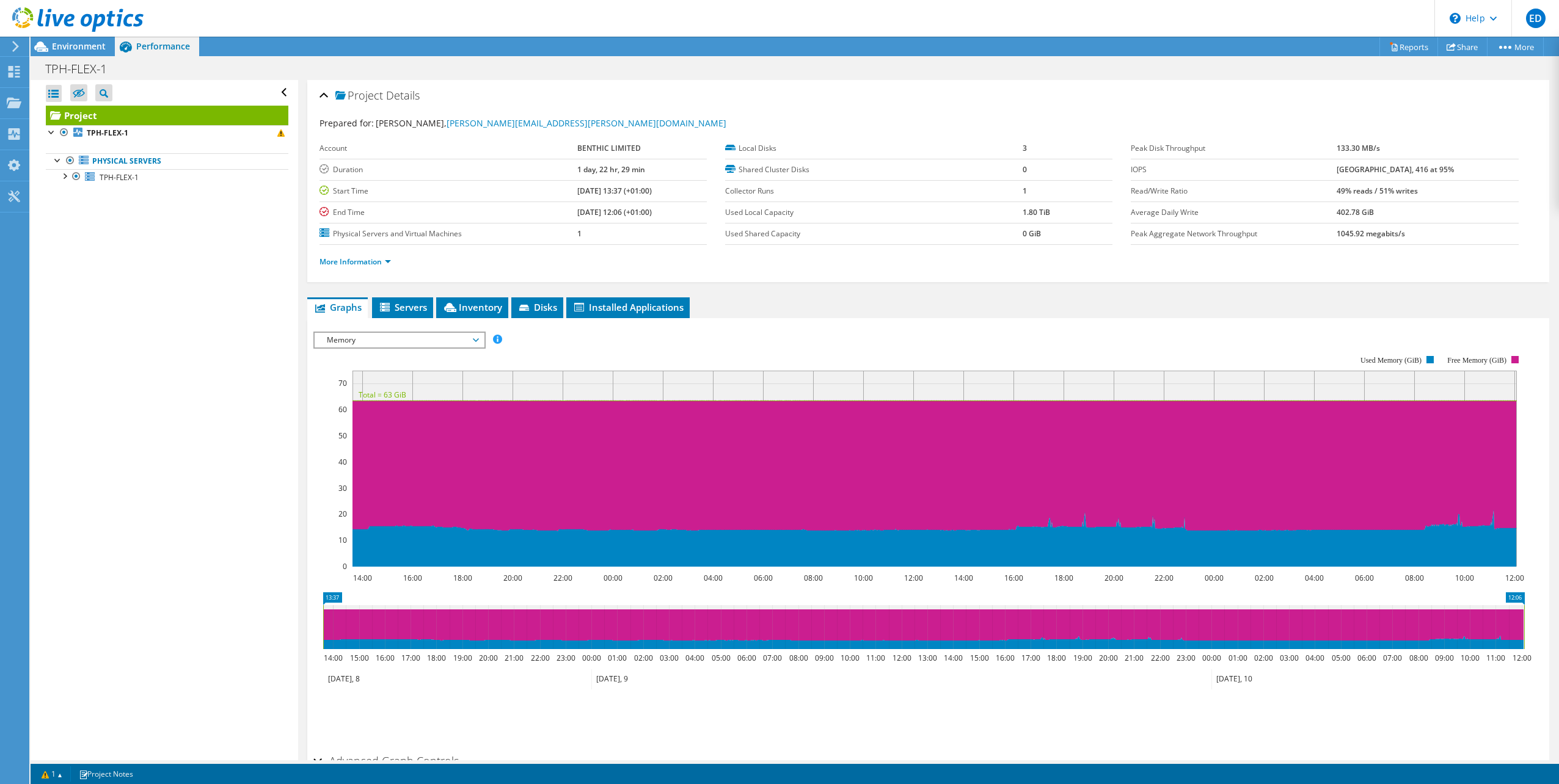
click at [402, 338] on span "Memory" at bounding box center [399, 340] width 157 height 15
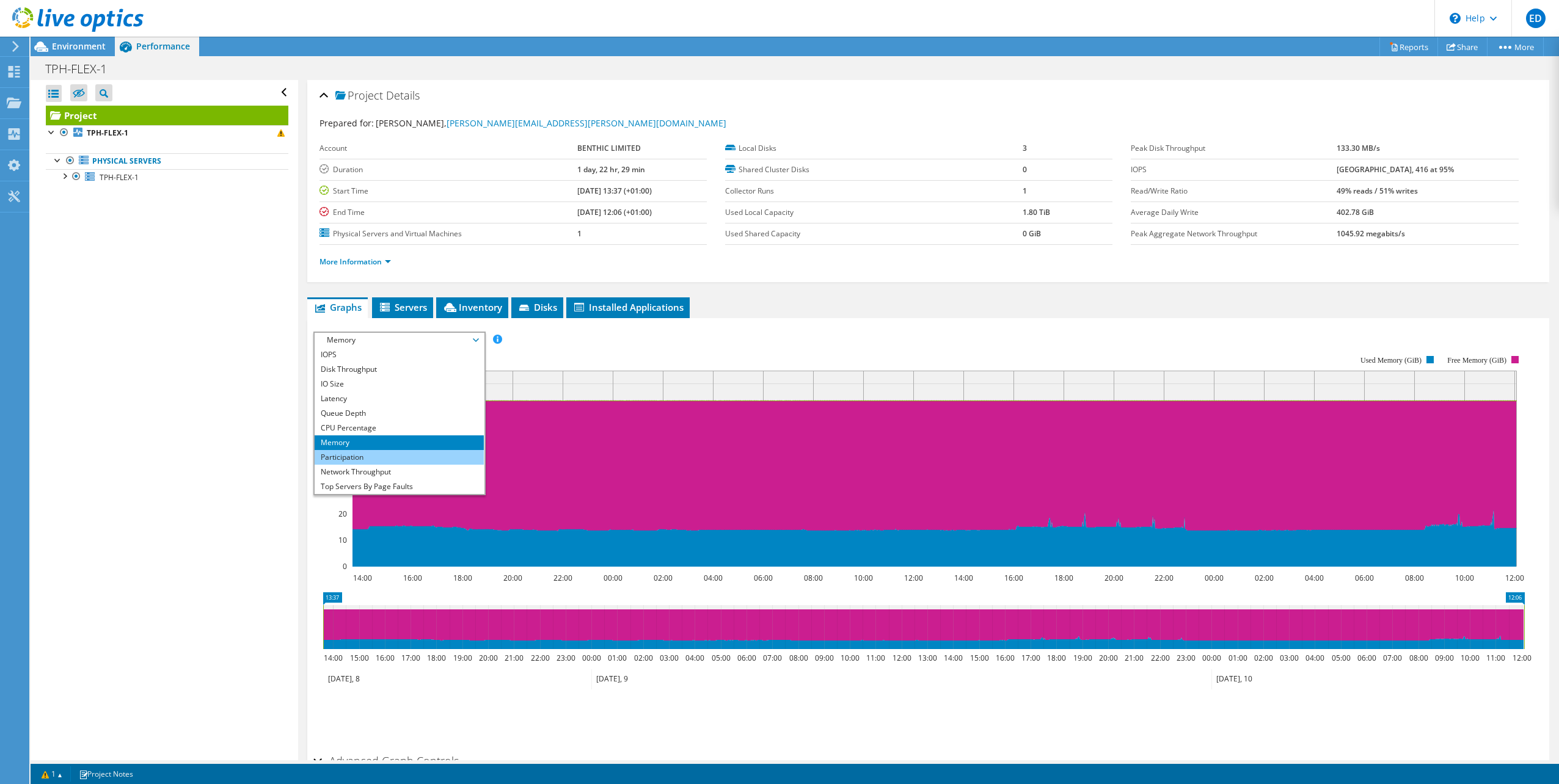
click at [396, 458] on li "Participation" at bounding box center [398, 457] width 169 height 15
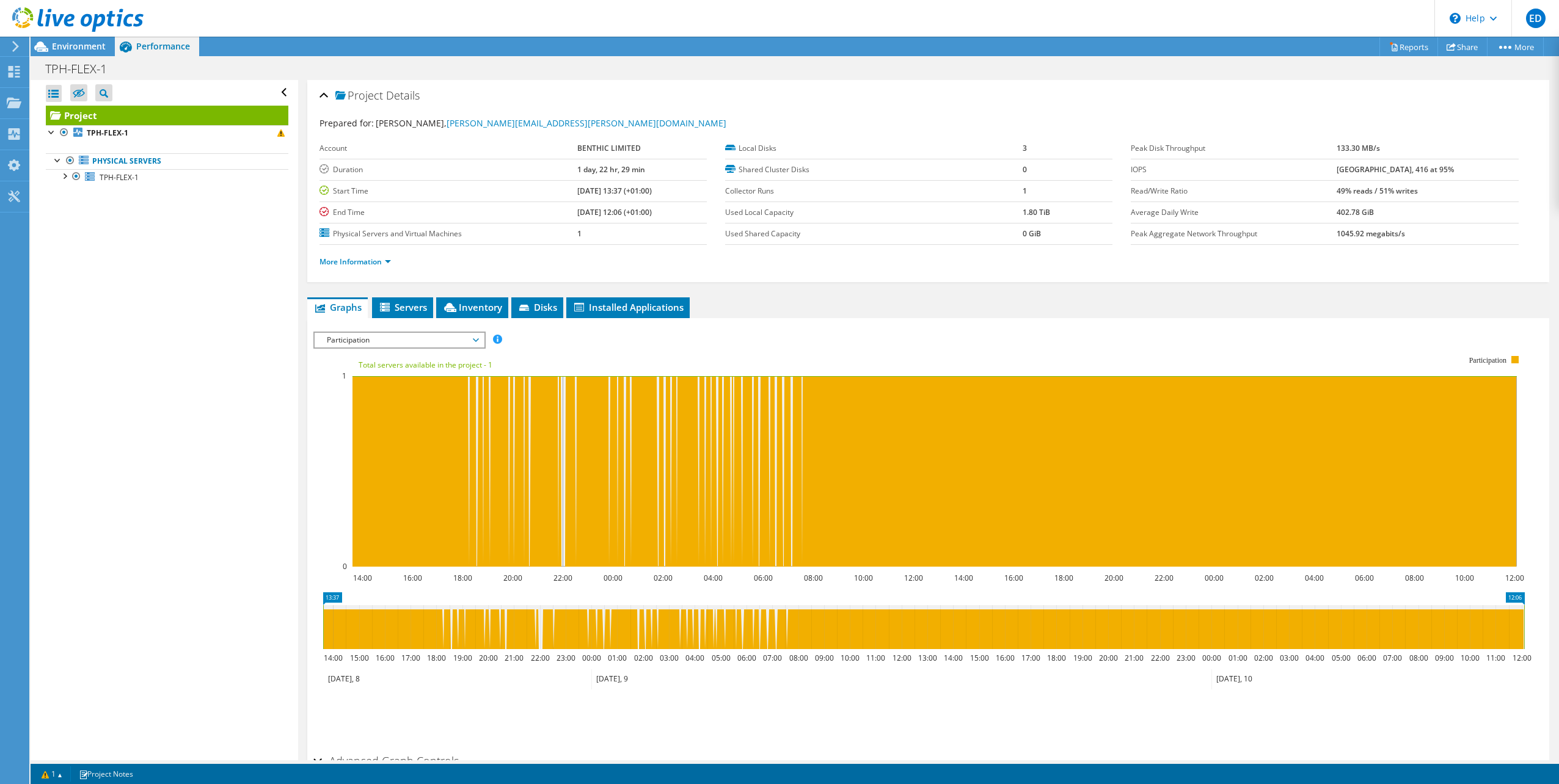
click at [403, 335] on span "Participation" at bounding box center [399, 340] width 157 height 15
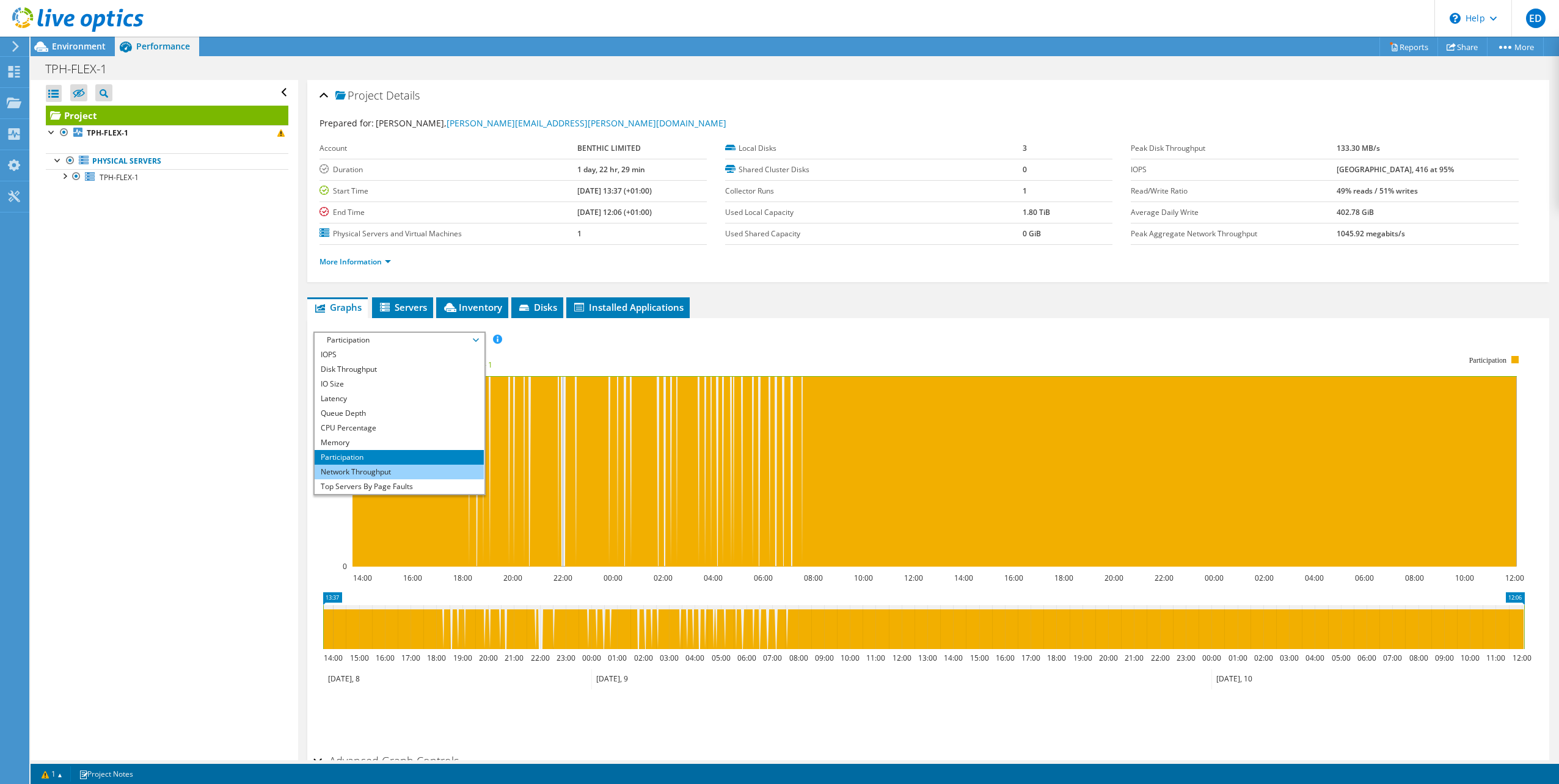
click at [393, 467] on li "Network Throughput" at bounding box center [398, 472] width 169 height 15
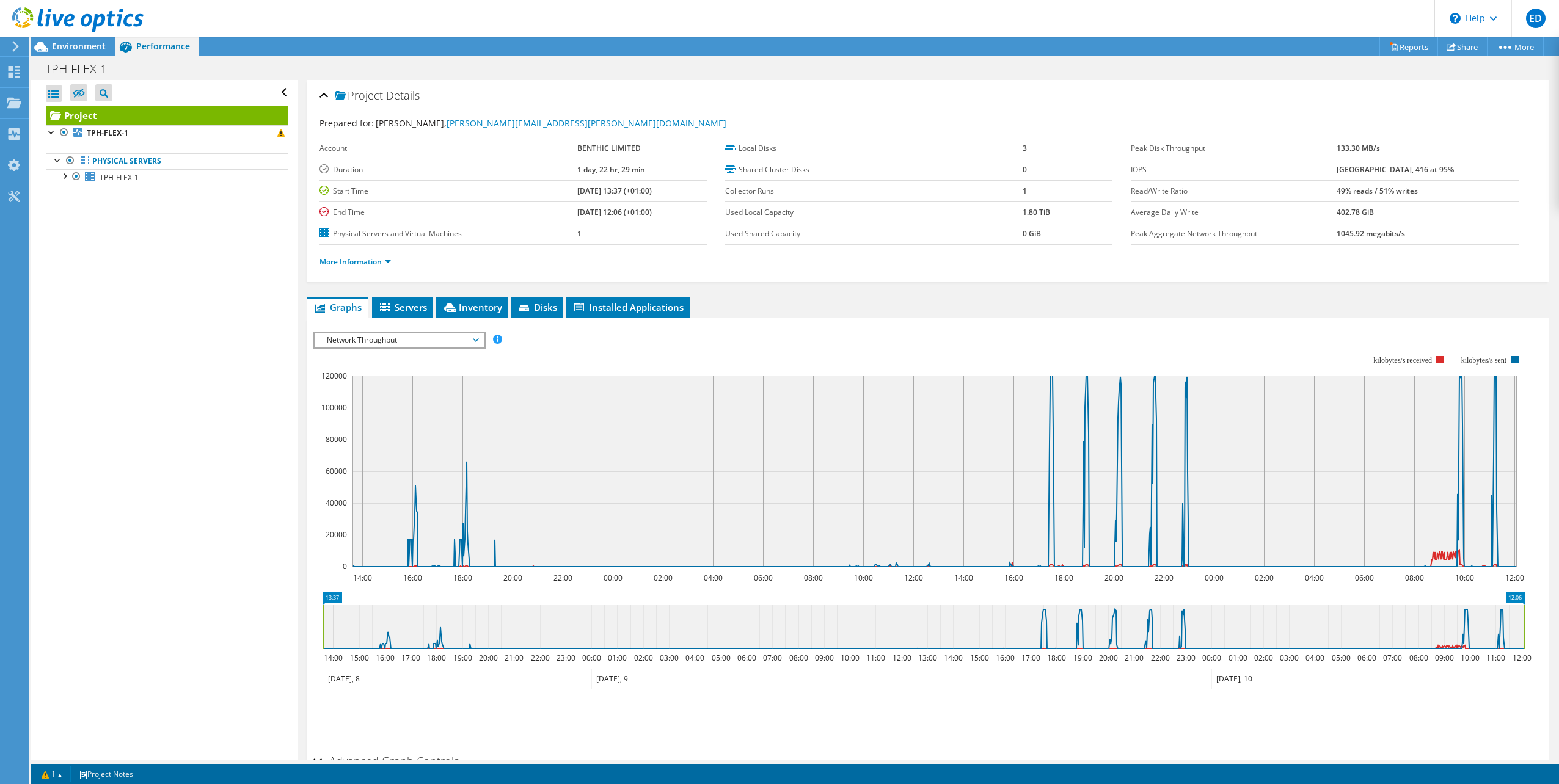
click at [436, 335] on span "Network Throughput" at bounding box center [399, 340] width 157 height 15
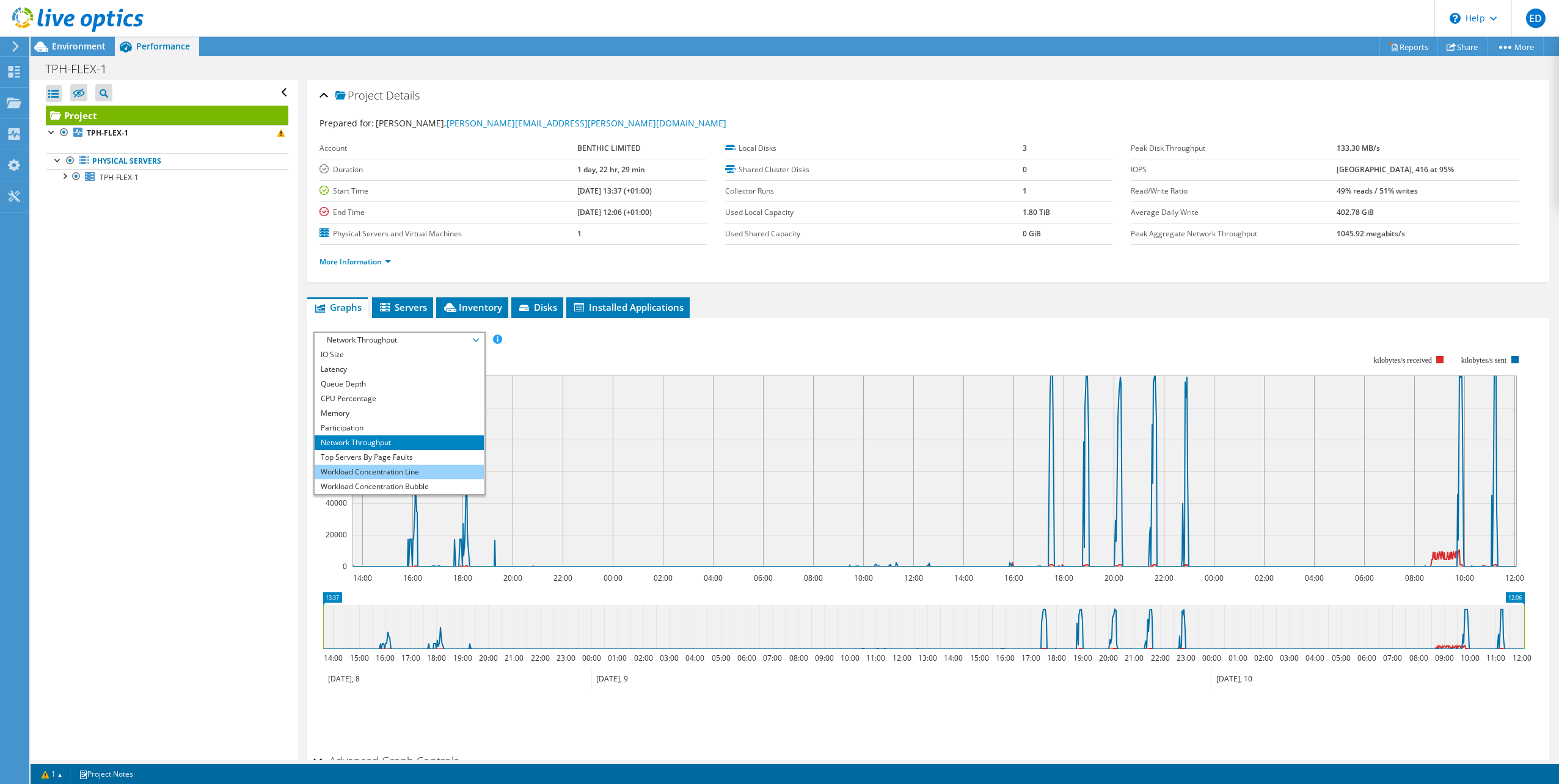
scroll to position [44, 0]
click at [405, 441] on li "Top Servers By Page Faults" at bounding box center [398, 443] width 169 height 15
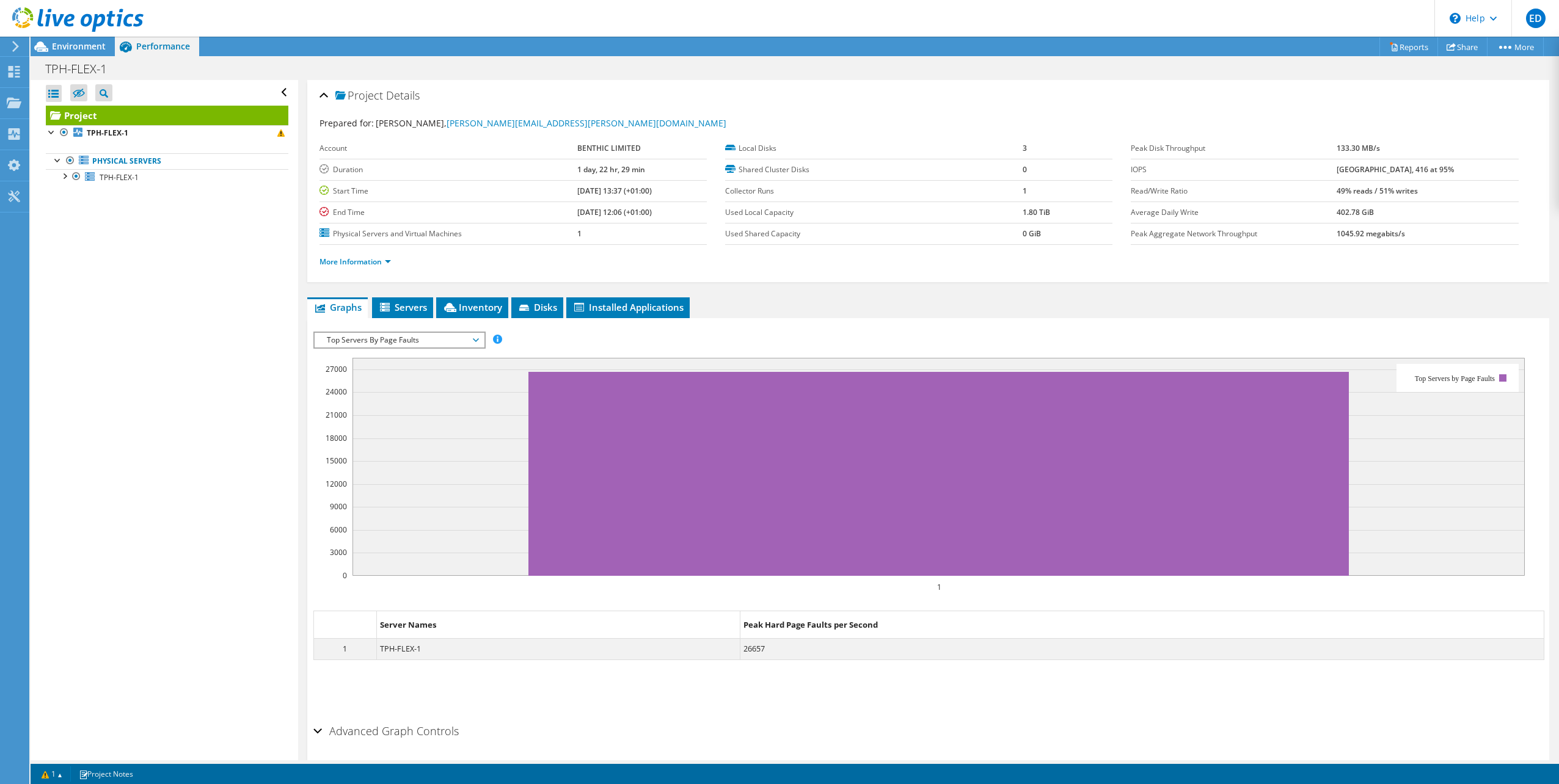
click at [423, 340] on span "Top Servers By Page Faults" at bounding box center [399, 340] width 157 height 15
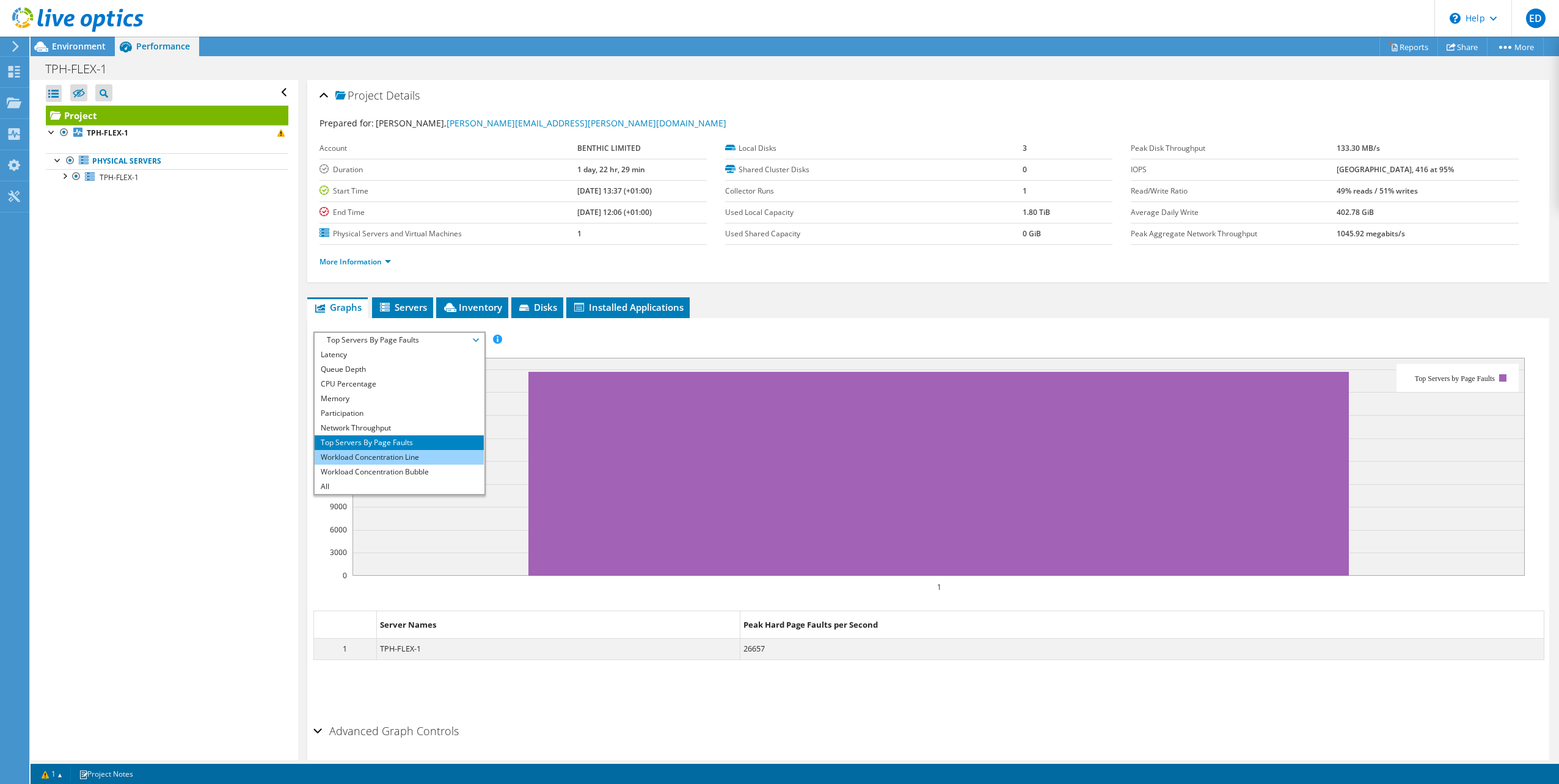
click at [430, 455] on li "Workload Concentration Line" at bounding box center [398, 457] width 169 height 15
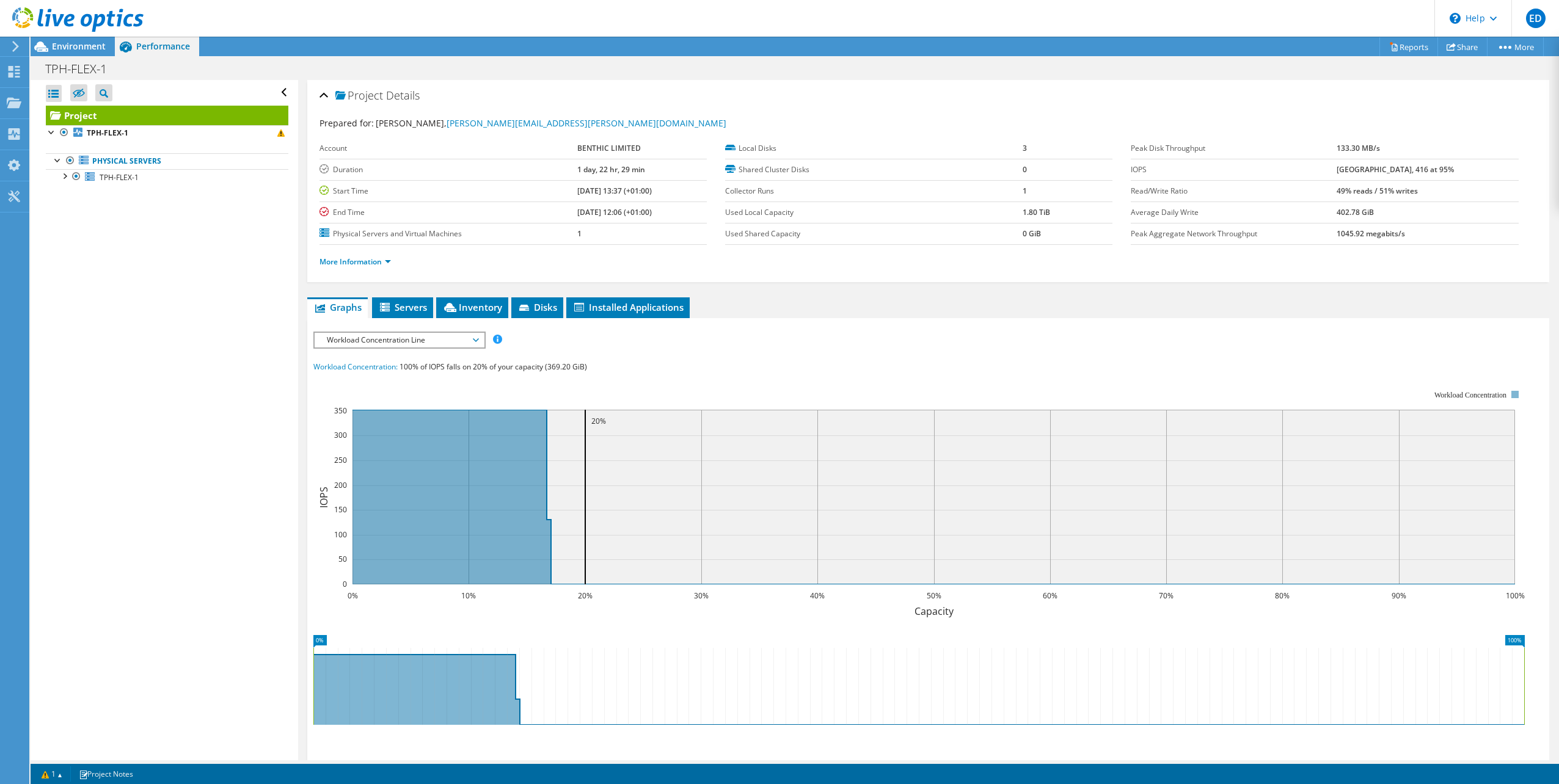
click at [447, 337] on span "Workload Concentration Line" at bounding box center [399, 340] width 157 height 15
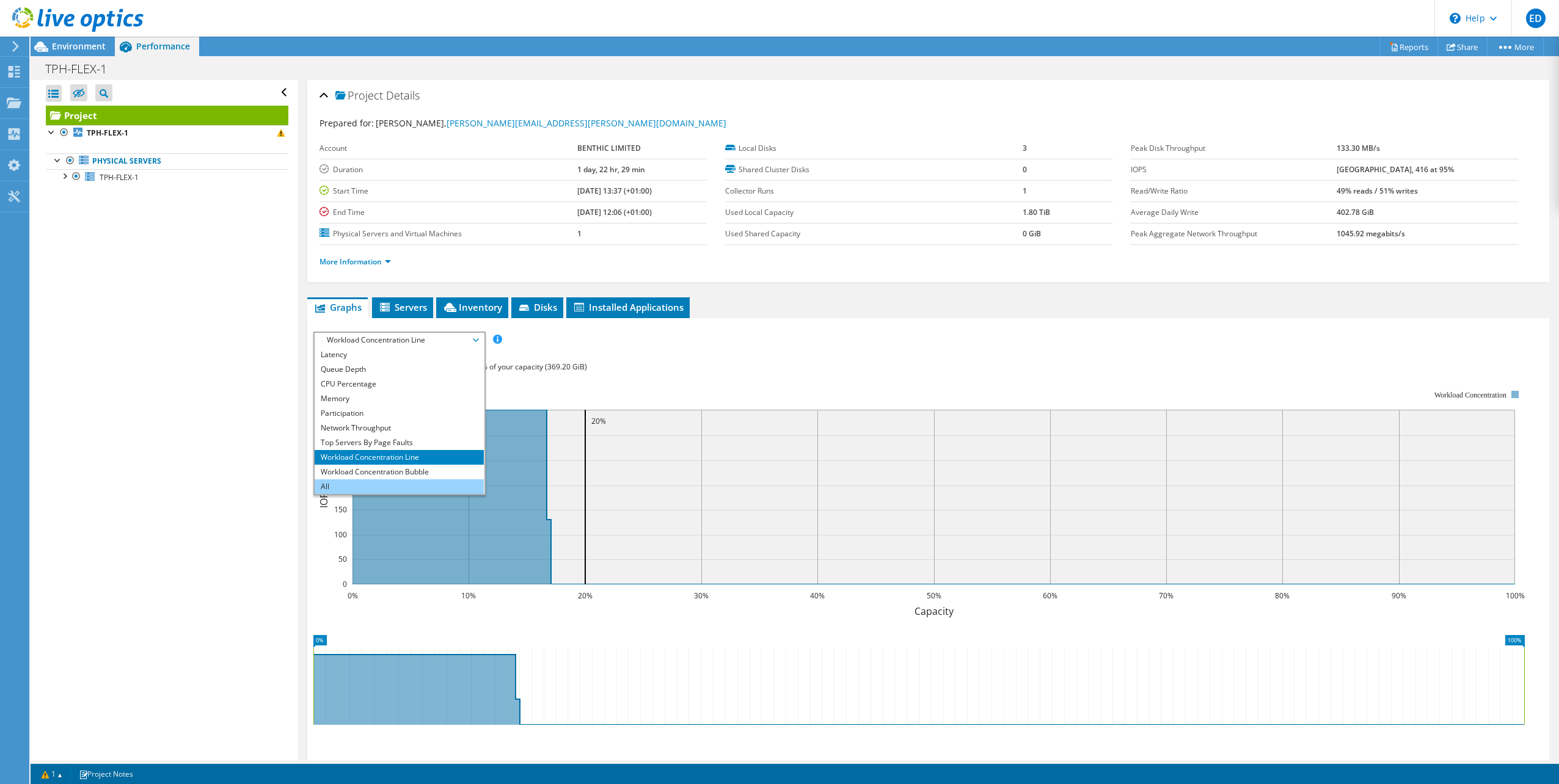
scroll to position [108, 0]
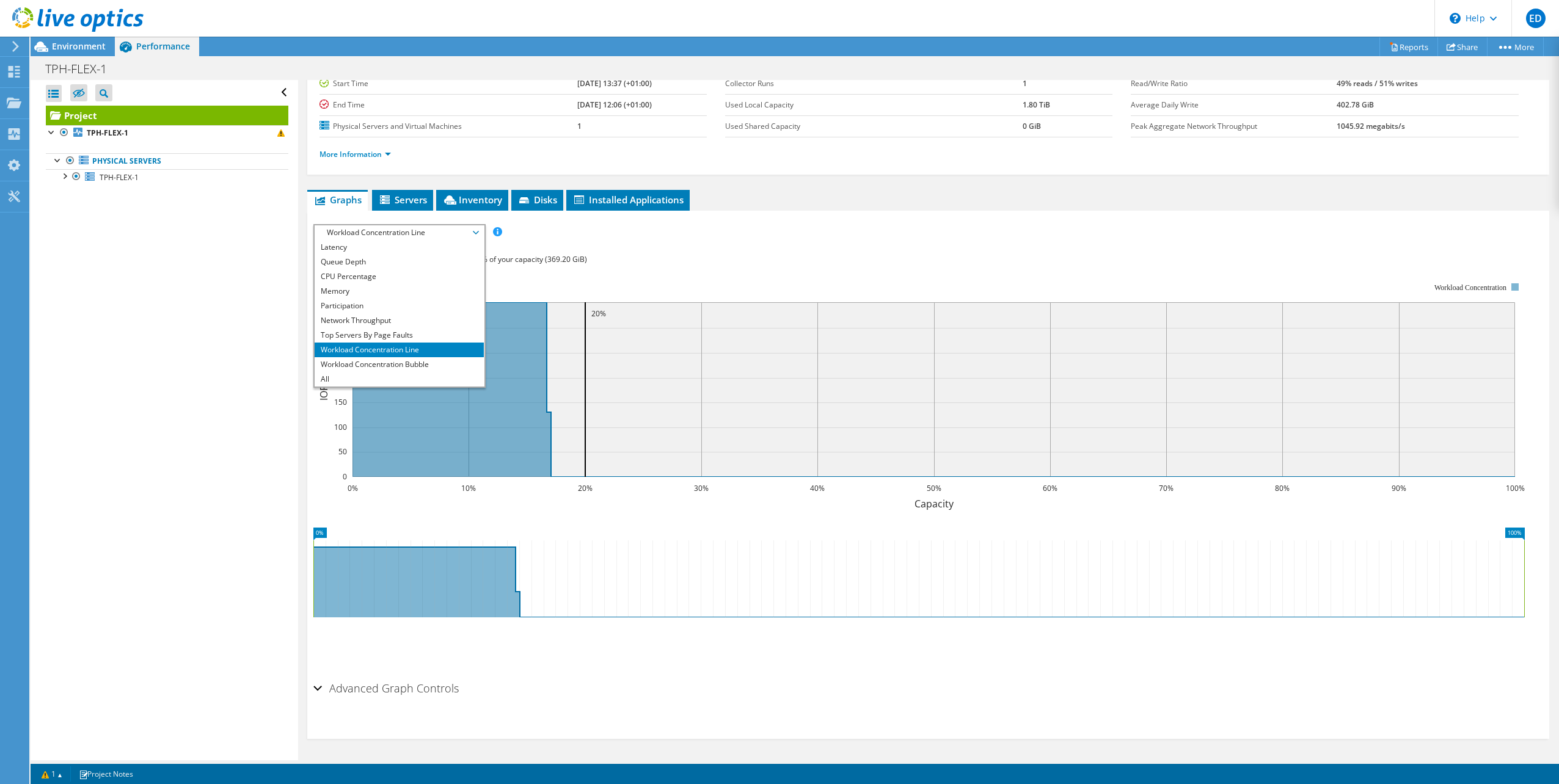
click at [1054, 226] on div "IOPS Disk Throughput IO Size Latency Queue Depth CPU Percentage Memory Page Fau…" at bounding box center [928, 232] width 1230 height 16
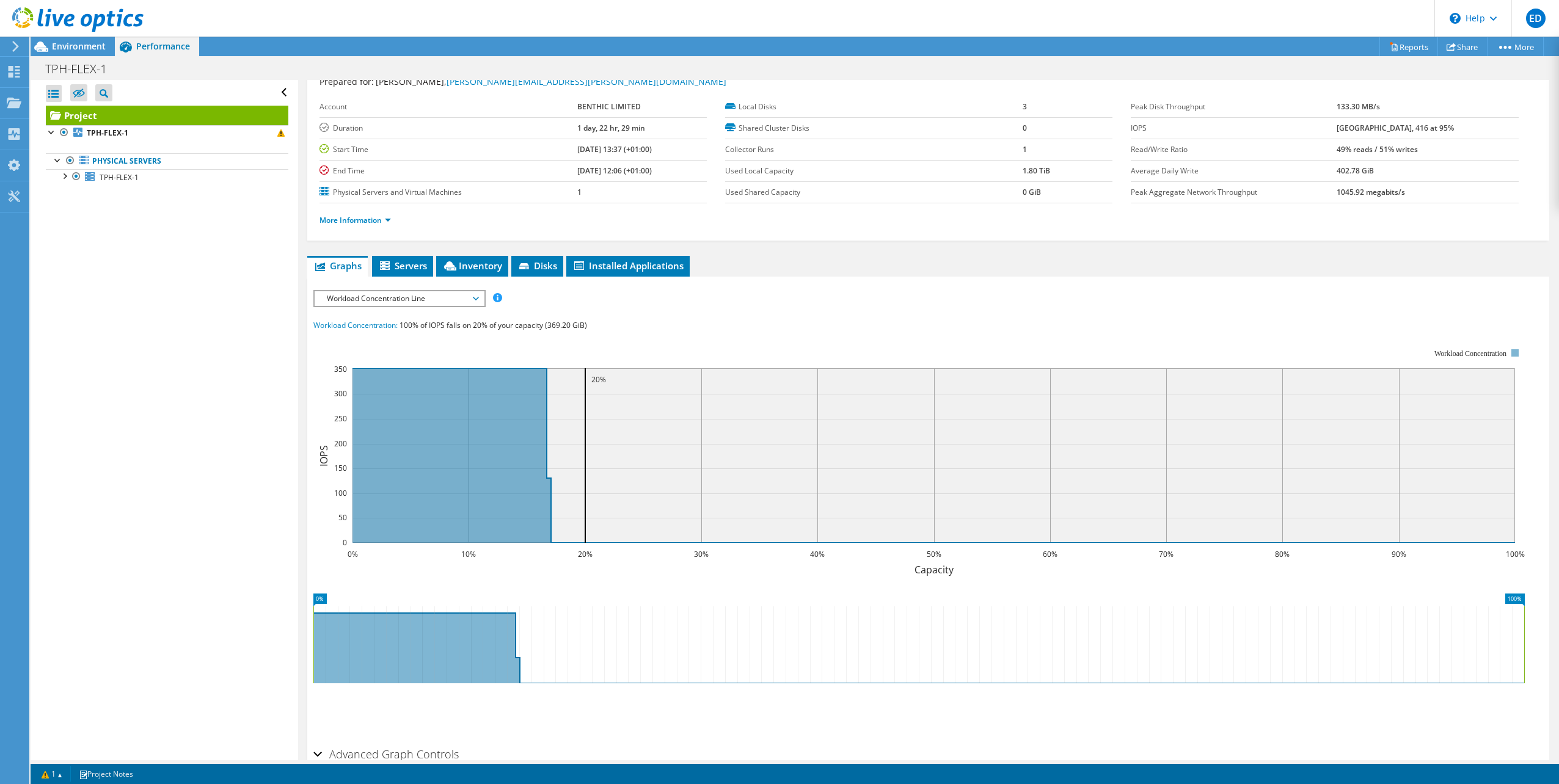
scroll to position [0, 0]
